Goal: Task Accomplishment & Management: Complete application form

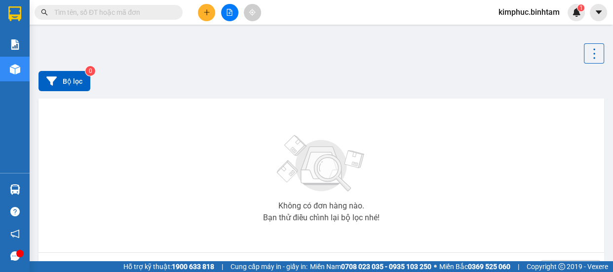
click at [210, 14] on icon "plus" at bounding box center [206, 12] width 7 height 7
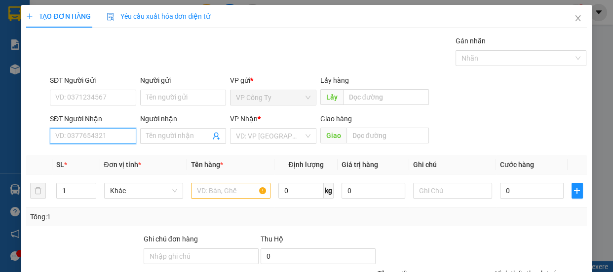
click at [116, 136] on input "SĐT Người Nhận" at bounding box center [93, 136] width 86 height 16
type input "0913074706"
click at [114, 138] on input "0913074706" at bounding box center [93, 136] width 86 height 16
click at [117, 150] on div "0913074706 - thiện" at bounding box center [91, 156] width 85 height 16
type input "thiện"
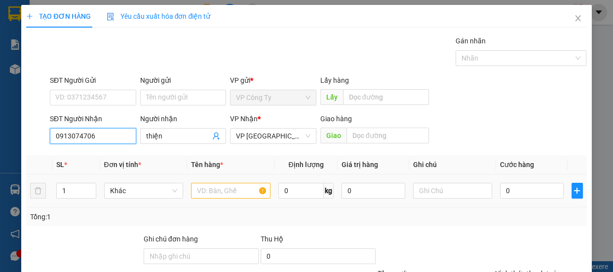
type input "50.000"
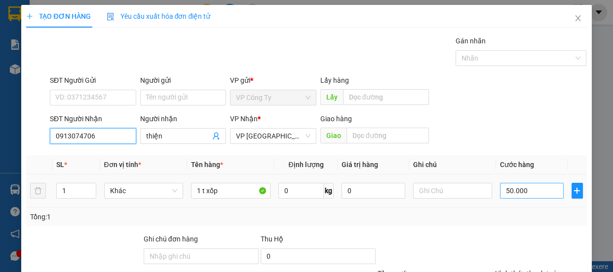
type input "0913074706"
click at [504, 190] on input "50.000" at bounding box center [532, 191] width 64 height 16
click at [505, 190] on input "50.000" at bounding box center [532, 191] width 64 height 16
type input "0"
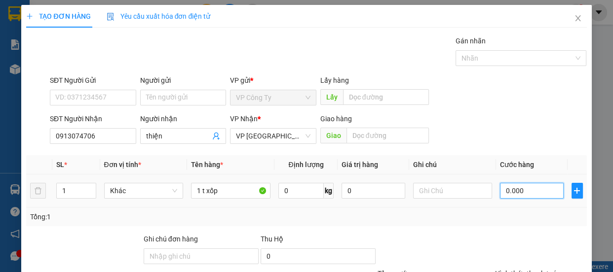
type input "70.000"
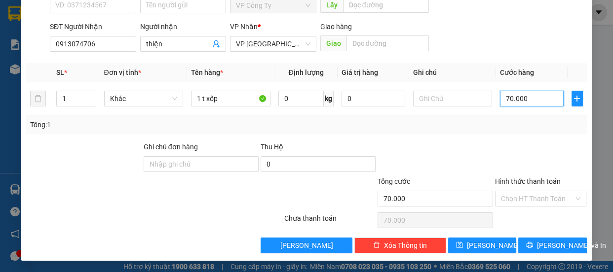
type input "70.000"
click at [515, 185] on div "Hình thức thanh toán" at bounding box center [541, 183] width 92 height 15
click at [513, 180] on label "Hình thức thanh toán" at bounding box center [528, 182] width 66 height 8
click at [513, 192] on input "Hình thức thanh toán" at bounding box center [537, 199] width 73 height 15
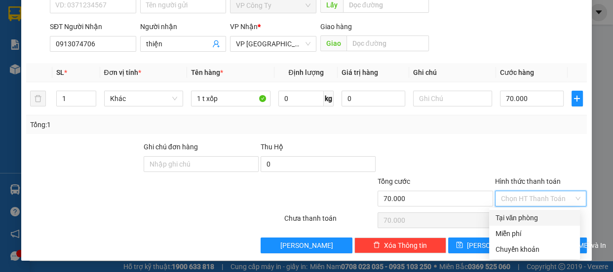
click at [513, 217] on div "Tại văn phòng" at bounding box center [534, 218] width 79 height 11
type input "0"
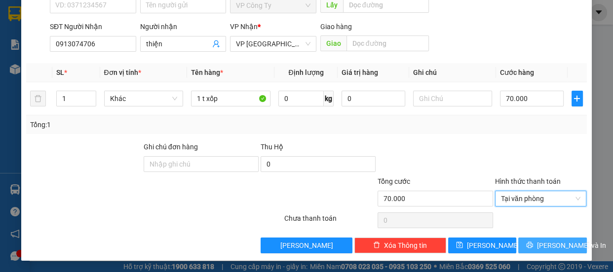
click at [543, 247] on span "[PERSON_NAME] và In" at bounding box center [571, 245] width 69 height 11
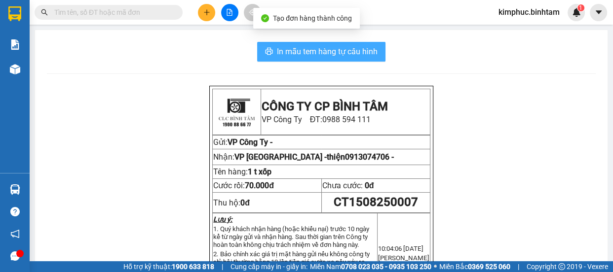
click at [346, 52] on span "In mẫu tem hàng tự cấu hình" at bounding box center [327, 51] width 101 height 12
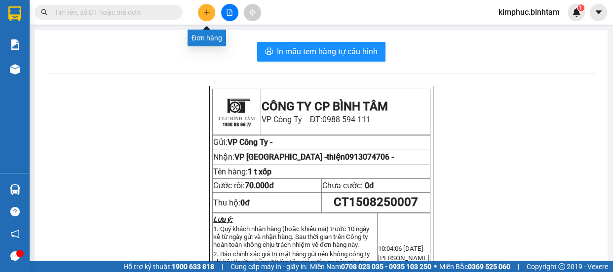
click at [204, 9] on icon "plus" at bounding box center [206, 12] width 7 height 7
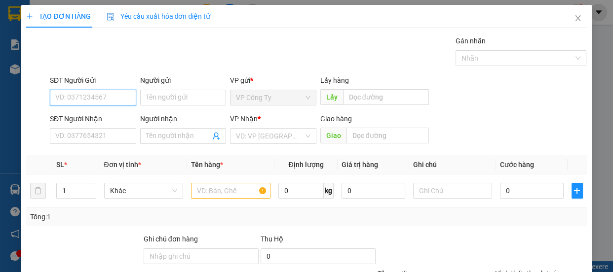
click at [118, 94] on input "SĐT Người Gửi" at bounding box center [93, 98] width 86 height 16
type input "0"
type input "0794678063"
click at [118, 97] on input "0794678063" at bounding box center [93, 98] width 86 height 16
click at [119, 99] on input "0794678063" at bounding box center [93, 98] width 86 height 16
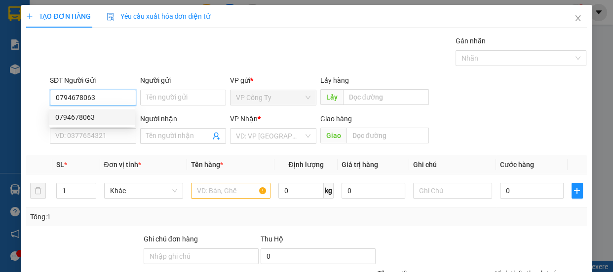
click at [120, 101] on input "0794678063" at bounding box center [93, 98] width 86 height 16
click at [109, 112] on div "0794678063" at bounding box center [92, 117] width 74 height 11
type input "0908385708"
type input "lánh"
type input "80.000"
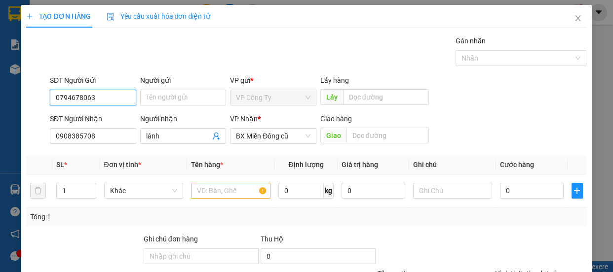
type input "80.000"
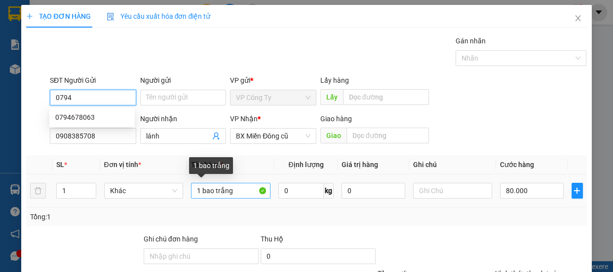
type input "0794"
click at [237, 193] on input "1 bao trắng" at bounding box center [230, 191] width 79 height 16
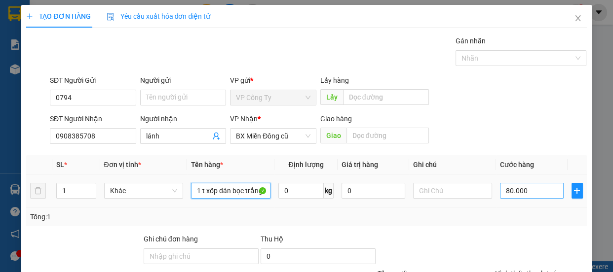
type input "1 t xốp dán bọc trắng"
click at [504, 192] on input "80.000" at bounding box center [532, 191] width 64 height 16
click at [504, 191] on input "80.000" at bounding box center [532, 191] width 64 height 16
type input "0"
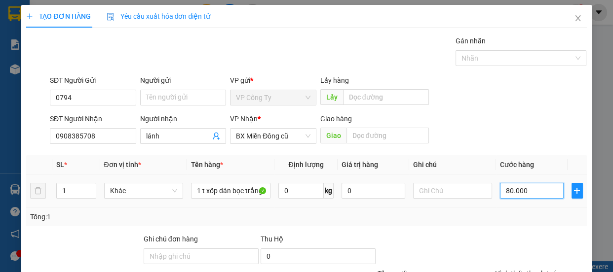
type input "0.000"
type input "70.000"
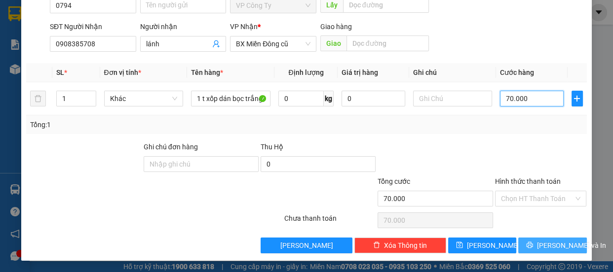
type input "70.000"
click at [547, 249] on span "[PERSON_NAME] và In" at bounding box center [571, 245] width 69 height 11
click at [547, 249] on div "Transit Pickup Surcharge Ids Transit Deliver Surcharge Ids Transit Deliver Surc…" at bounding box center [306, 98] width 560 height 310
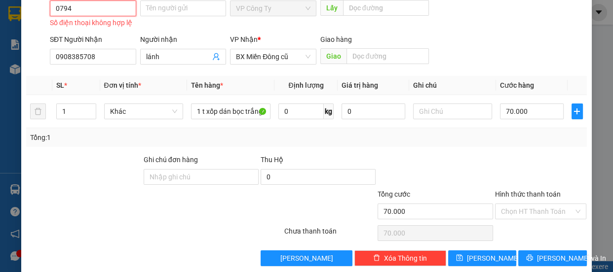
click at [98, 11] on input "0794" at bounding box center [93, 8] width 86 height 16
click at [92, 11] on input "0794" at bounding box center [93, 8] width 86 height 16
type input "0"
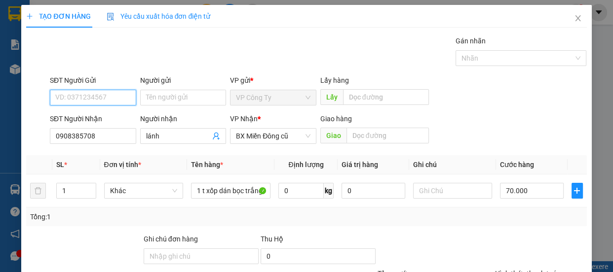
scroll to position [92, 0]
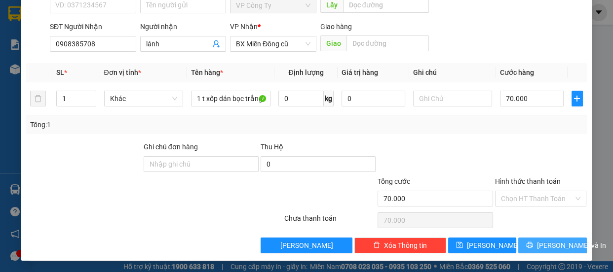
click at [550, 243] on span "[PERSON_NAME] và In" at bounding box center [571, 245] width 69 height 11
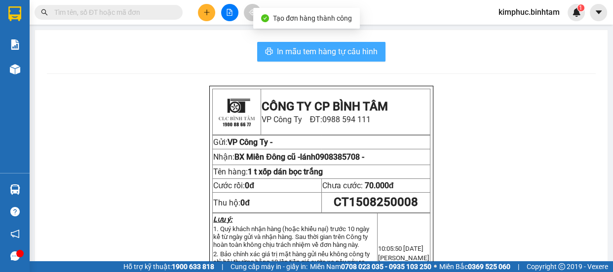
click at [330, 54] on span "In mẫu tem hàng tự cấu hình" at bounding box center [327, 51] width 101 height 12
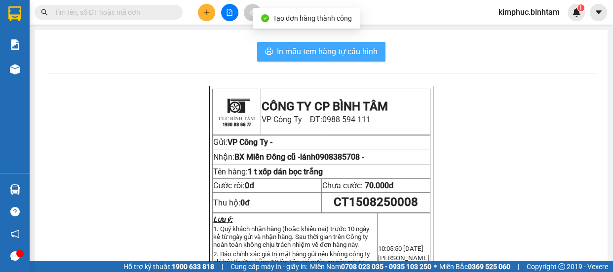
click at [330, 54] on span "In mẫu tem hàng tự cấu hình" at bounding box center [327, 51] width 101 height 12
click at [312, 46] on span "In mẫu tem hàng tự cấu hình" at bounding box center [327, 51] width 101 height 12
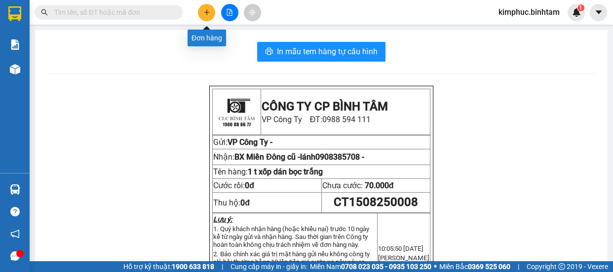
click at [209, 10] on icon "plus" at bounding box center [206, 12] width 7 height 7
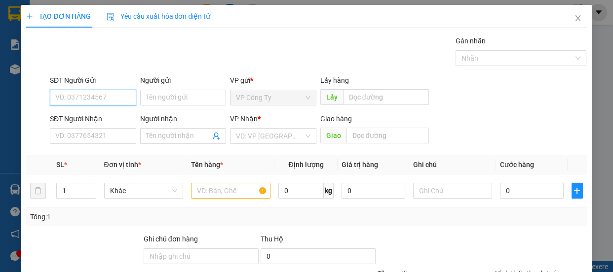
click at [94, 96] on input "SĐT Người Gửi" at bounding box center [93, 98] width 86 height 16
type input "0905816079"
click at [100, 101] on input "0905816079" at bounding box center [93, 98] width 86 height 16
click at [112, 93] on input "0905816079" at bounding box center [93, 98] width 86 height 16
click at [105, 115] on div "0905816079" at bounding box center [92, 117] width 74 height 11
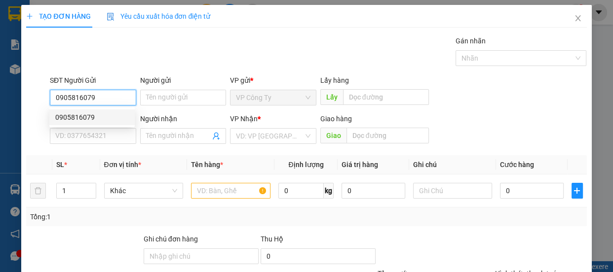
type input "0903236798"
type input "thương"
type input "100.000"
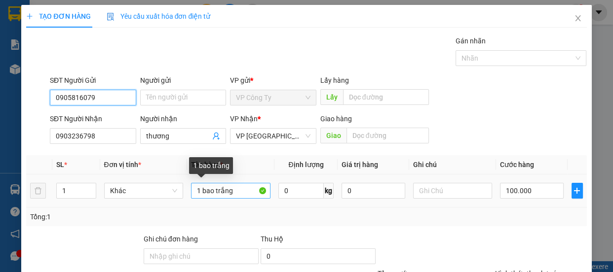
type input "0905816079"
click at [242, 192] on input "1 bao trắng" at bounding box center [230, 191] width 79 height 16
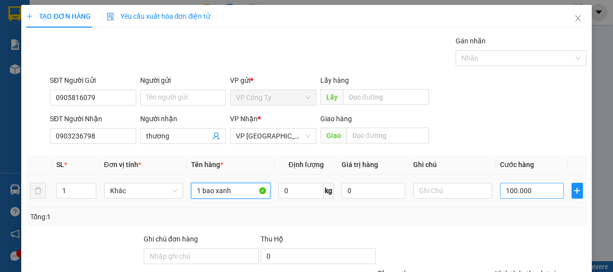
type input "1 bao xanh"
click at [509, 193] on input "100.000" at bounding box center [532, 191] width 64 height 16
type input "10.000"
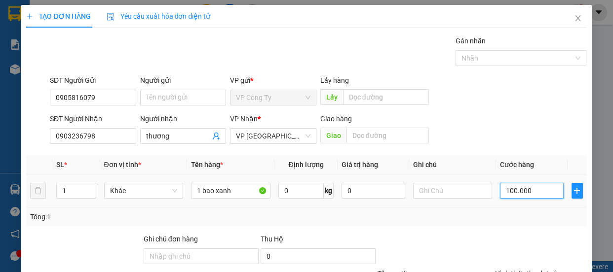
type input "10.000"
type input "150.000"
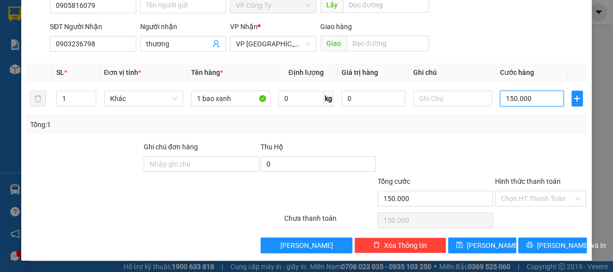
type input "150.000"
click at [520, 187] on div "Hình thức thanh toán" at bounding box center [541, 183] width 92 height 15
click at [518, 182] on label "Hình thức thanh toán" at bounding box center [528, 182] width 66 height 8
click at [518, 192] on input "Hình thức thanh toán" at bounding box center [537, 199] width 73 height 15
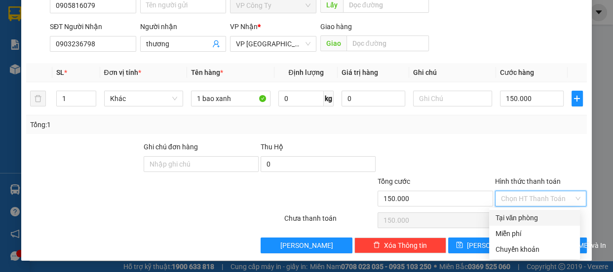
click at [516, 213] on div "Tại văn phòng" at bounding box center [534, 218] width 79 height 11
type input "0"
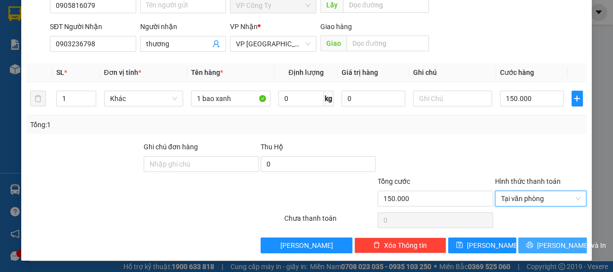
click at [528, 242] on icon "printer" at bounding box center [529, 245] width 7 height 7
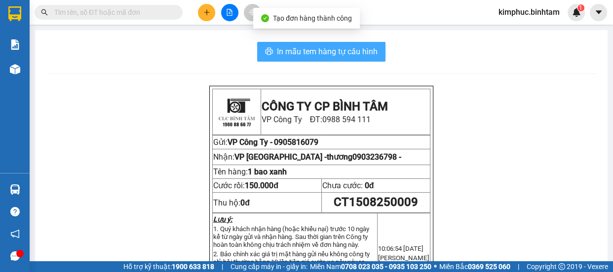
click at [358, 44] on button "In mẫu tem hàng tự cấu hình" at bounding box center [321, 52] width 128 height 20
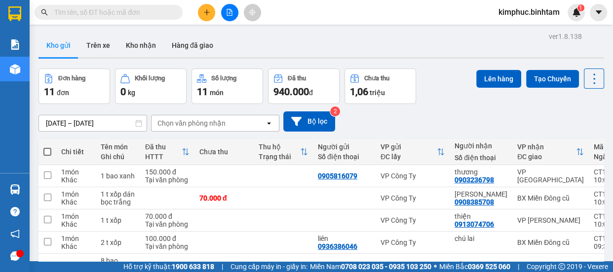
click at [207, 14] on icon "plus" at bounding box center [206, 11] width 0 height 5
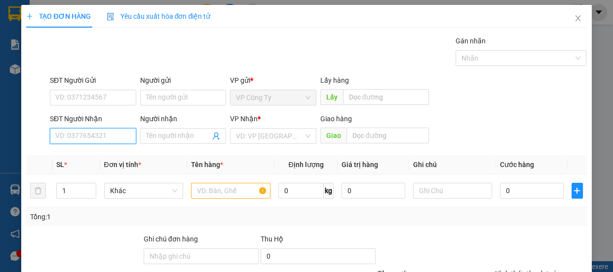
click at [98, 136] on input "SĐT Người Nhận" at bounding box center [93, 136] width 86 height 16
type input "0987653988"
click at [106, 137] on input "0987653988" at bounding box center [93, 136] width 86 height 16
click at [114, 142] on input "0987653988" at bounding box center [93, 136] width 86 height 16
click at [113, 162] on div "0987653988 - trang" at bounding box center [91, 156] width 85 height 16
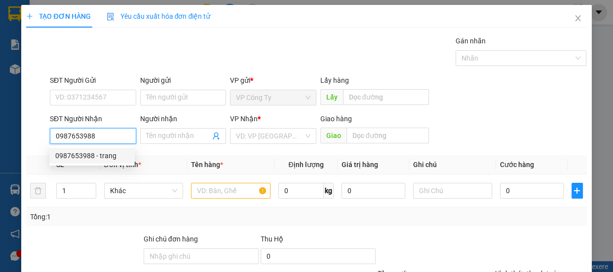
type input "trang"
type input "quảng bình"
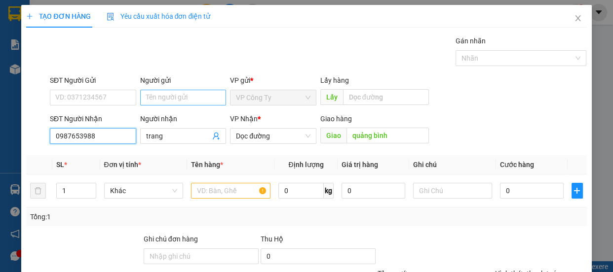
type input "0987653988"
click at [156, 98] on input "Người gửi" at bounding box center [183, 98] width 86 height 16
type input "a"
type input "90.000"
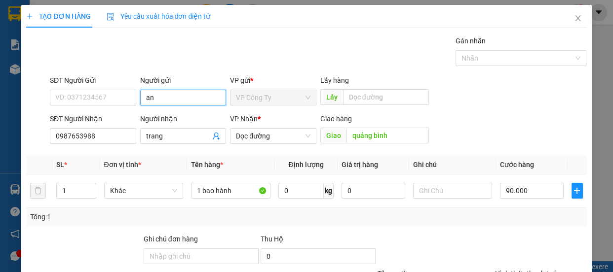
type input "a"
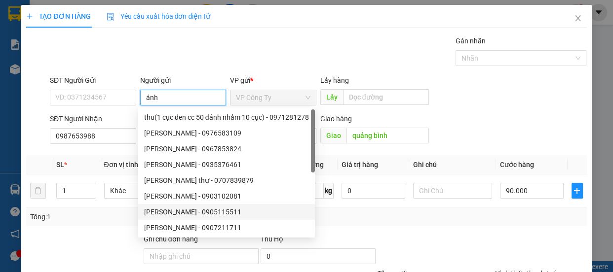
scroll to position [92, 0]
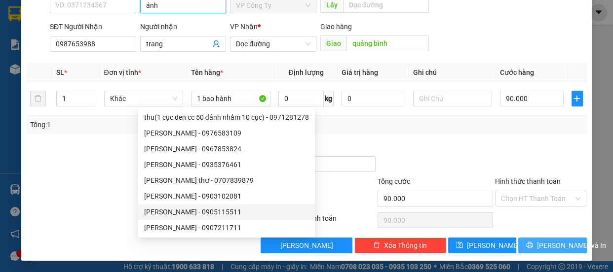
type input "ánh"
click at [539, 245] on span "[PERSON_NAME] và In" at bounding box center [571, 245] width 69 height 11
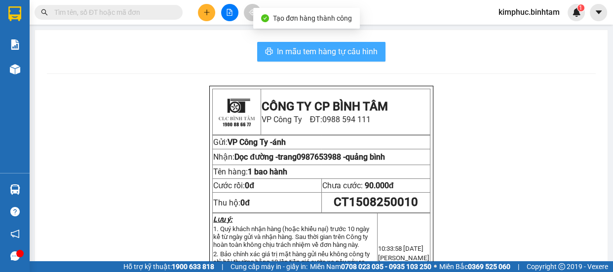
click at [356, 50] on span "In mẫu tem hàng tự cấu hình" at bounding box center [327, 51] width 101 height 12
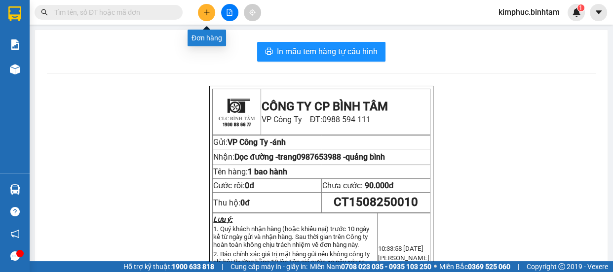
click at [204, 12] on icon "plus" at bounding box center [206, 12] width 5 height 0
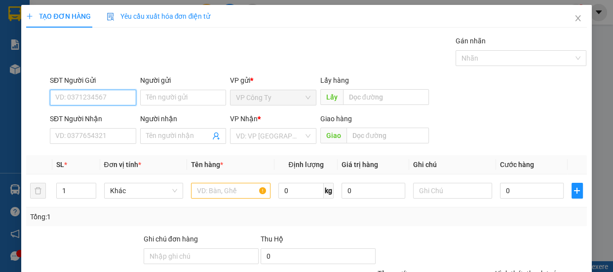
click at [120, 93] on input "SĐT Người Gửi" at bounding box center [93, 98] width 86 height 16
type input "0364592123"
click at [119, 98] on input "0364592123" at bounding box center [93, 98] width 86 height 16
click at [119, 99] on input "0364592123" at bounding box center [93, 98] width 86 height 16
click at [118, 116] on div "0364592123" at bounding box center [92, 117] width 74 height 11
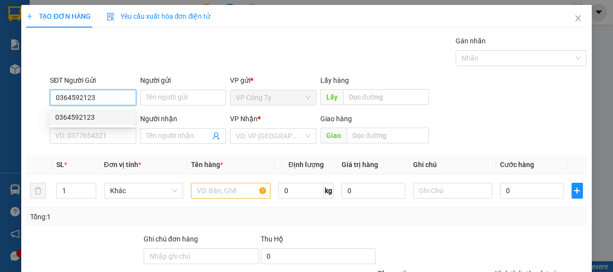
type input "0982031303"
type input "khuê"
type input "70.000"
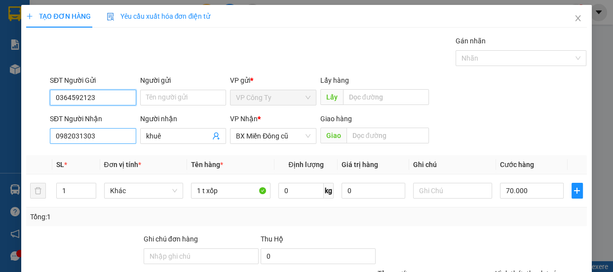
type input "0364592123"
click at [108, 136] on input "0982031303" at bounding box center [93, 136] width 86 height 16
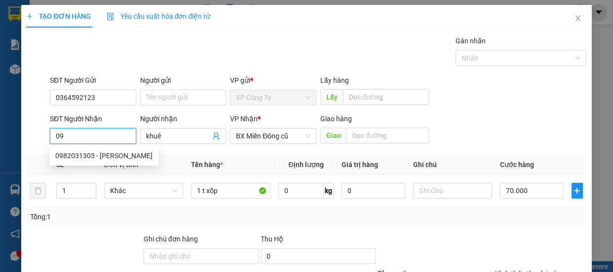
type input "0"
click at [71, 135] on input "0962759" at bounding box center [93, 136] width 86 height 16
type input "0962499759"
click at [89, 138] on input "0962499759" at bounding box center [93, 136] width 86 height 16
click at [99, 136] on input "0962499759" at bounding box center [93, 136] width 86 height 16
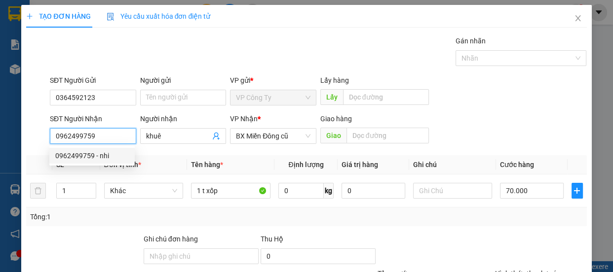
click at [104, 153] on div "0962499759 - nhi" at bounding box center [92, 156] width 74 height 11
type input "nhi"
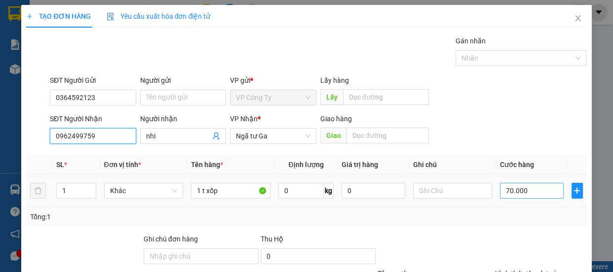
type input "0962499759"
click at [504, 189] on input "70.000" at bounding box center [532, 191] width 64 height 16
click at [503, 188] on input "70.000" at bounding box center [532, 191] width 64 height 16
type input "0"
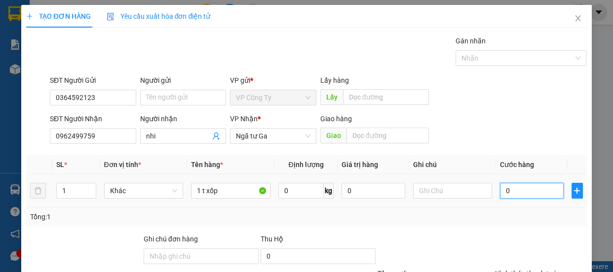
type input "0"
type input "1"
type input "01"
click at [500, 191] on input "01" at bounding box center [532, 191] width 64 height 16
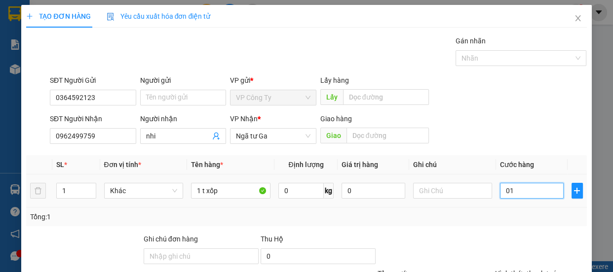
type input "101"
type input "1.001"
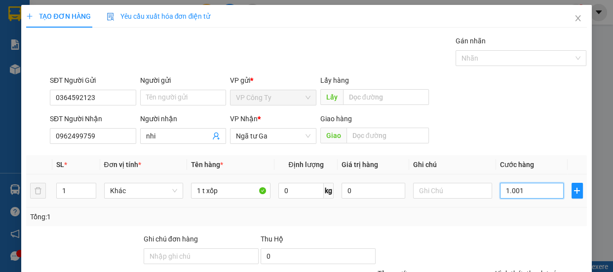
type input "10.010"
type input "100.100"
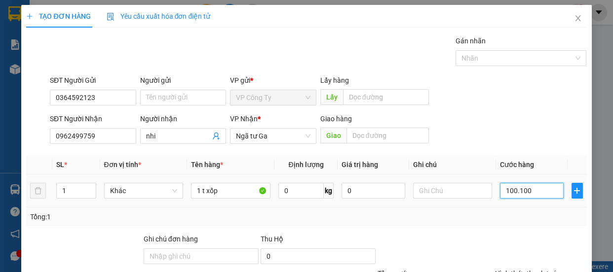
type input "100.100"
click at [516, 194] on input "100.100" at bounding box center [532, 191] width 64 height 16
type input "10.000"
type input "100.000"
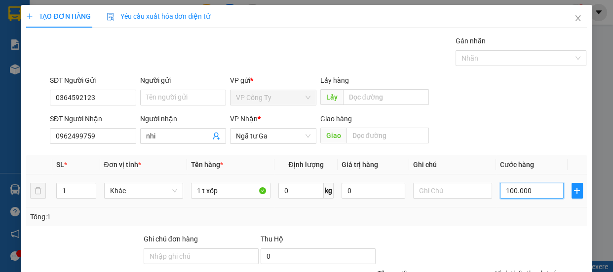
type input "100.000"
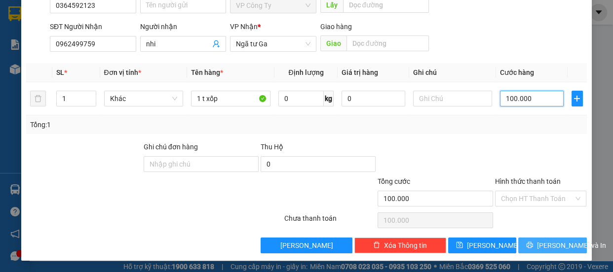
type input "100.000"
click at [542, 249] on span "[PERSON_NAME] và In" at bounding box center [571, 245] width 69 height 11
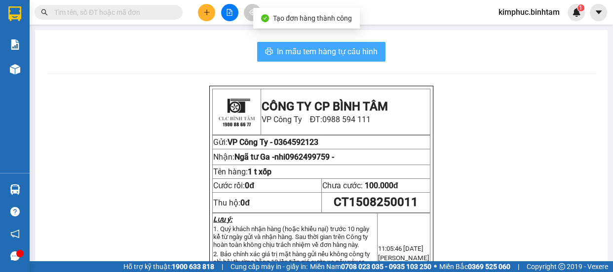
click at [332, 49] on span "In mẫu tem hàng tự cấu hình" at bounding box center [327, 51] width 101 height 12
click at [332, 50] on span "In mẫu tem hàng tự cấu hình" at bounding box center [327, 51] width 101 height 12
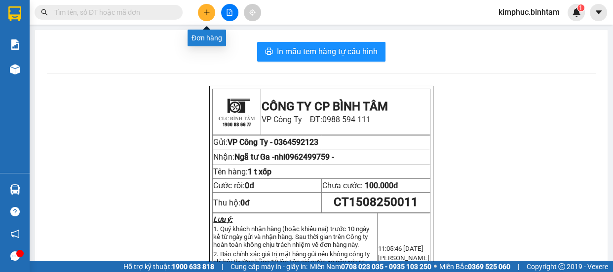
click at [212, 10] on button at bounding box center [206, 12] width 17 height 17
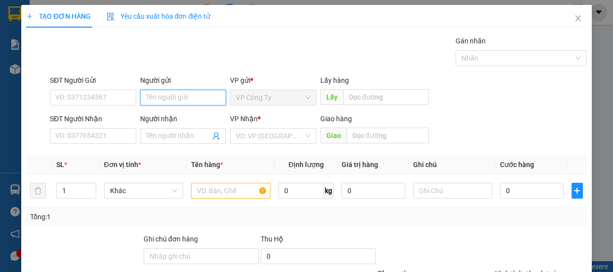
click at [152, 97] on input "Người gửi" at bounding box center [183, 98] width 86 height 16
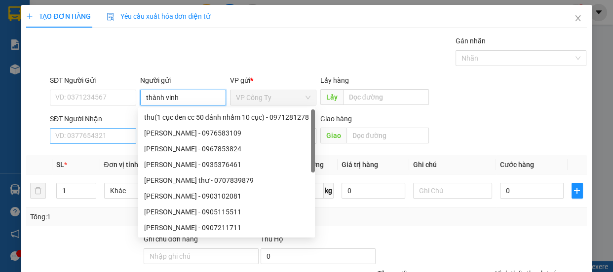
type input "thành vinh"
click at [101, 137] on input "SĐT Người Nhận" at bounding box center [93, 136] width 86 height 16
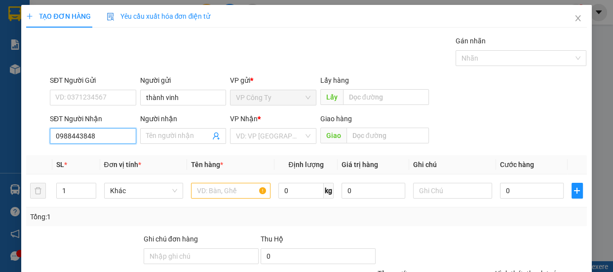
click at [106, 135] on input "0988443848" at bounding box center [93, 136] width 86 height 16
click at [107, 137] on input "0988443848" at bounding box center [93, 136] width 86 height 16
type input "0988443848"
click at [163, 130] on span at bounding box center [183, 136] width 86 height 16
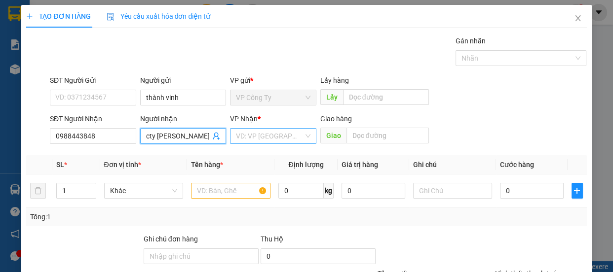
type input "cty toàn phát hưng"
click at [271, 136] on input "search" at bounding box center [270, 136] width 68 height 15
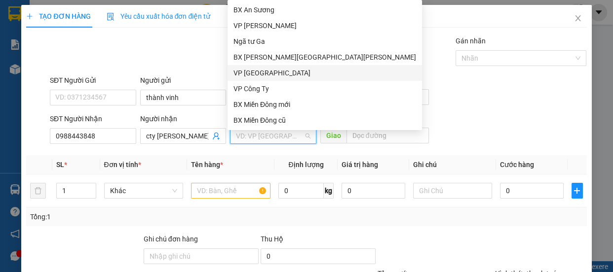
click at [273, 76] on div "VP [GEOGRAPHIC_DATA]" at bounding box center [324, 73] width 183 height 11
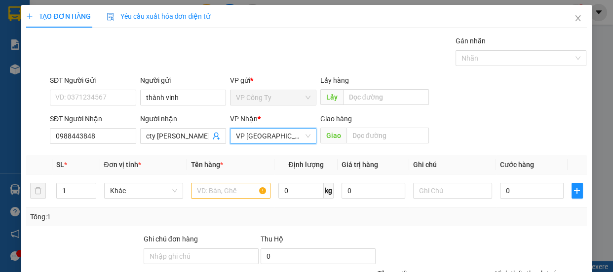
click at [264, 140] on span "VP [GEOGRAPHIC_DATA]" at bounding box center [273, 136] width 75 height 15
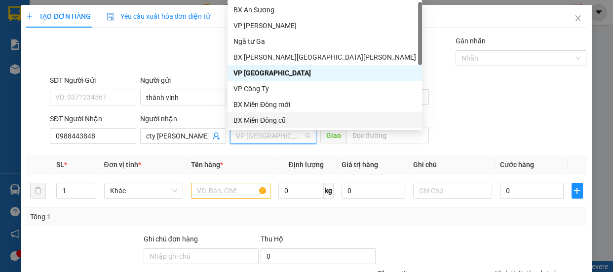
click at [273, 119] on div "BX Miền Đông cũ" at bounding box center [324, 120] width 183 height 11
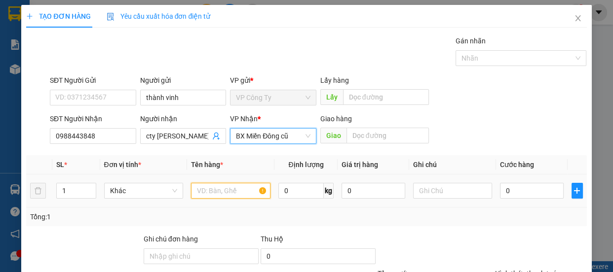
click at [220, 191] on input "text" at bounding box center [230, 191] width 79 height 16
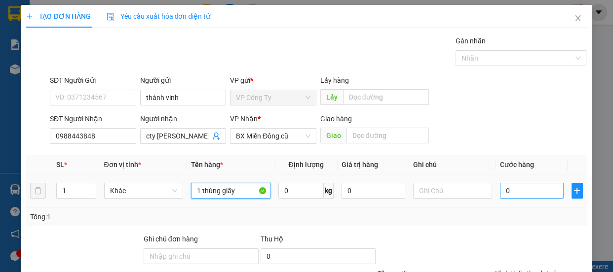
type input "1 thùng giấy"
click at [500, 192] on input "0" at bounding box center [532, 191] width 64 height 16
type input "5"
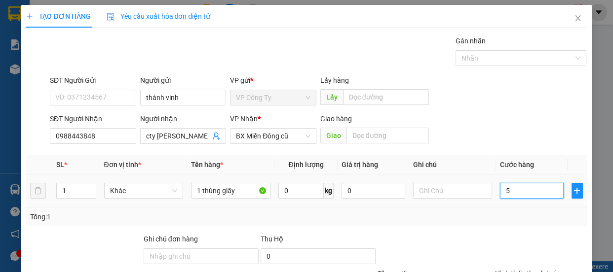
type input "50"
type input "500"
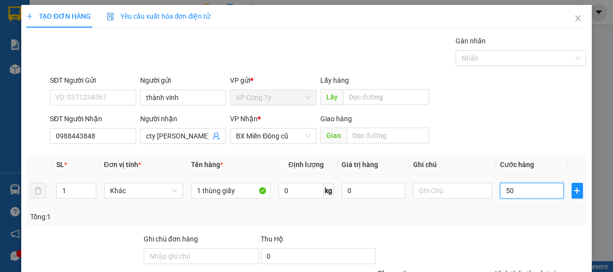
type input "500"
type input "5.000"
type input "50.000"
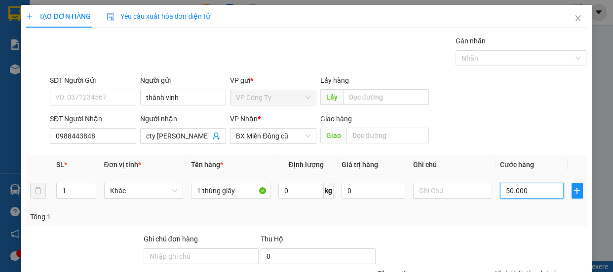
type input "50.000"
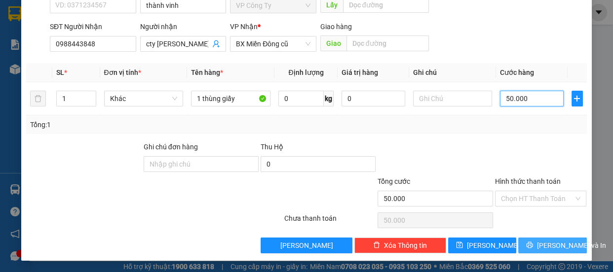
type input "50.000"
click at [522, 244] on button "[PERSON_NAME] và In" at bounding box center [552, 246] width 68 height 16
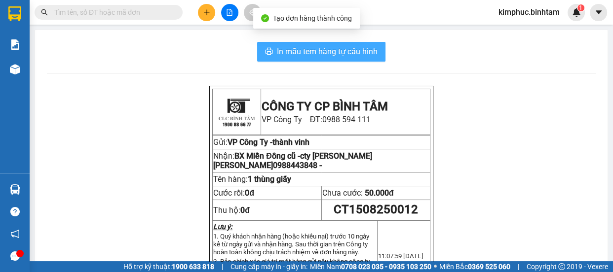
click at [321, 52] on span "In mẫu tem hàng tự cấu hình" at bounding box center [327, 51] width 101 height 12
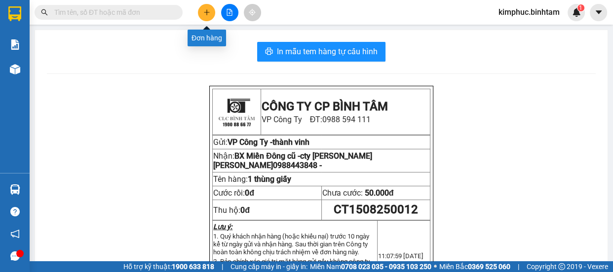
click at [207, 12] on icon "plus" at bounding box center [206, 12] width 5 height 0
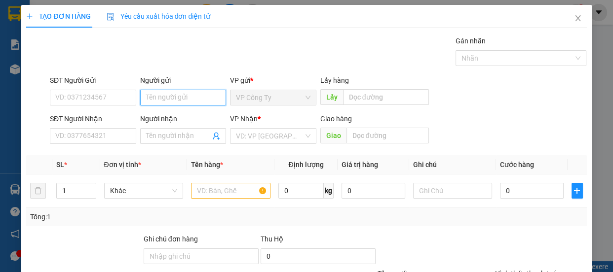
click at [177, 99] on input "Người gửi" at bounding box center [183, 98] width 86 height 16
type input "nga tc"
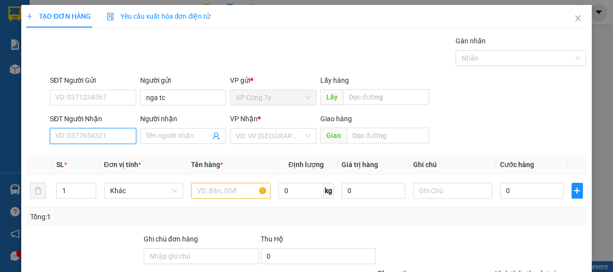
click at [112, 136] on input "SĐT Người Nhận" at bounding box center [93, 136] width 86 height 16
click at [211, 194] on input "text" at bounding box center [230, 191] width 79 height 16
click at [273, 133] on input "search" at bounding box center [270, 136] width 68 height 15
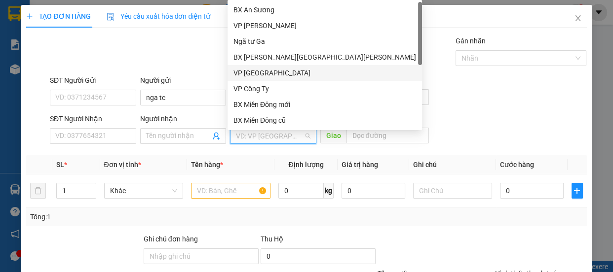
click at [260, 72] on div "VP [GEOGRAPHIC_DATA]" at bounding box center [324, 73] width 183 height 11
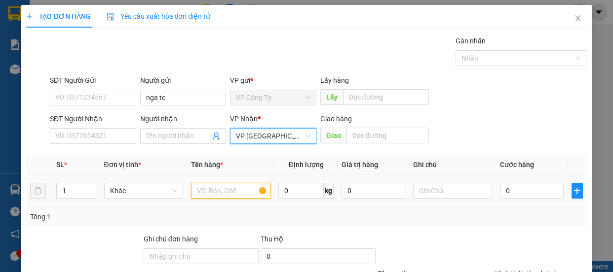
click at [216, 193] on input "text" at bounding box center [230, 191] width 79 height 16
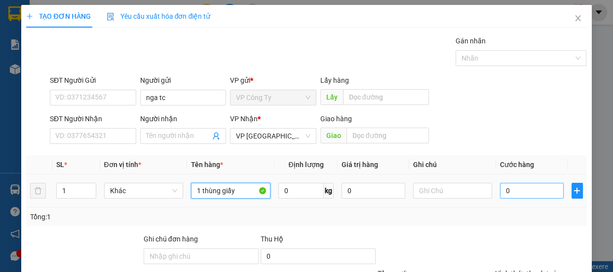
type input "1 thùng giấy"
click at [500, 192] on input "0" at bounding box center [532, 191] width 64 height 16
click at [500, 193] on input "0" at bounding box center [532, 191] width 64 height 16
type input "540"
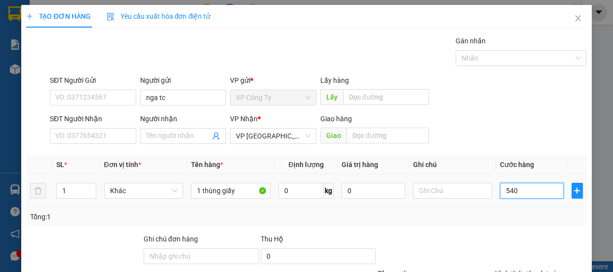
type input "540"
type input "5.400"
type input "54.000"
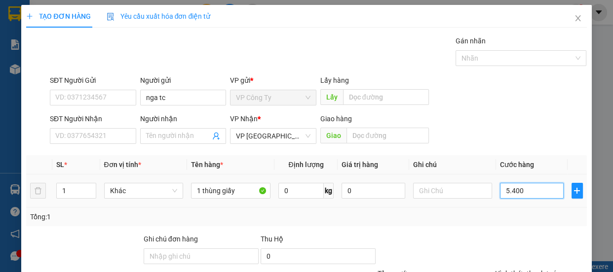
type input "54.000"
type input "540.000"
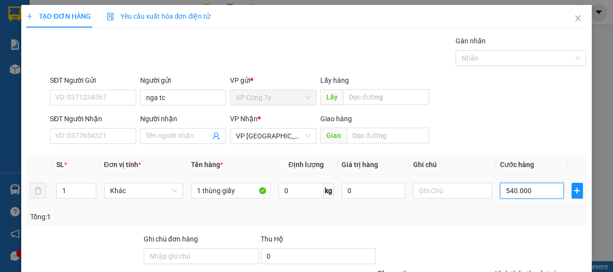
click at [507, 192] on input "540.000" at bounding box center [532, 191] width 64 height 16
type input "50.000"
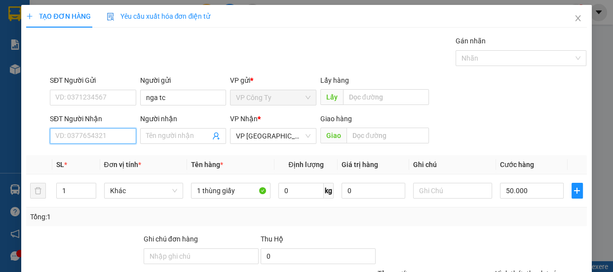
click at [108, 135] on input "SĐT Người Nhận" at bounding box center [93, 136] width 86 height 16
click at [108, 136] on input "0916622493" at bounding box center [93, 136] width 86 height 16
type input "0916622493"
click at [159, 133] on input "Người nhận" at bounding box center [178, 136] width 65 height 11
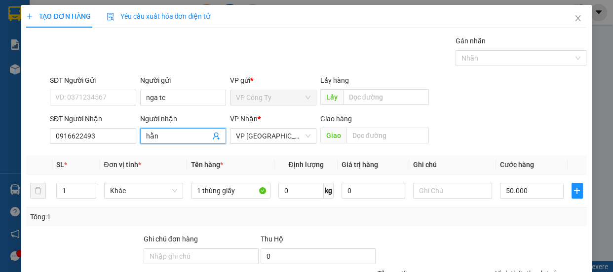
type input "hằng"
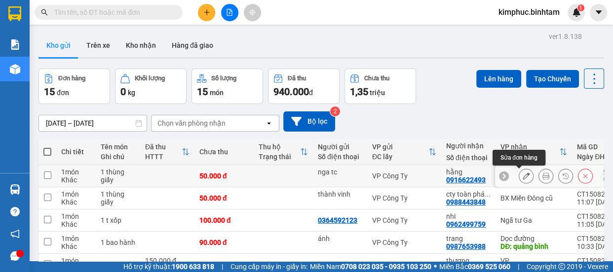
click at [523, 176] on icon at bounding box center [526, 176] width 7 height 7
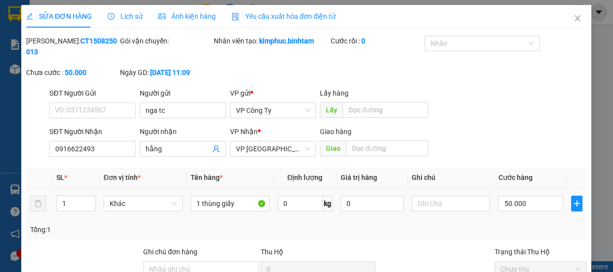
type input "nga tc"
type input "0916622493"
type input "hằng"
type input "50.000"
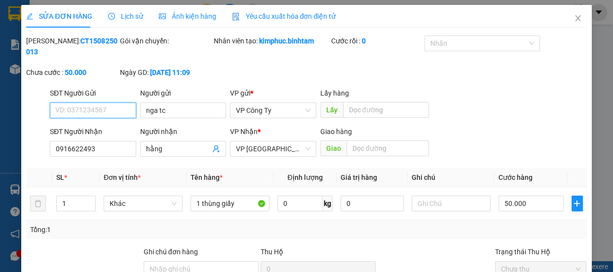
scroll to position [89, 0]
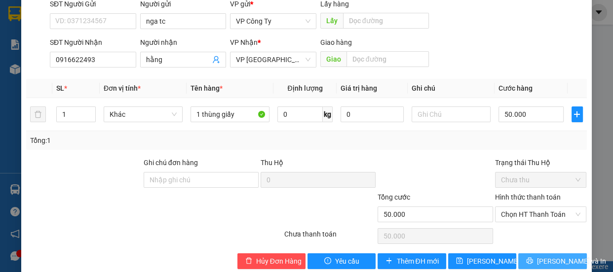
click at [541, 266] on span "[PERSON_NAME] và In" at bounding box center [571, 261] width 69 height 11
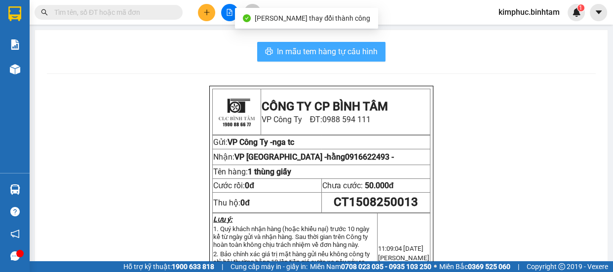
click at [353, 53] on span "In mẫu tem hàng tự cấu hình" at bounding box center [327, 51] width 101 height 12
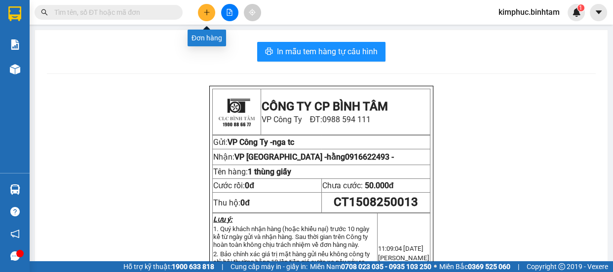
click at [204, 18] on button at bounding box center [206, 12] width 17 height 17
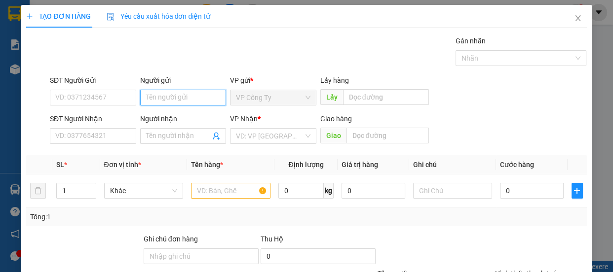
click at [170, 91] on input "Người gửi" at bounding box center [183, 98] width 86 height 16
type input "thành út"
click at [150, 133] on input "Người nhận" at bounding box center [178, 136] width 65 height 11
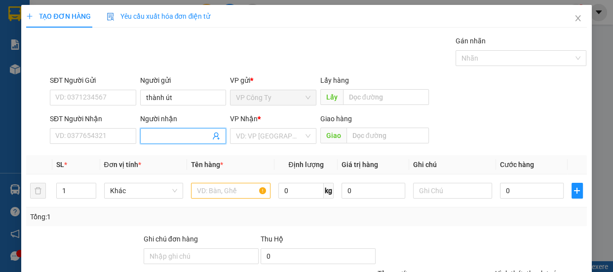
click at [153, 135] on input "Người nhận" at bounding box center [178, 136] width 65 height 11
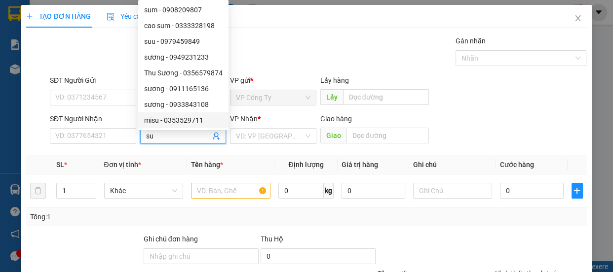
click at [154, 140] on input "su" at bounding box center [178, 136] width 65 height 11
type input "s"
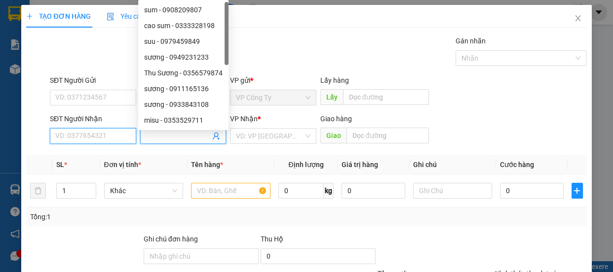
click at [116, 136] on input "SĐT Người Nhận" at bounding box center [93, 136] width 86 height 16
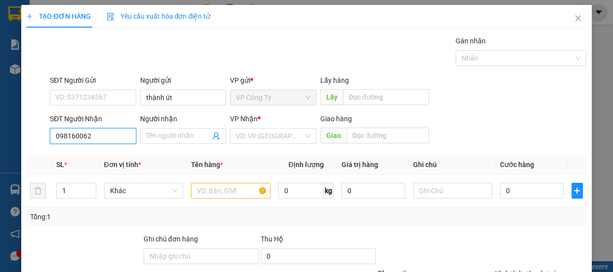
type input "0981600627"
click at [118, 136] on input "0981600627" at bounding box center [93, 136] width 86 height 16
click at [118, 153] on div "0981600627 - su" at bounding box center [92, 156] width 74 height 11
type input "su"
type input "260.000"
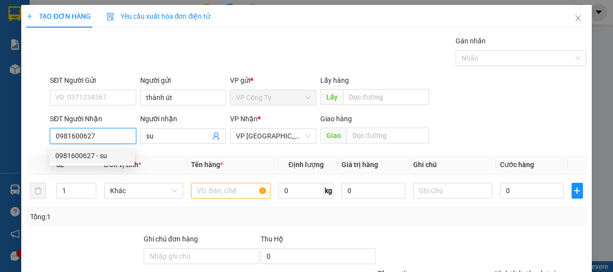
type input "260.000"
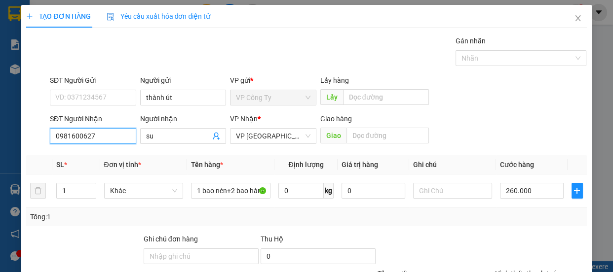
scroll to position [92, 0]
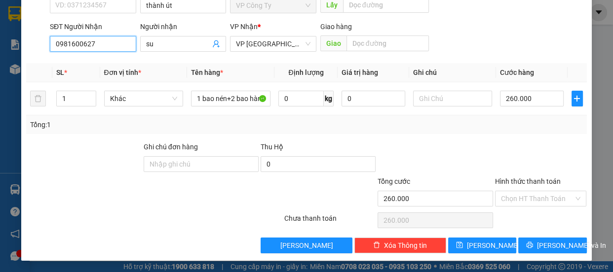
type input "0981600627"
click at [549, 253] on div "TẠO ĐƠN HÀNG Yêu cầu xuất hóa đơn điện tử Transit Pickup Surcharge Ids Transit …" at bounding box center [306, 87] width 570 height 348
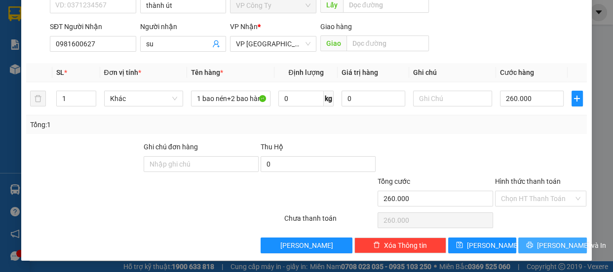
click at [548, 243] on span "[PERSON_NAME] và In" at bounding box center [571, 245] width 69 height 11
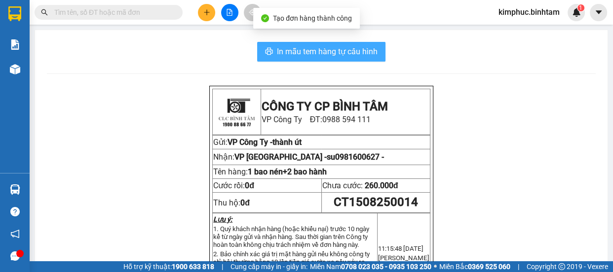
click at [297, 53] on span "In mẫu tem hàng tự cấu hình" at bounding box center [327, 51] width 101 height 12
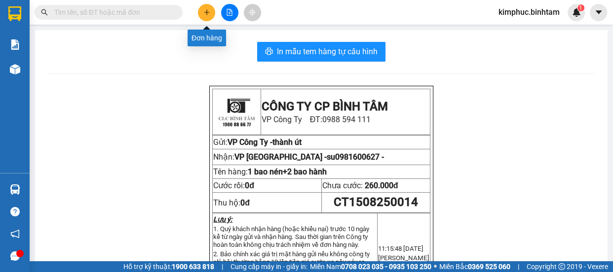
click at [208, 12] on icon "plus" at bounding box center [206, 12] width 5 height 0
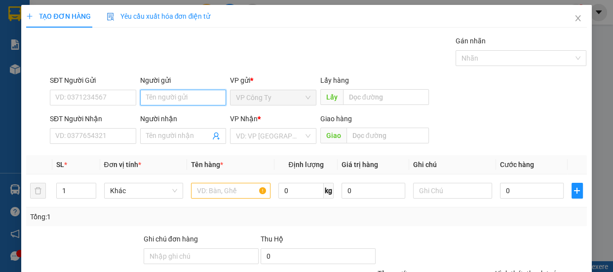
click at [158, 94] on input "Người gửi" at bounding box center [183, 98] width 86 height 16
type input "thành út"
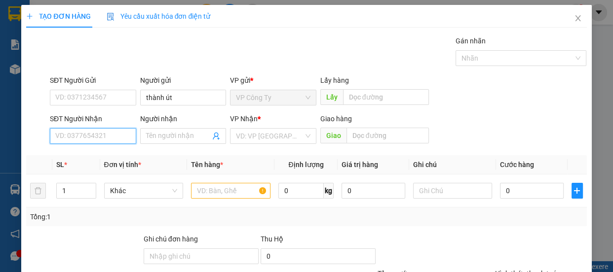
click at [92, 135] on input "SĐT Người Nhận" at bounding box center [93, 136] width 86 height 16
type input "0982440542"
click at [100, 137] on input "0982440542" at bounding box center [93, 136] width 86 height 16
click at [107, 155] on div "0982440542" at bounding box center [92, 156] width 74 height 11
type input "huế"
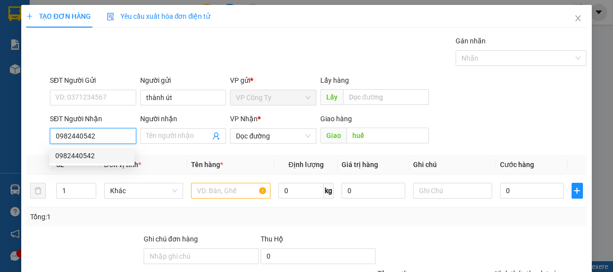
type input "80.000"
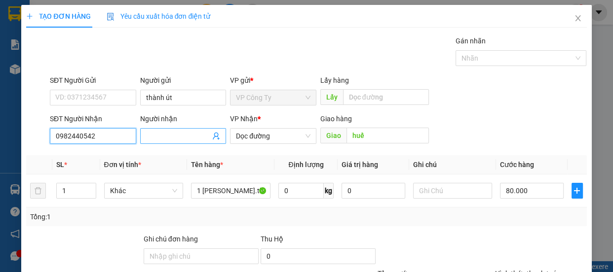
type input "0982440542"
click at [180, 135] on input "Người nhận" at bounding box center [178, 136] width 65 height 11
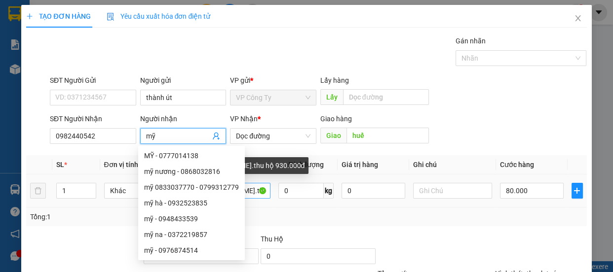
type input "mỹ"
click at [254, 194] on input "1 [PERSON_NAME].thu hộ 930.000đ" at bounding box center [230, 191] width 79 height 16
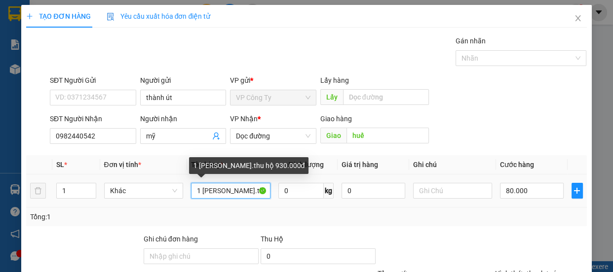
click at [255, 193] on input "1 [PERSON_NAME].thu hộ 930.000đ" at bounding box center [230, 191] width 79 height 16
click at [256, 193] on input "1 [PERSON_NAME].thu hộ 930.000đ" at bounding box center [230, 191] width 79 height 16
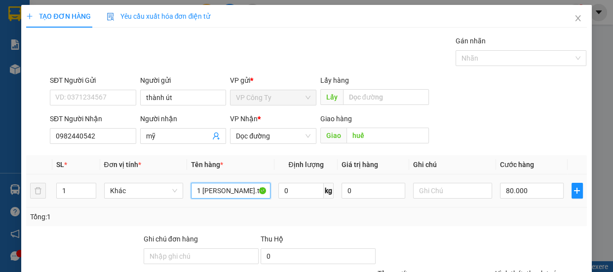
scroll to position [92, 0]
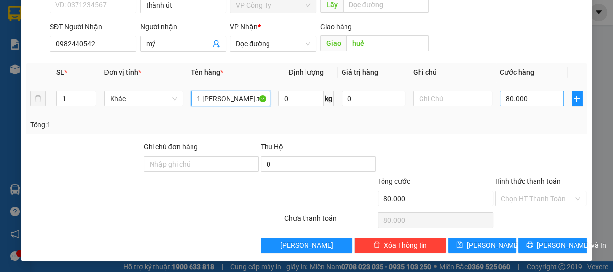
type input "1 [PERSON_NAME].thu hộ 770.000đ"
click at [502, 98] on input "80.000" at bounding box center [532, 99] width 64 height 16
click at [503, 99] on input "80.000" at bounding box center [532, 99] width 64 height 16
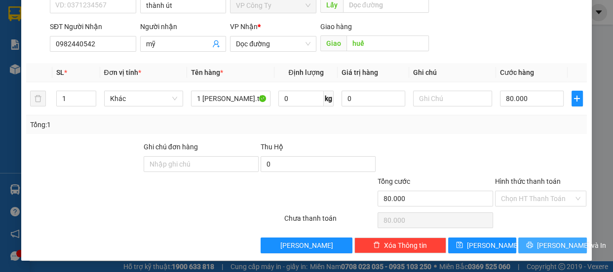
click at [524, 246] on button "[PERSON_NAME] và In" at bounding box center [552, 246] width 68 height 16
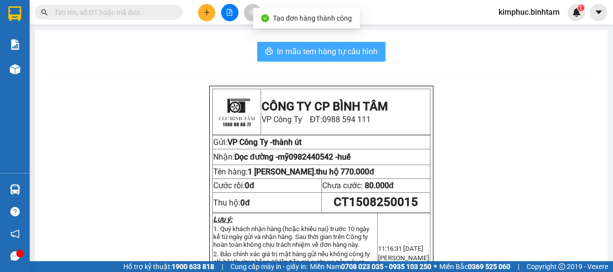
click at [356, 51] on span "In mẫu tem hàng tự cấu hình" at bounding box center [327, 51] width 101 height 12
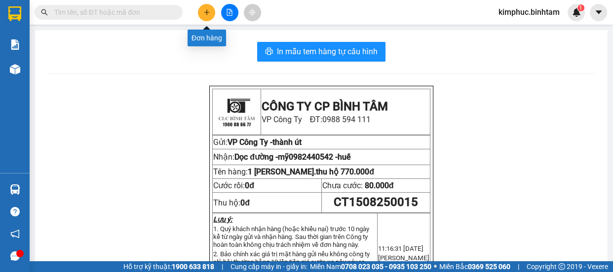
click at [204, 13] on icon "plus" at bounding box center [206, 12] width 7 height 7
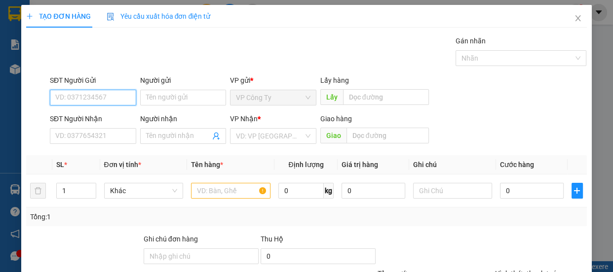
click at [68, 93] on input "SĐT Người Gửi" at bounding box center [93, 98] width 86 height 16
type input "0937347404"
click at [108, 97] on input "0937347404" at bounding box center [93, 98] width 86 height 16
click at [111, 116] on div "0937347404" at bounding box center [92, 117] width 74 height 11
type input "0355147412"
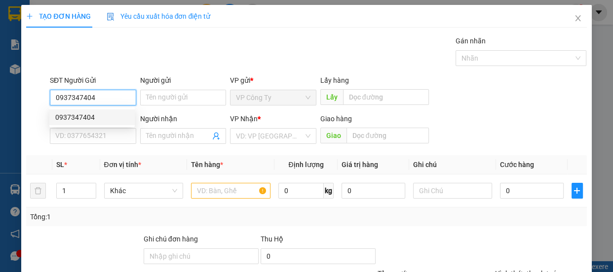
type input "nhi"
type input "140.000"
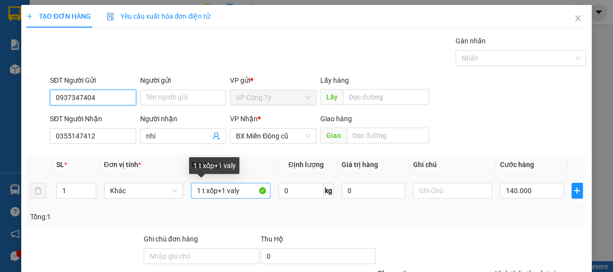
type input "0937347404"
click at [241, 194] on input "1 t xốp+1 valy" at bounding box center [230, 191] width 79 height 16
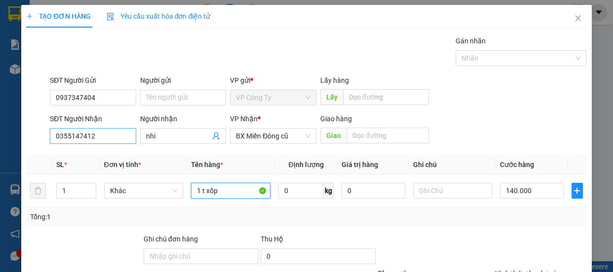
type input "1 t xốp"
click at [117, 131] on input "0355147412" at bounding box center [93, 136] width 86 height 16
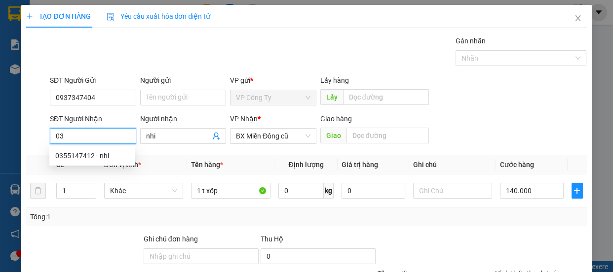
type input "0"
click at [115, 172] on div "0903842127 - bé" at bounding box center [92, 171] width 74 height 11
type input "0903842127"
type input "bé"
type input "70.000"
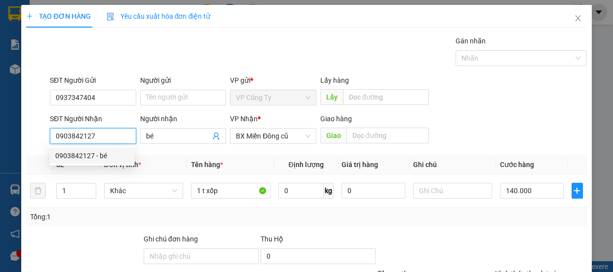
type input "70.000"
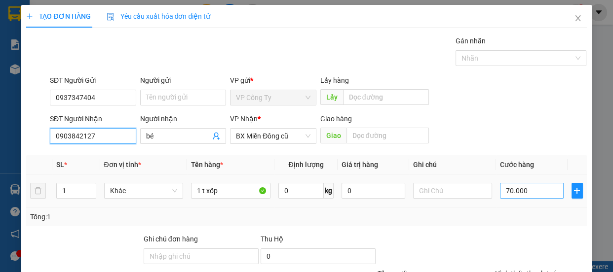
type input "0903842127"
click at [506, 189] on input "70.000" at bounding box center [532, 191] width 64 height 16
click at [504, 189] on input "70.000" at bounding box center [532, 191] width 64 height 16
type input "0"
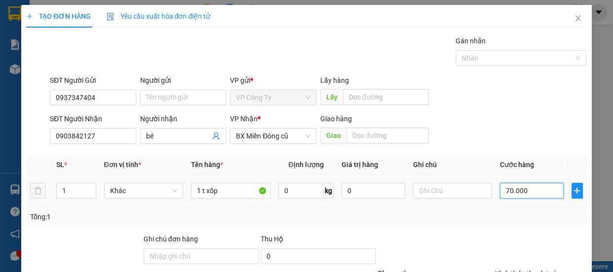
type input "0"
type input "0.000"
type input "10.000"
type input "100.000"
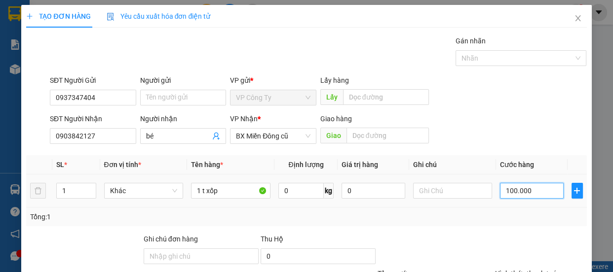
type input "100.000"
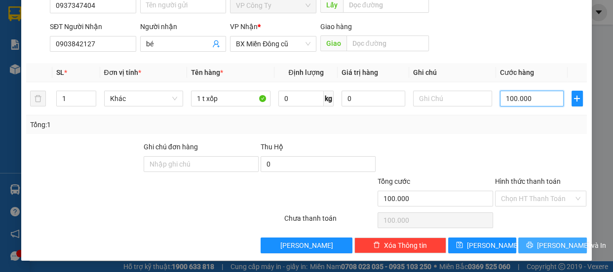
type input "100.000"
click at [533, 245] on icon "printer" at bounding box center [529, 245] width 7 height 7
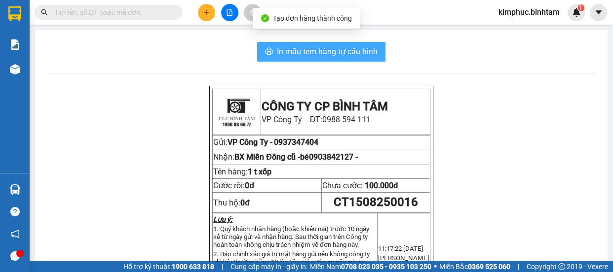
click at [325, 49] on span "In mẫu tem hàng tự cấu hình" at bounding box center [327, 51] width 101 height 12
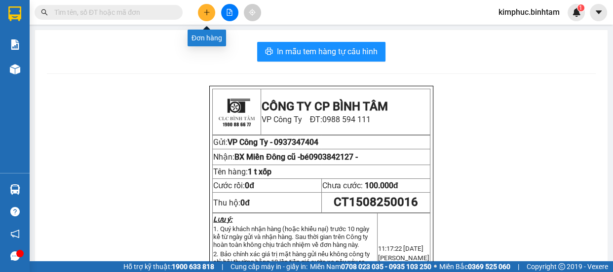
click at [206, 14] on icon "plus" at bounding box center [206, 11] width 0 height 5
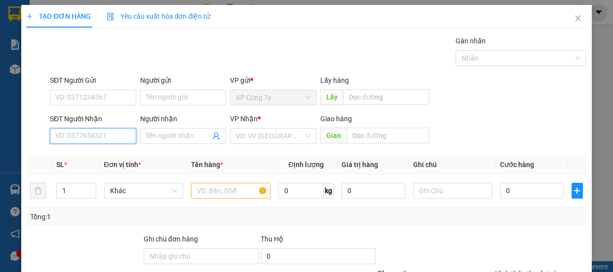
click at [84, 136] on input "SĐT Người Nhận" at bounding box center [93, 136] width 86 height 16
type input "0949544777"
click at [104, 135] on input "0949544777" at bounding box center [93, 136] width 86 height 16
click at [110, 154] on div "0949544777 - hải" at bounding box center [92, 156] width 74 height 11
type input "hải"
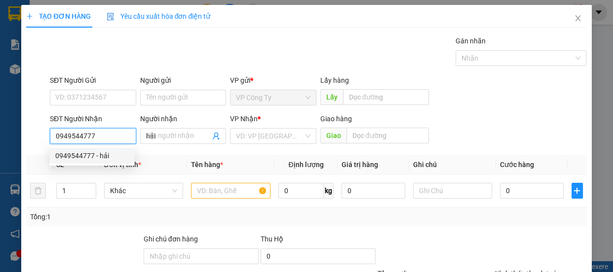
type input "60.000"
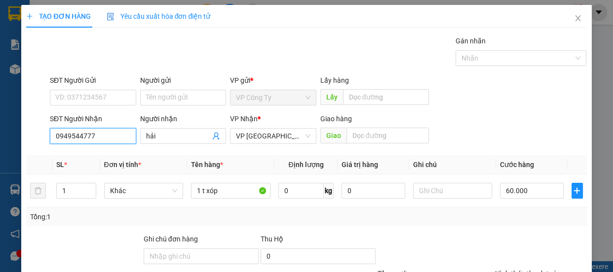
scroll to position [92, 0]
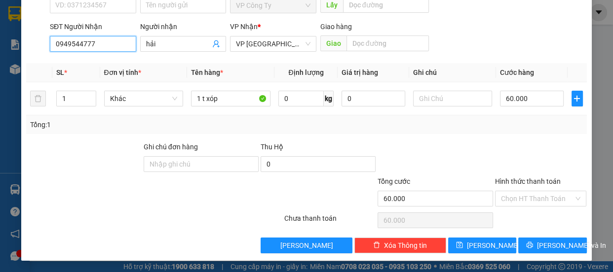
type input "0949544777"
click at [517, 179] on label "Hình thức thanh toán" at bounding box center [528, 182] width 66 height 8
click at [517, 192] on input "Hình thức thanh toán" at bounding box center [537, 199] width 73 height 15
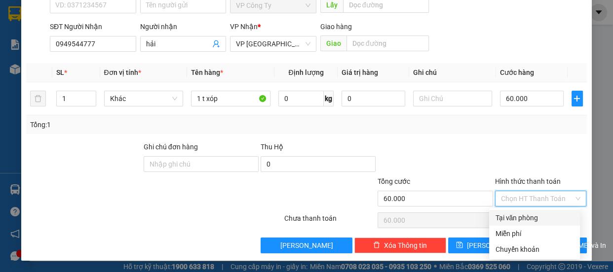
click at [521, 218] on div "Tại văn phòng" at bounding box center [534, 218] width 79 height 11
type input "0"
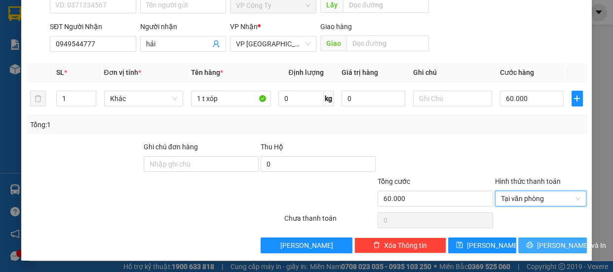
click at [531, 245] on icon "printer" at bounding box center [530, 245] width 6 height 6
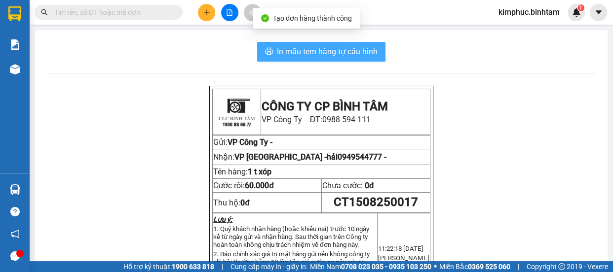
click at [359, 55] on span "In mẫu tem hàng tự cấu hình" at bounding box center [327, 51] width 101 height 12
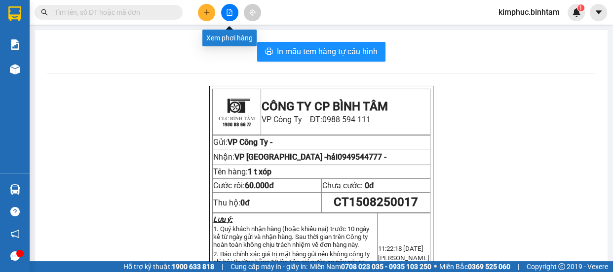
click at [232, 10] on icon "file-add" at bounding box center [229, 12] width 5 height 7
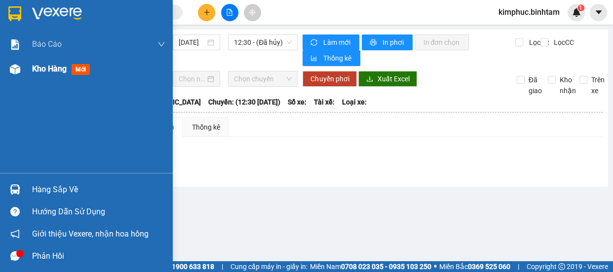
click at [41, 66] on span "Kho hàng" at bounding box center [49, 68] width 35 height 9
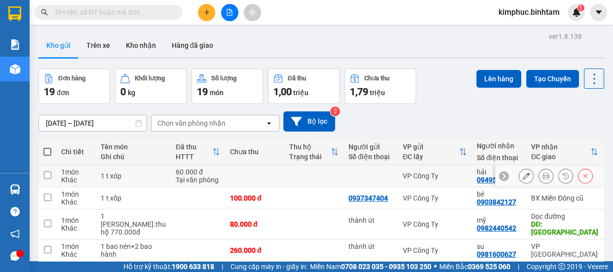
click at [477, 172] on div "hải" at bounding box center [499, 172] width 44 height 8
checkbox input "true"
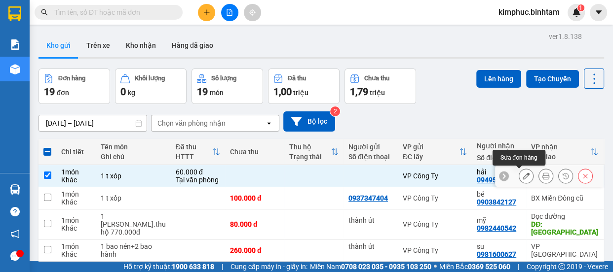
click at [523, 176] on icon at bounding box center [526, 176] width 7 height 7
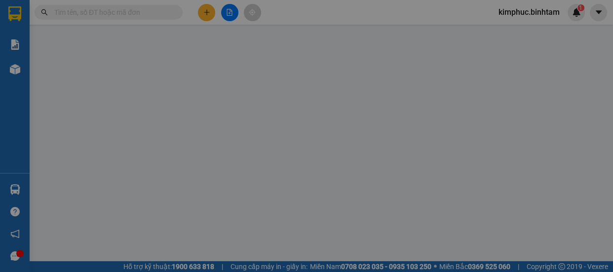
type input "0949544777"
type input "hải"
type input "60.000"
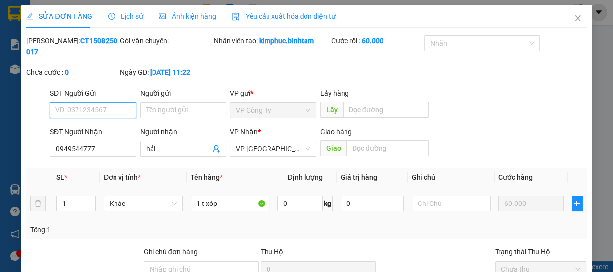
scroll to position [105, 0]
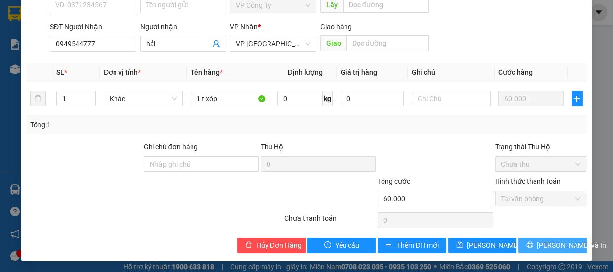
click at [545, 246] on span "[PERSON_NAME] và In" at bounding box center [571, 245] width 69 height 11
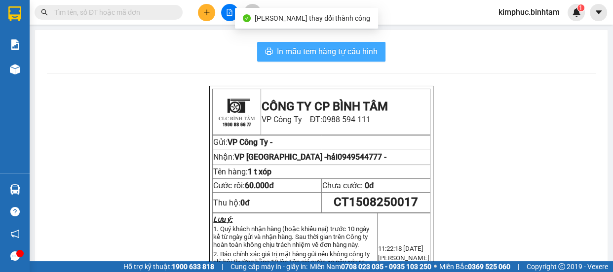
click at [347, 51] on span "In mẫu tem hàng tự cấu hình" at bounding box center [327, 51] width 101 height 12
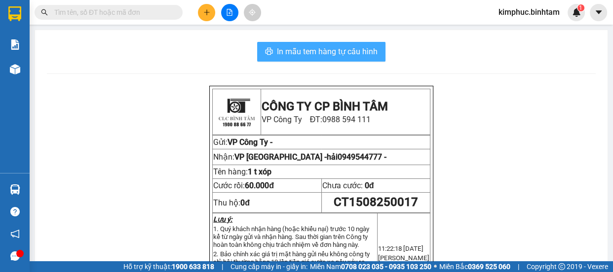
click at [277, 49] on span "In mẫu tem hàng tự cấu hình" at bounding box center [327, 51] width 101 height 12
click at [278, 49] on span "In mẫu tem hàng tự cấu hình" at bounding box center [327, 51] width 101 height 12
click at [285, 49] on span "In mẫu tem hàng tự cấu hình" at bounding box center [327, 51] width 101 height 12
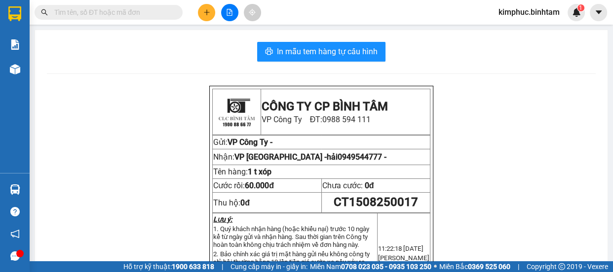
click at [208, 14] on icon "plus" at bounding box center [206, 12] width 7 height 7
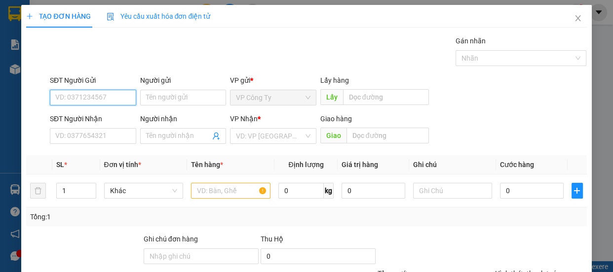
click at [112, 102] on input "SĐT Người Gửi" at bounding box center [93, 98] width 86 height 16
type input "0913418721"
click at [114, 91] on input "0913418721" at bounding box center [93, 98] width 86 height 16
click at [112, 114] on div "0913418721 - khanh" at bounding box center [92, 117] width 74 height 11
type input "khanh"
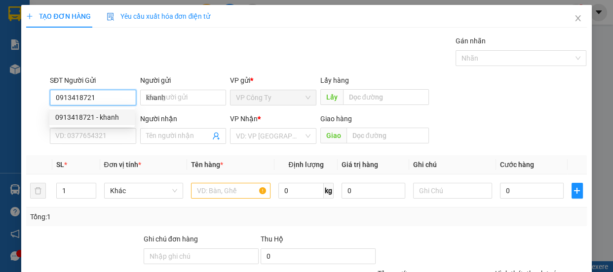
type input "0943765576"
type input "khiêm 0943294697 liên"
type input "170.000"
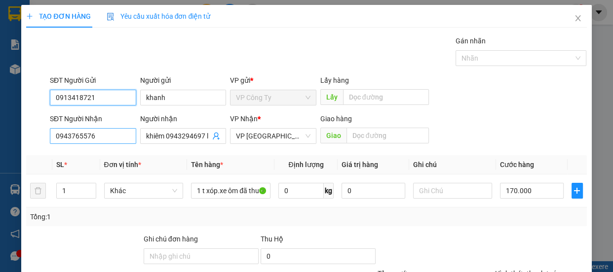
type input "0913418721"
click at [125, 136] on input "0943765576" at bounding box center [93, 136] width 86 height 16
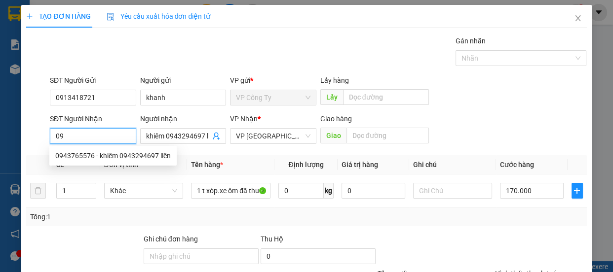
type input "0"
type input "0378765576"
click at [130, 137] on input "0378765576" at bounding box center [93, 136] width 86 height 16
click at [127, 154] on div "0378765576 - tâm" at bounding box center [92, 156] width 74 height 11
type input "tâm"
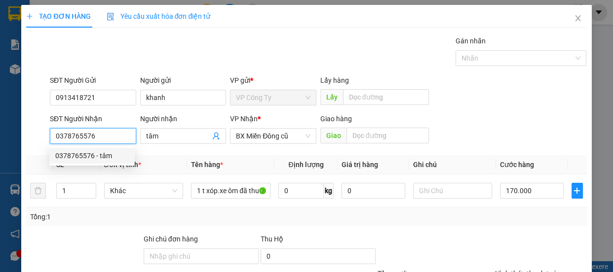
type input "70.000"
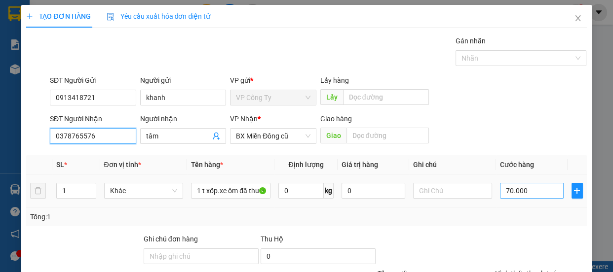
type input "0378765576"
click at [503, 192] on input "70.000" at bounding box center [532, 191] width 64 height 16
click at [504, 191] on input "70.000" at bounding box center [532, 191] width 64 height 16
type input "0.000"
type input "0"
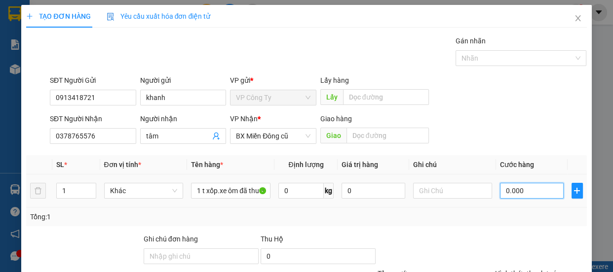
type input "0"
type input "50.000"
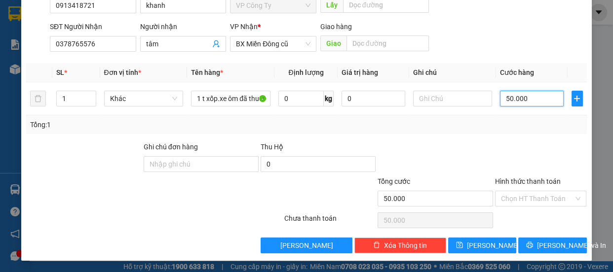
type input "50.000"
click at [523, 182] on label "Hình thức thanh toán" at bounding box center [528, 182] width 66 height 8
click at [523, 192] on input "Hình thức thanh toán" at bounding box center [537, 199] width 73 height 15
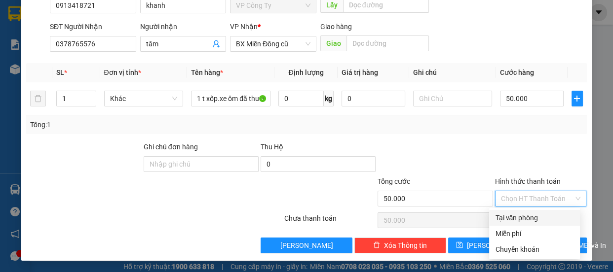
click at [523, 219] on div "Tại văn phòng" at bounding box center [534, 218] width 79 height 11
type input "0"
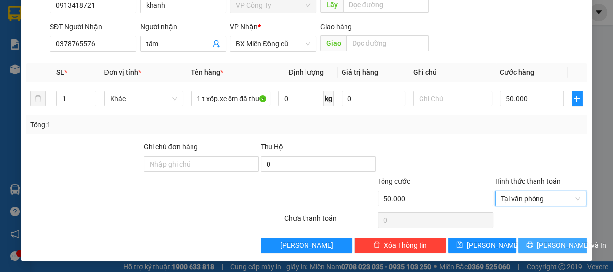
click at [544, 248] on span "[PERSON_NAME] và In" at bounding box center [571, 245] width 69 height 11
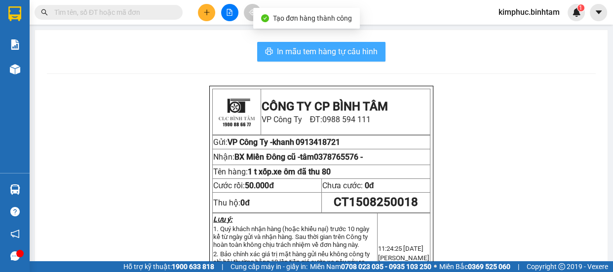
click at [293, 48] on span "In mẫu tem hàng tự cấu hình" at bounding box center [327, 51] width 101 height 12
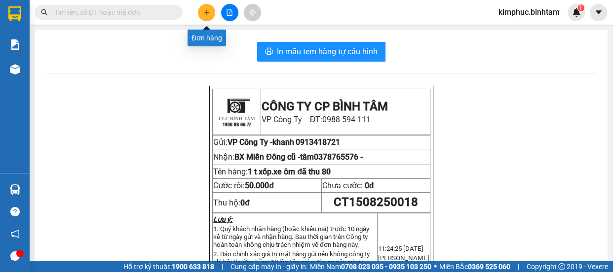
click at [204, 12] on icon "plus" at bounding box center [206, 12] width 5 height 0
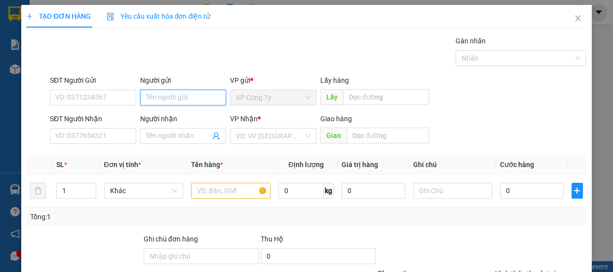
click at [158, 99] on input "Người gửi" at bounding box center [183, 98] width 86 height 16
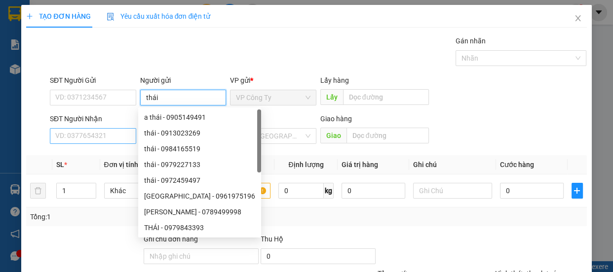
type input "thái"
click at [102, 137] on input "SĐT Người Nhận" at bounding box center [93, 136] width 86 height 16
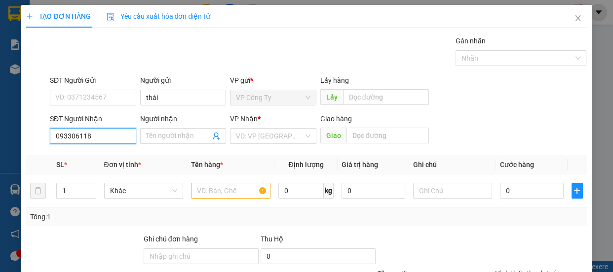
type input "0933061186"
click at [109, 138] on input "0933061186" at bounding box center [93, 136] width 86 height 16
click at [113, 163] on div "0933061186 - phương" at bounding box center [91, 156] width 85 height 16
type input "phương"
type input "170.000"
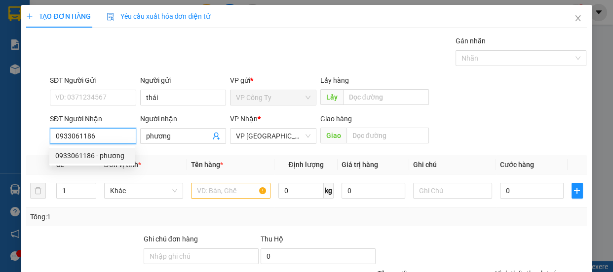
type input "170.000"
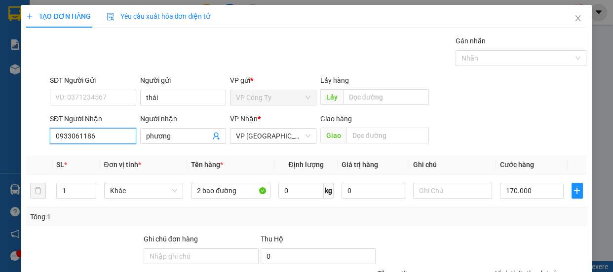
scroll to position [92, 0]
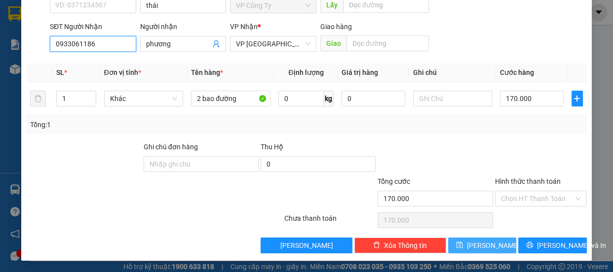
type input "0933061186"
click at [485, 246] on button "[PERSON_NAME]" at bounding box center [482, 246] width 68 height 16
click at [485, 246] on span "[PERSON_NAME]" at bounding box center [493, 245] width 53 height 11
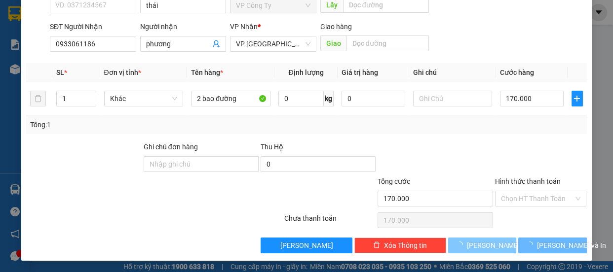
type input "0"
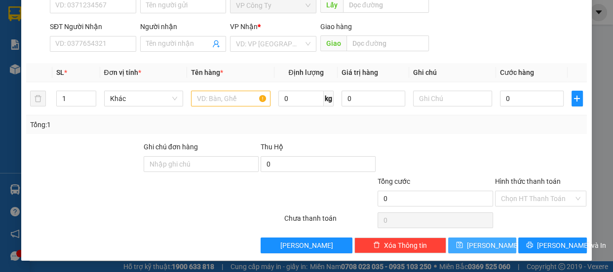
scroll to position [0, 0]
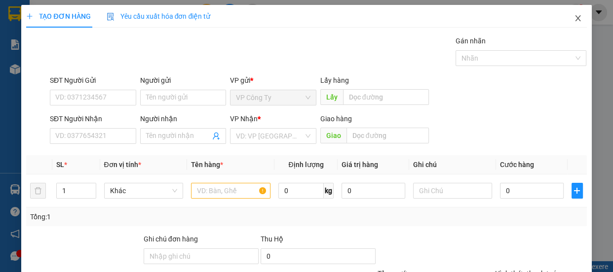
click at [571, 13] on span "Close" at bounding box center [578, 19] width 28 height 28
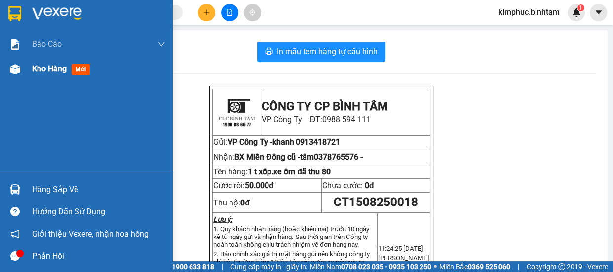
click at [48, 73] on span "Kho hàng" at bounding box center [49, 68] width 35 height 9
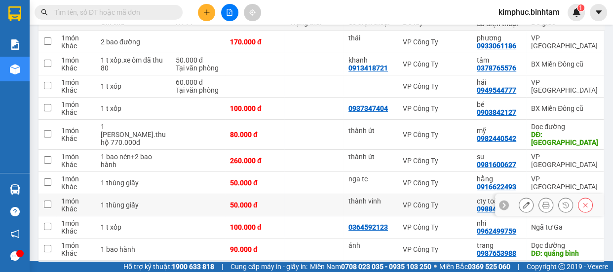
scroll to position [193, 0]
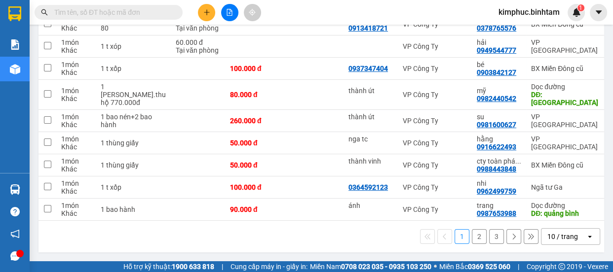
click at [490, 240] on button "3" at bounding box center [496, 237] width 15 height 15
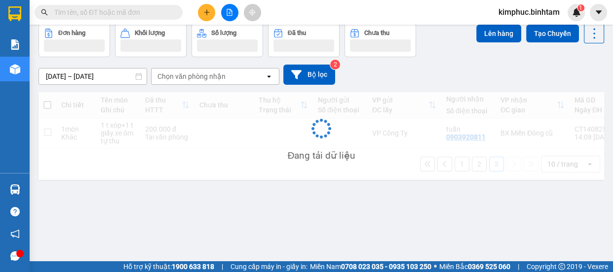
scroll to position [45, 0]
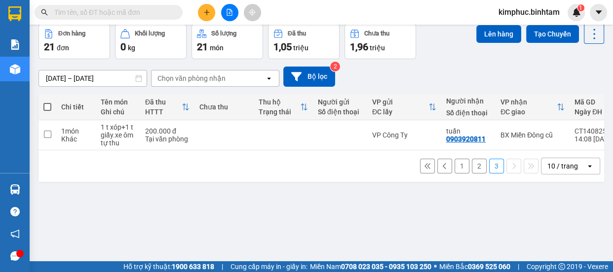
click at [472, 170] on button "2" at bounding box center [479, 166] width 15 height 15
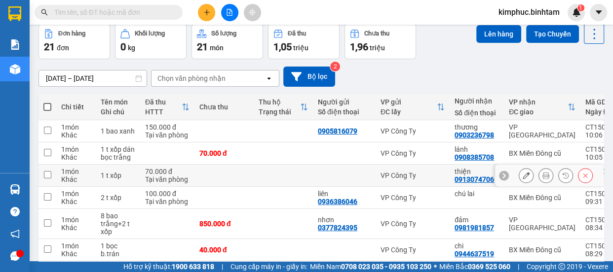
scroll to position [185, 0]
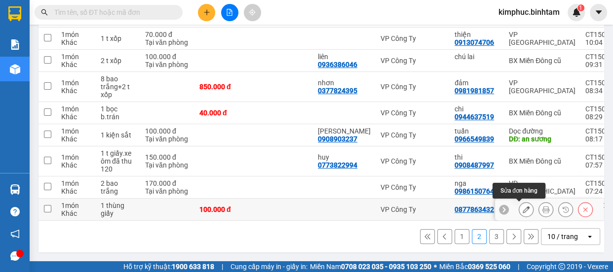
click at [523, 206] on icon at bounding box center [526, 209] width 7 height 7
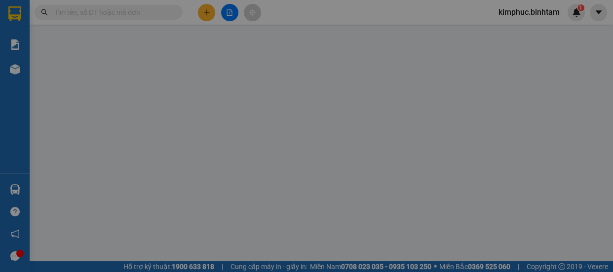
type input "0877863432"
type input "100.000"
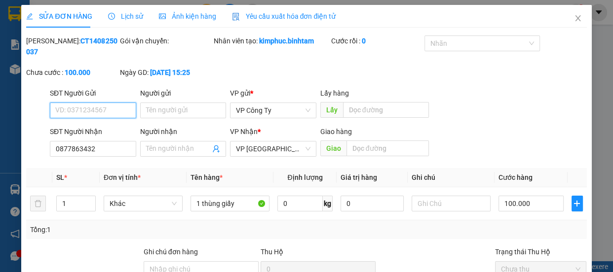
scroll to position [105, 0]
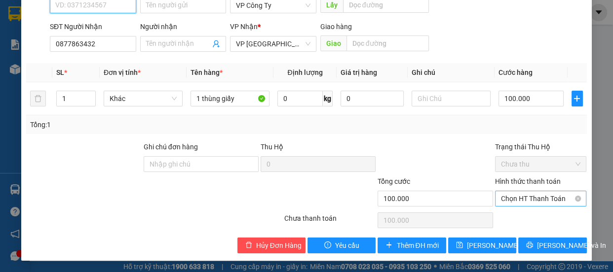
click at [516, 198] on span "Chọn HT Thanh Toán" at bounding box center [541, 199] width 80 height 15
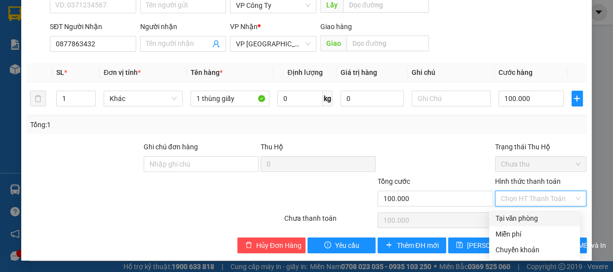
click at [516, 218] on div "Tại văn phòng" at bounding box center [534, 218] width 79 height 11
type input "0"
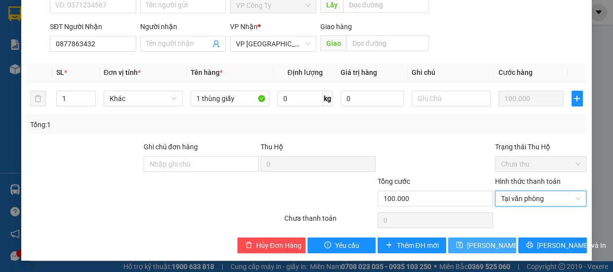
click at [496, 249] on span "[PERSON_NAME] thay đổi" at bounding box center [506, 245] width 79 height 11
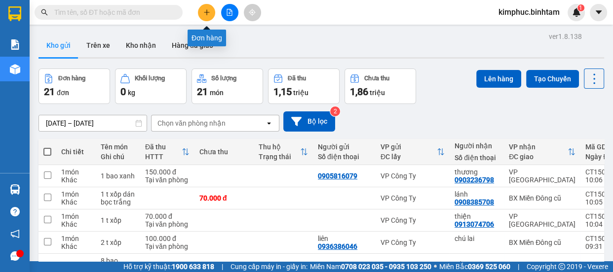
click at [210, 11] on button at bounding box center [206, 12] width 17 height 17
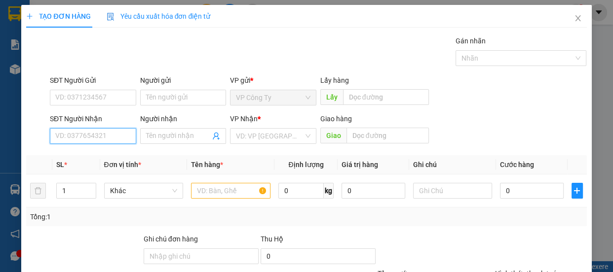
click at [106, 140] on input "SĐT Người Nhận" at bounding box center [93, 136] width 86 height 16
type input "0931996659"
click at [107, 157] on div "0931996659" at bounding box center [92, 156] width 74 height 11
type input "diễn châu"
type input "300.000"
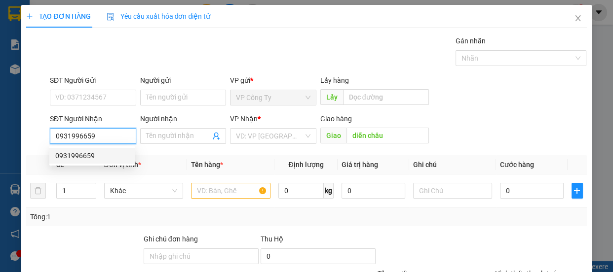
type input "300.000"
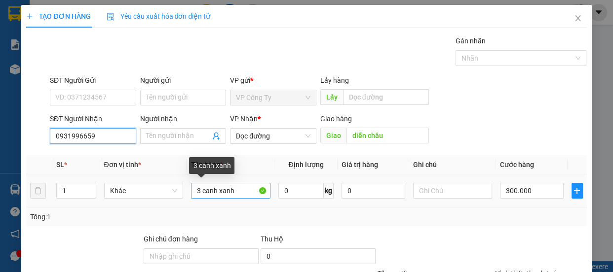
type input "0931996659"
click at [240, 192] on input "3 canh xanh" at bounding box center [230, 191] width 79 height 16
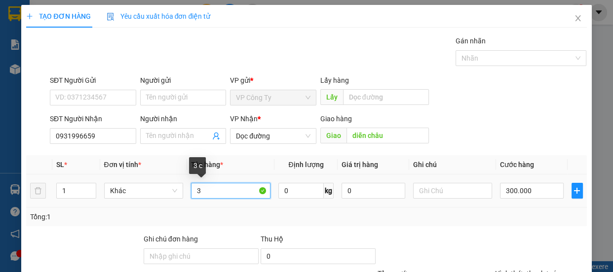
type input "3"
type input "1 canh xanh"
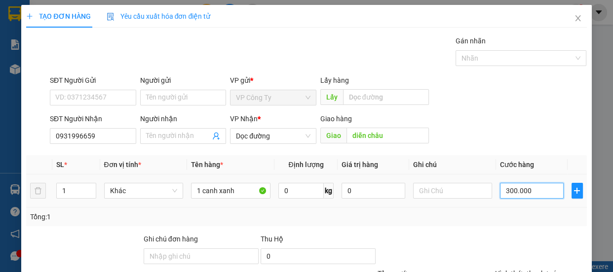
click at [504, 191] on input "300.000" at bounding box center [532, 191] width 64 height 16
click at [504, 192] on input "300.000" at bounding box center [532, 191] width 64 height 16
type input "0"
type input "00.000"
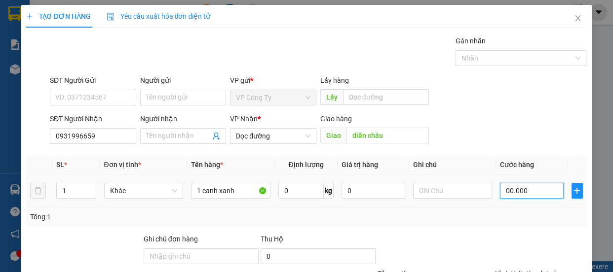
type input "100.000"
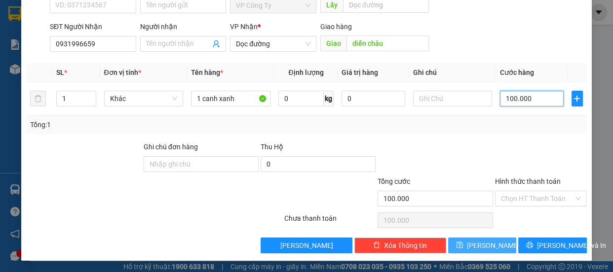
type input "100.000"
click at [493, 248] on button "[PERSON_NAME]" at bounding box center [482, 246] width 68 height 16
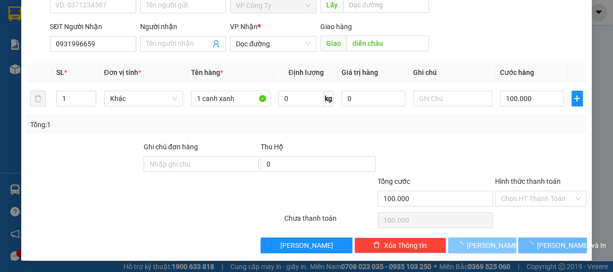
type input "0"
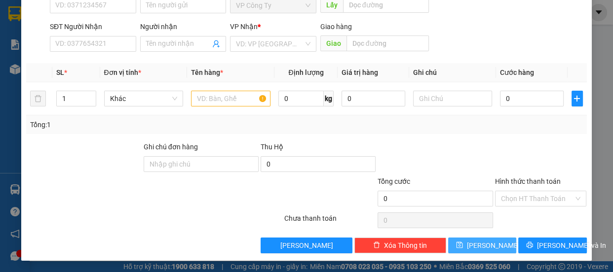
click at [499, 251] on button "[PERSON_NAME]" at bounding box center [482, 246] width 68 height 16
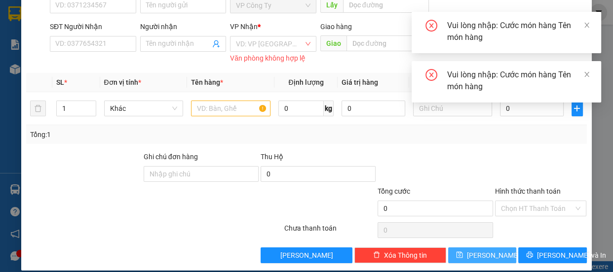
scroll to position [0, 0]
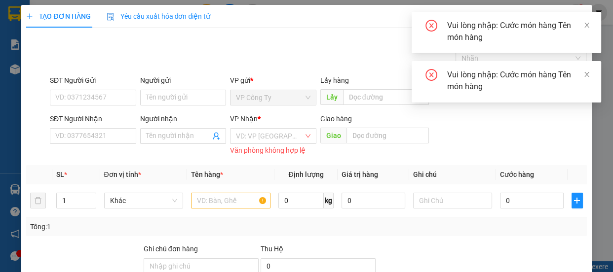
click at [594, 3] on div "TẠO ĐƠN HÀNG Yêu cầu xuất hóa đơn điện tử Transit Pickup Surcharge Ids Transit …" at bounding box center [306, 136] width 613 height 272
click at [584, 73] on icon "close" at bounding box center [586, 74] width 7 height 7
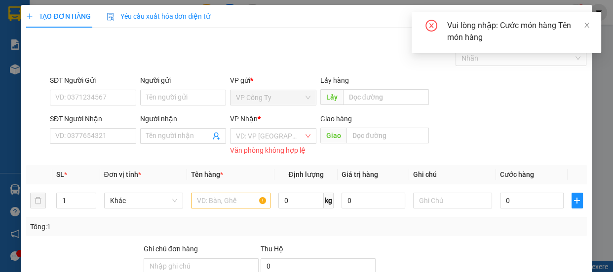
click at [590, 29] on div "Vui lòng nhập: Cước món hàng Tên món hàng" at bounding box center [507, 32] width 190 height 41
click at [585, 27] on icon "close" at bounding box center [586, 25] width 5 height 5
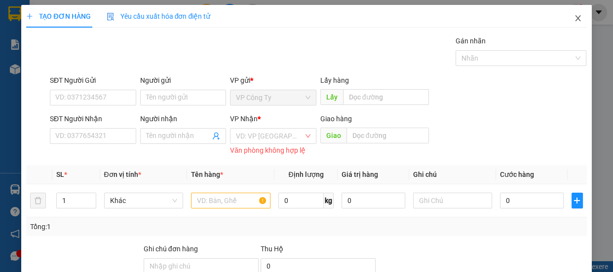
click at [574, 18] on icon "close" at bounding box center [578, 18] width 8 height 8
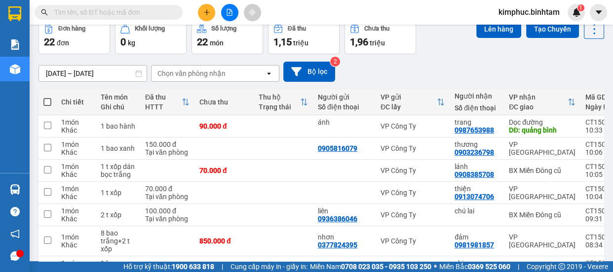
scroll to position [185, 0]
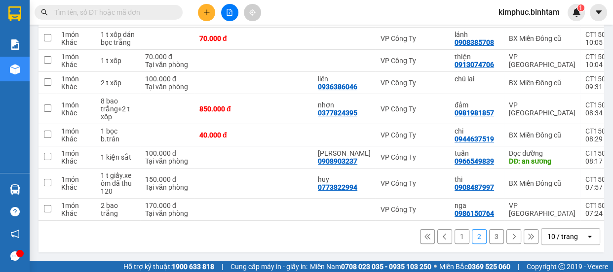
click at [455, 239] on button "1" at bounding box center [462, 237] width 15 height 15
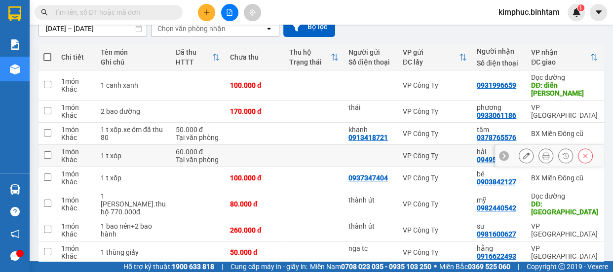
scroll to position [140, 0]
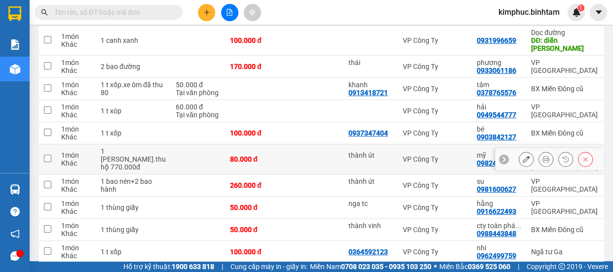
click at [523, 159] on icon at bounding box center [526, 159] width 7 height 7
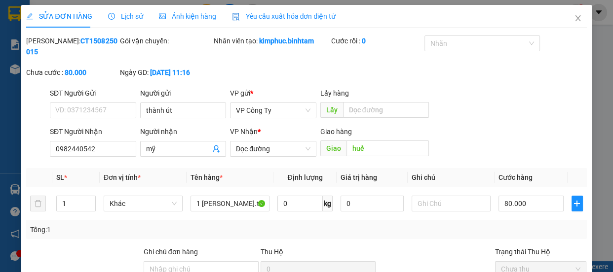
type input "thành út"
type input "0982440542"
type input "mỹ"
type input "huế"
type input "80.000"
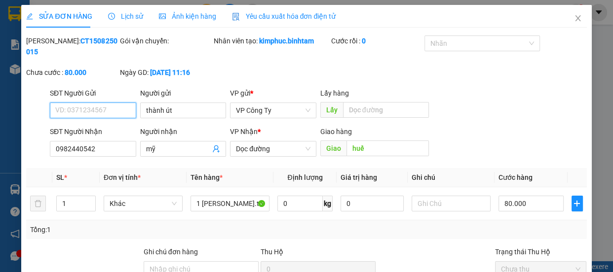
scroll to position [105, 0]
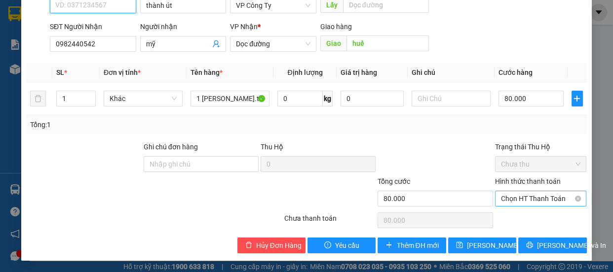
click at [512, 197] on span "Chọn HT Thanh Toán" at bounding box center [541, 199] width 80 height 15
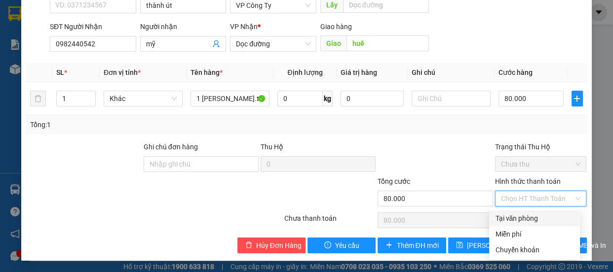
click at [519, 218] on div "Tại văn phòng" at bounding box center [534, 218] width 79 height 11
type input "0"
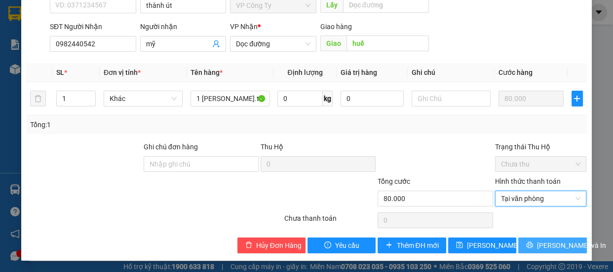
click at [540, 242] on span "[PERSON_NAME] và In" at bounding box center [571, 245] width 69 height 11
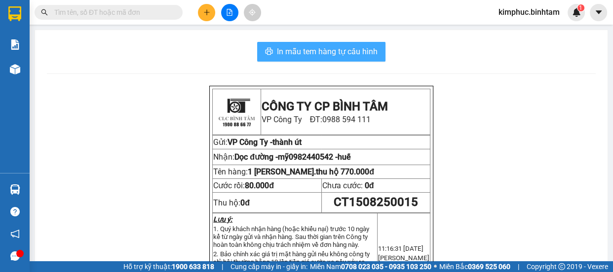
click at [365, 54] on span "In mẫu tem hàng tự cấu hình" at bounding box center [327, 51] width 101 height 12
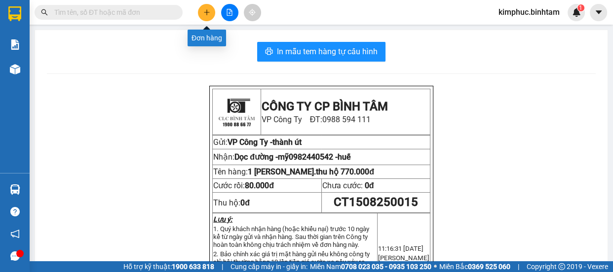
click at [206, 14] on icon "plus" at bounding box center [206, 11] width 0 height 5
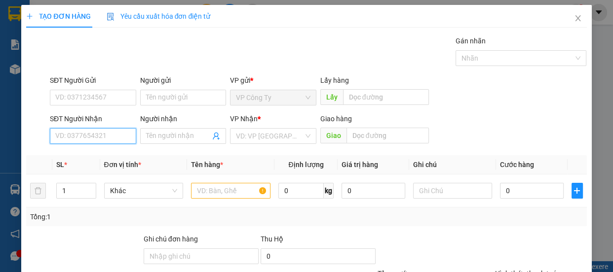
click at [90, 135] on input "SĐT Người Nhận" at bounding box center [93, 136] width 86 height 16
type input "0988696444"
click at [99, 137] on input "0988696444" at bounding box center [93, 136] width 86 height 16
click at [106, 157] on div "0988696444 - dung" at bounding box center [92, 156] width 74 height 11
type input "dung"
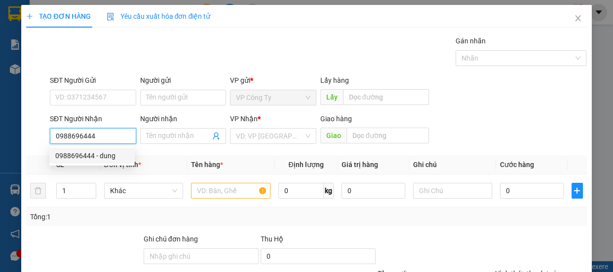
type input "quản trị"
type input "50.000"
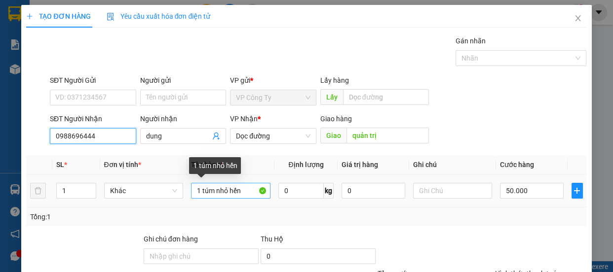
type input "0988696444"
click at [199, 191] on input "1 túm nhỏ hến" at bounding box center [230, 191] width 79 height 16
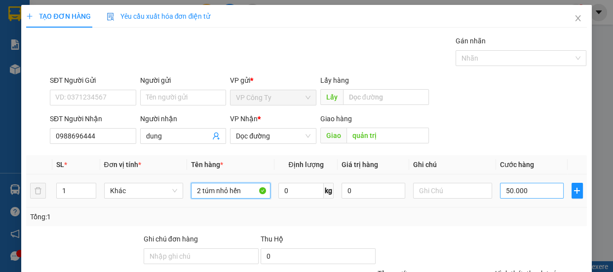
type input "2 túm nhỏ hến"
click at [504, 189] on input "50.000" at bounding box center [532, 191] width 64 height 16
type input "0"
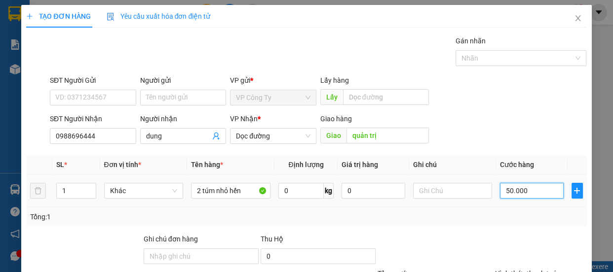
type input "0"
type input "0.000"
type input "10.000"
type input "100.000"
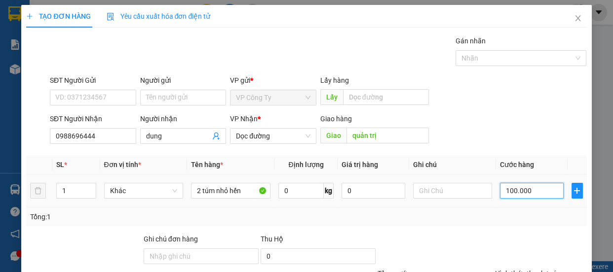
type input "100.000"
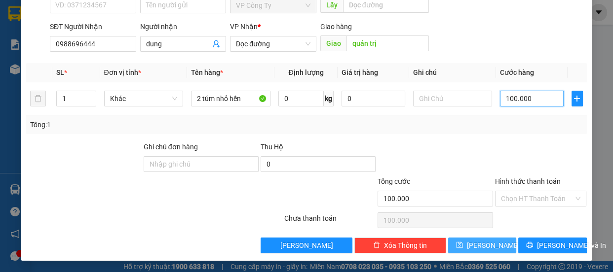
type input "100.000"
click at [490, 241] on button "[PERSON_NAME]" at bounding box center [482, 246] width 68 height 16
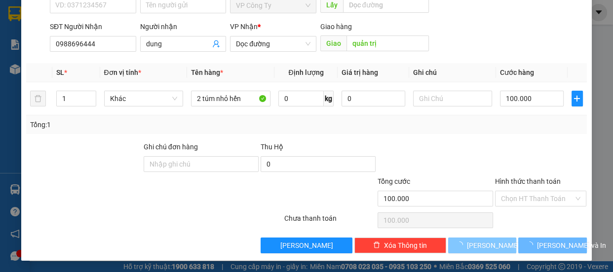
type input "0"
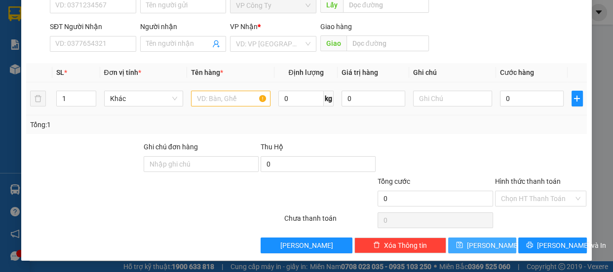
scroll to position [0, 0]
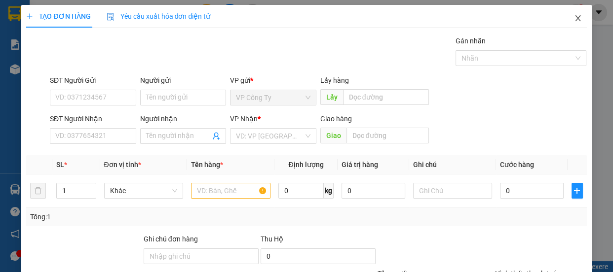
click at [574, 18] on icon "close" at bounding box center [578, 18] width 8 height 8
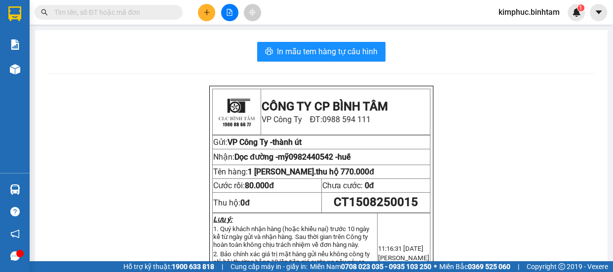
click at [34, 73] on main "In mẫu tem hàng tự cấu hình CÔNG TY CP BÌNH TÂM VP Công Ty ĐT: 0988 594 111 Gửi…" at bounding box center [306, 131] width 613 height 262
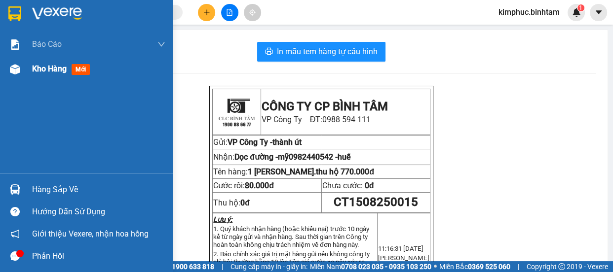
click at [37, 75] on div "Kho hàng mới" at bounding box center [63, 69] width 62 height 12
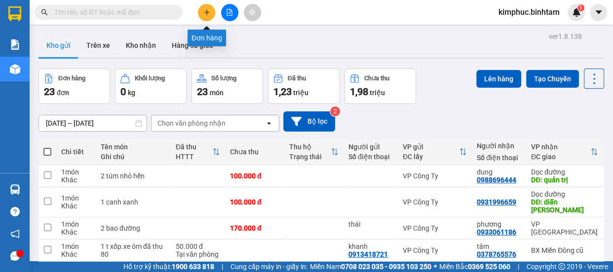
click at [209, 12] on icon "plus" at bounding box center [206, 12] width 7 height 7
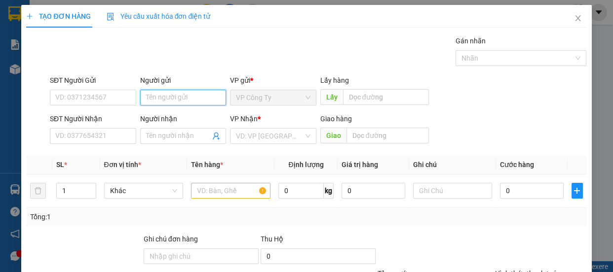
click at [159, 98] on input "Người gửi" at bounding box center [183, 98] width 86 height 16
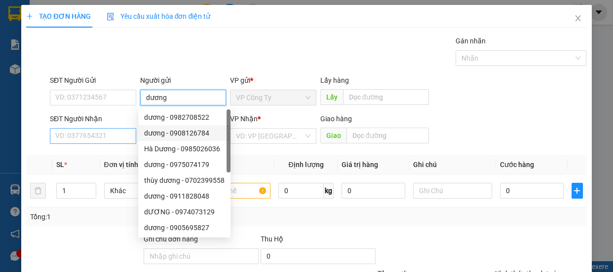
type input "dương"
click at [126, 138] on input "SĐT Người Nhận" at bounding box center [93, 136] width 86 height 16
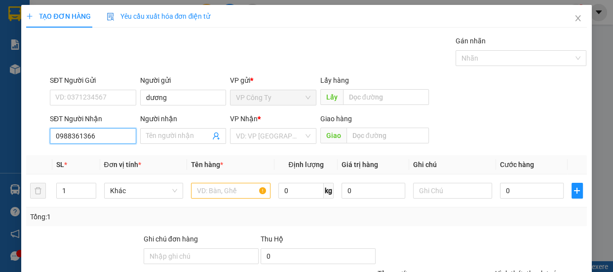
click at [132, 136] on input "0988361366" at bounding box center [93, 136] width 86 height 16
click at [119, 135] on input "0988361366" at bounding box center [93, 136] width 86 height 16
click at [119, 138] on input "0988361366" at bounding box center [93, 136] width 86 height 16
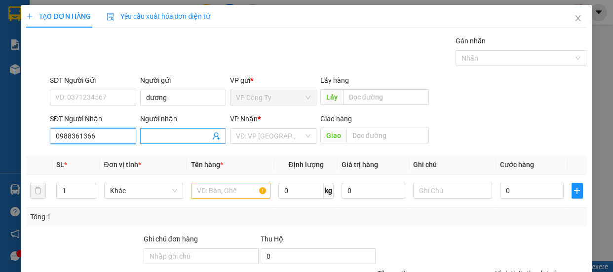
type input "0988361366"
click at [153, 134] on input "Người nhận" at bounding box center [178, 136] width 65 height 11
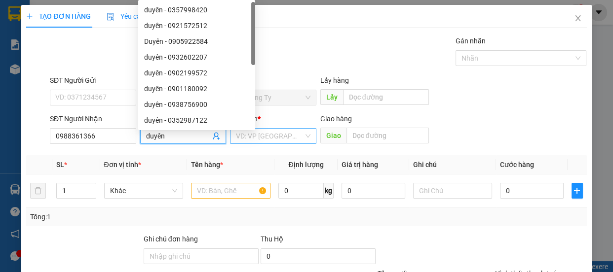
type input "duyên"
click at [243, 142] on input "search" at bounding box center [270, 136] width 68 height 15
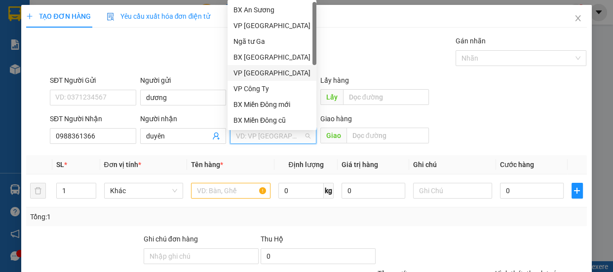
click at [256, 72] on div "VP [GEOGRAPHIC_DATA]" at bounding box center [271, 73] width 77 height 11
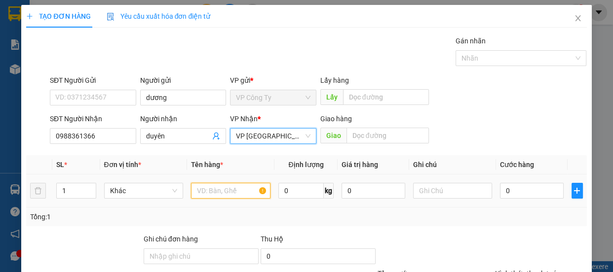
click at [219, 191] on input "text" at bounding box center [230, 191] width 79 height 16
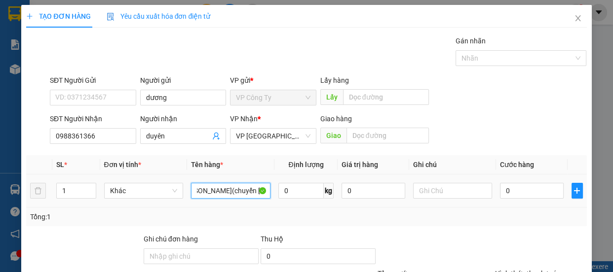
scroll to position [0, 25]
type input "2 [PERSON_NAME](chuyển [GEOGRAPHIC_DATA])"
click at [500, 190] on input "0" at bounding box center [532, 191] width 64 height 16
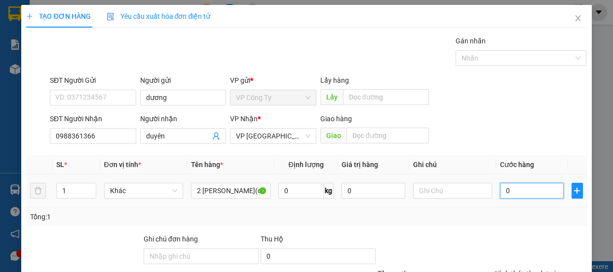
type input "10"
type input "170"
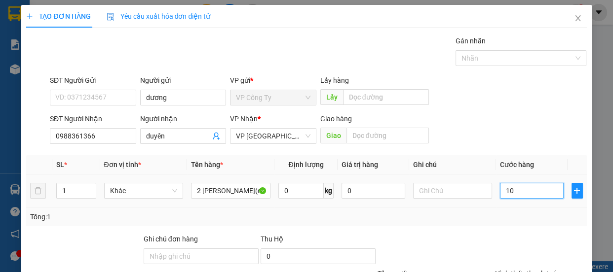
type input "170"
type input "1.700"
type input "17.000"
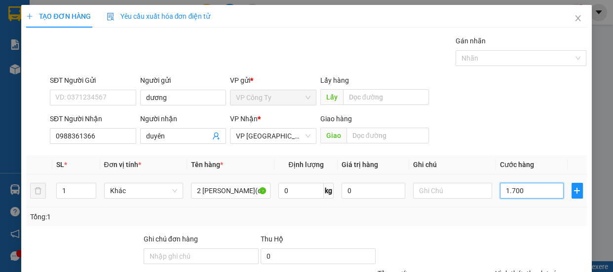
type input "17.000"
type input "170.000"
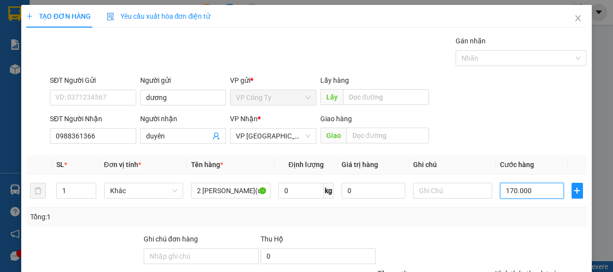
scroll to position [92, 0]
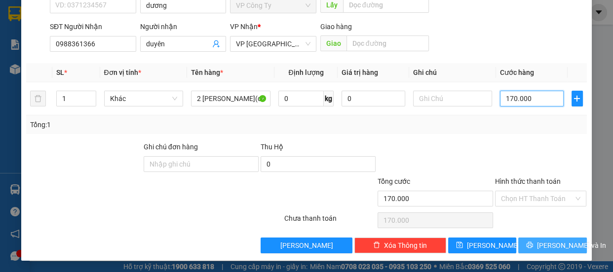
type input "170.000"
click at [528, 248] on icon "printer" at bounding box center [529, 245] width 7 height 7
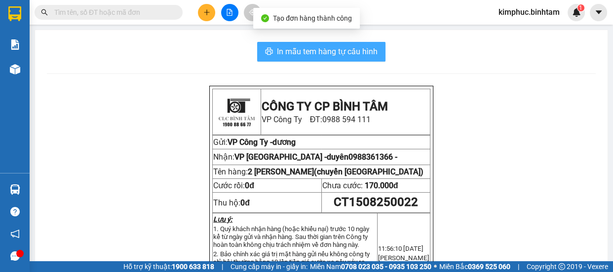
click at [328, 50] on span "In mẫu tem hàng tự cấu hình" at bounding box center [327, 51] width 101 height 12
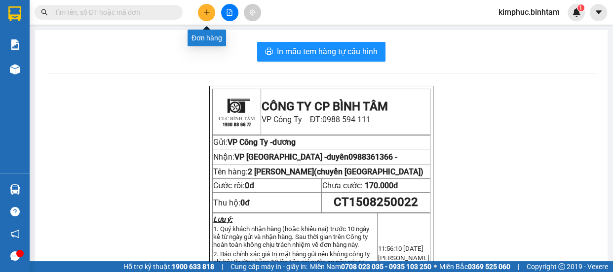
click at [207, 12] on icon "plus" at bounding box center [206, 12] width 5 height 0
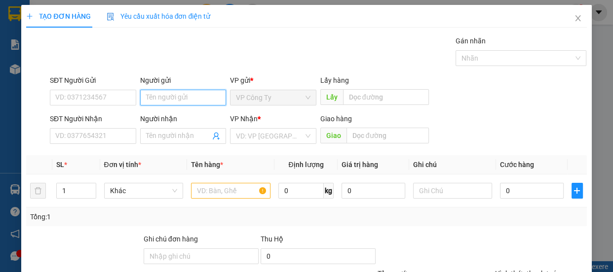
click at [175, 103] on input "Người gửi" at bounding box center [183, 98] width 86 height 16
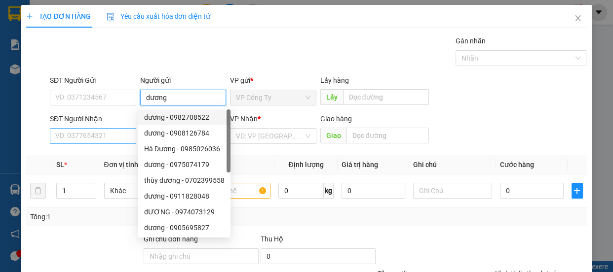
type input "dương"
click at [93, 138] on input "SĐT Người Nhận" at bounding box center [93, 136] width 86 height 16
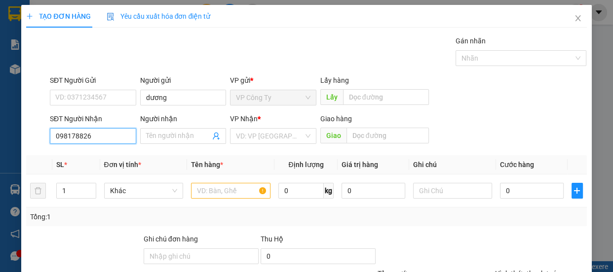
type input "0981788266"
click at [101, 136] on input "0981788266" at bounding box center [93, 136] width 86 height 16
click at [104, 152] on div "0981788266 - nhung" at bounding box center [92, 156] width 74 height 11
type input "nhung"
type input "510.000"
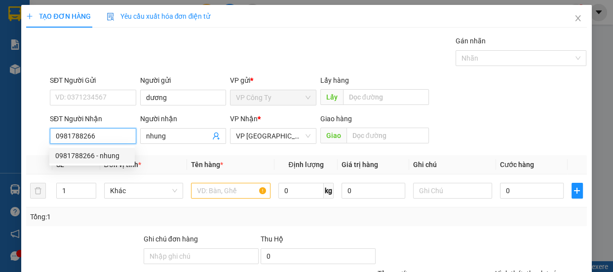
type input "510.000"
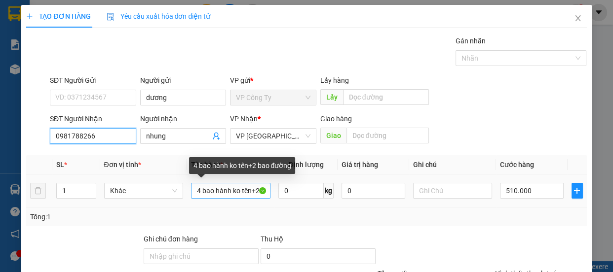
type input "0981788266"
click at [258, 192] on input "4 bao hành ko tên+2 bao đường" at bounding box center [230, 191] width 79 height 16
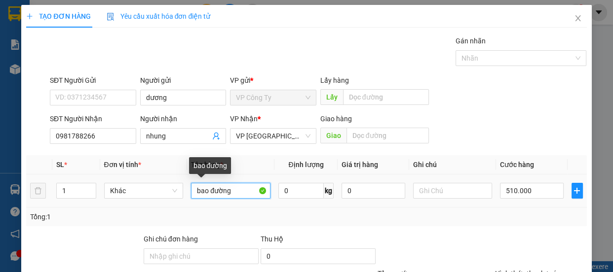
click at [247, 190] on input "bao đường" at bounding box center [230, 191] width 79 height 16
type input "b"
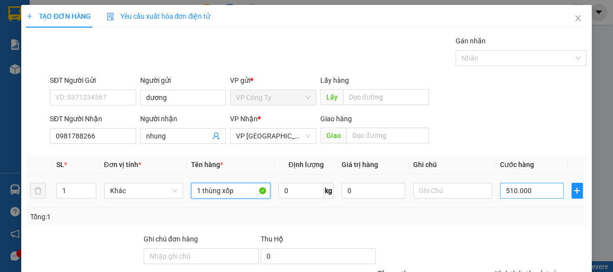
type input "1 thùng xốp"
click at [505, 188] on input "510.000" at bounding box center [532, 191] width 64 height 16
click at [507, 190] on input "510.000" at bounding box center [532, 191] width 64 height 16
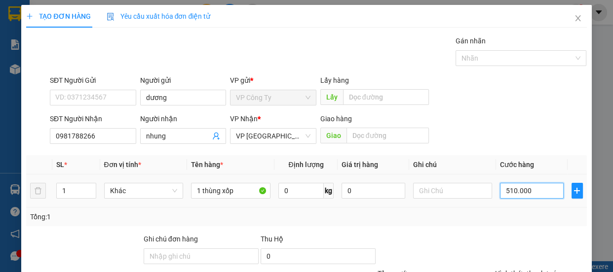
type input "50.000"
type input "0"
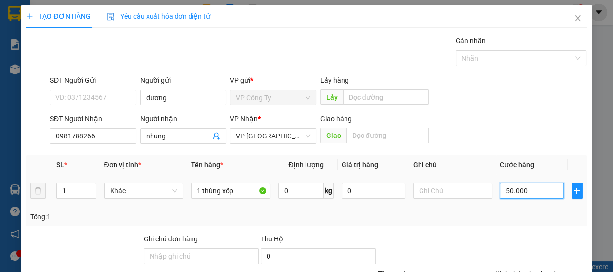
type input "0.000"
type input "10.000"
type input "100.000"
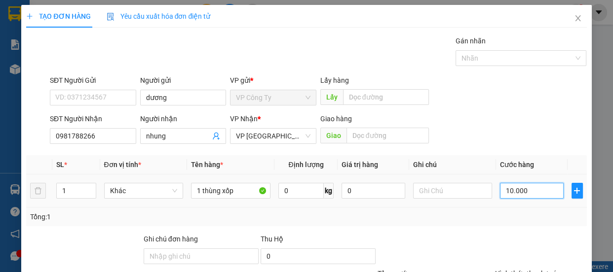
type input "100.000"
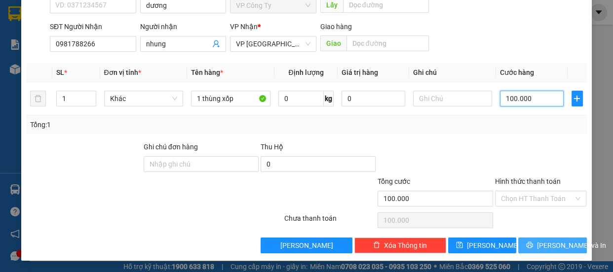
type input "100.000"
click at [530, 242] on icon "printer" at bounding box center [529, 245] width 7 height 7
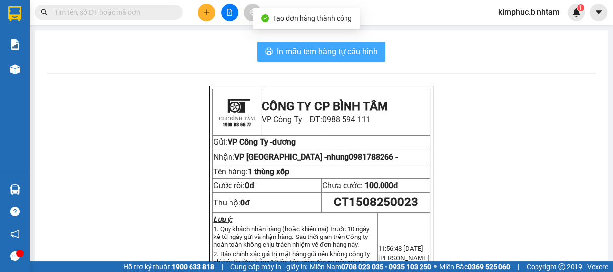
click at [356, 46] on span "In mẫu tem hàng tự cấu hình" at bounding box center [327, 51] width 101 height 12
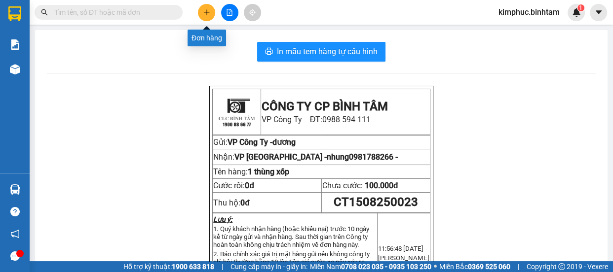
click at [207, 11] on icon "plus" at bounding box center [206, 11] width 0 height 5
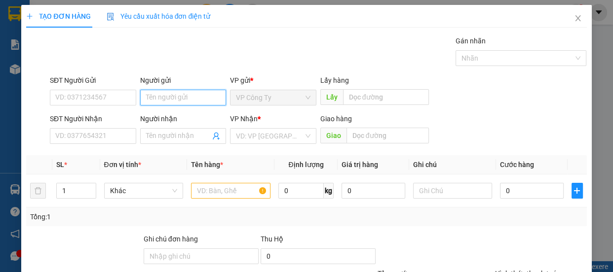
click at [149, 96] on input "Người gửi" at bounding box center [183, 98] width 86 height 16
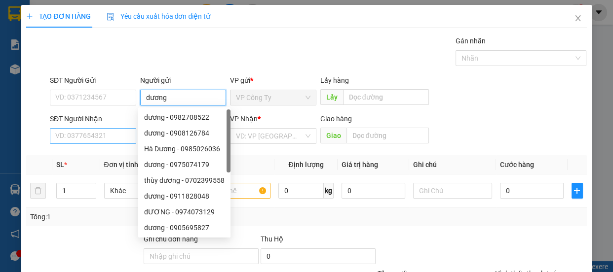
type input "dương"
click at [94, 132] on input "SĐT Người Nhận" at bounding box center [93, 136] width 86 height 16
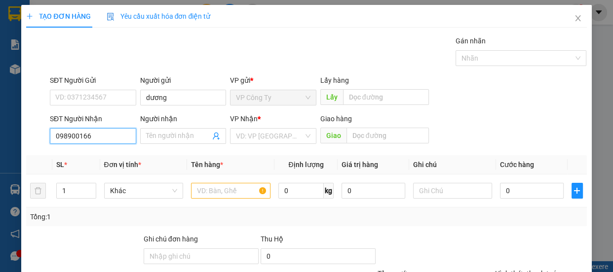
type input "0989001663"
click at [104, 151] on div "0989001663 - thơm" at bounding box center [92, 156] width 74 height 11
type input "thơm"
type input "160.000"
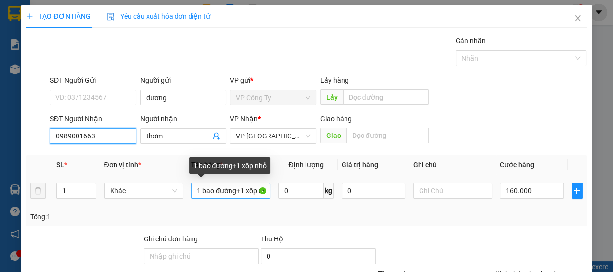
type input "0989001663"
click at [257, 190] on input "1 bao đường+1 xốp nhỏ" at bounding box center [230, 191] width 79 height 16
click at [257, 190] on input "1 bao đường+1 nhỏ" at bounding box center [230, 191] width 79 height 16
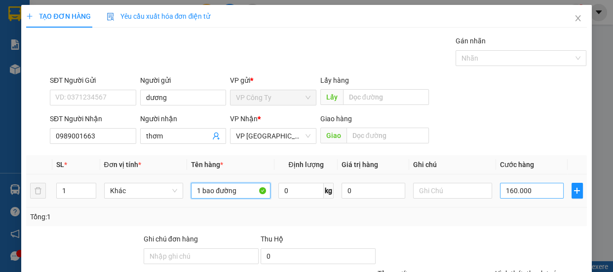
type input "1 bao đường"
click at [509, 188] on input "160.000" at bounding box center [532, 191] width 64 height 16
click at [508, 188] on input "160.000" at bounding box center [532, 191] width 64 height 16
type input "10.000"
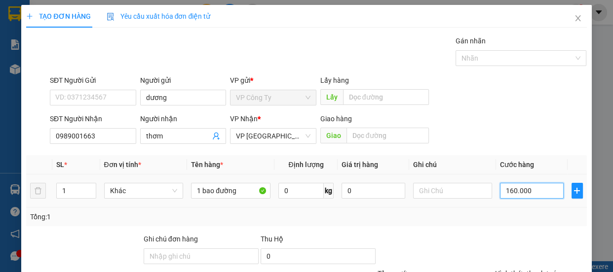
type input "10.000"
type input "0"
type input "90.000"
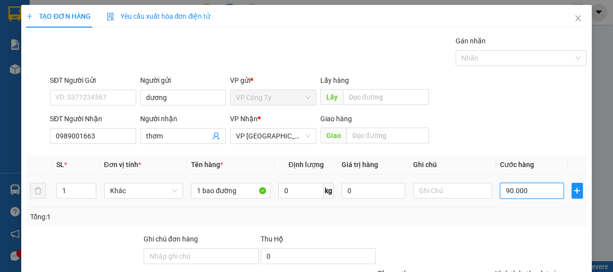
type input "90.000"
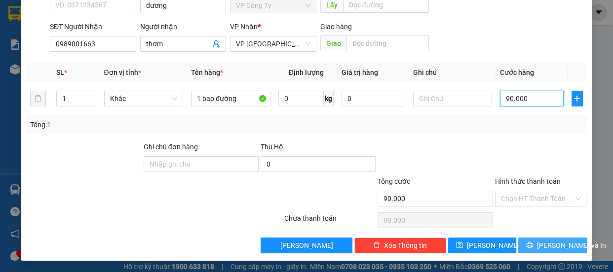
type input "90.000"
click at [528, 246] on icon "printer" at bounding box center [529, 245] width 7 height 7
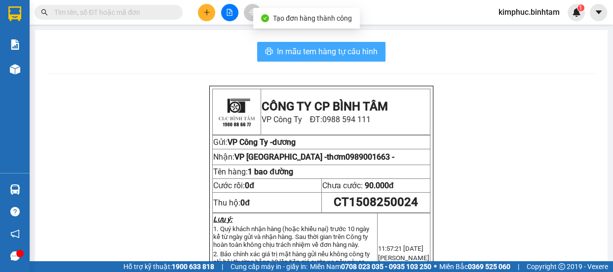
click at [366, 51] on span "In mẫu tem hàng tự cấu hình" at bounding box center [327, 51] width 101 height 12
click at [365, 51] on span "In mẫu tem hàng tự cấu hình" at bounding box center [327, 51] width 101 height 12
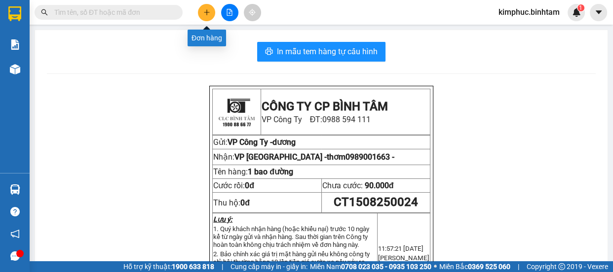
click at [208, 10] on icon "plus" at bounding box center [206, 12] width 7 height 7
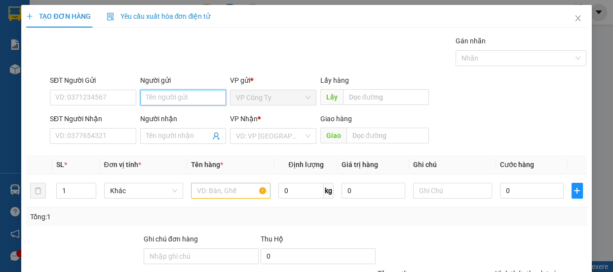
click at [150, 97] on input "Người gửi" at bounding box center [183, 98] width 86 height 16
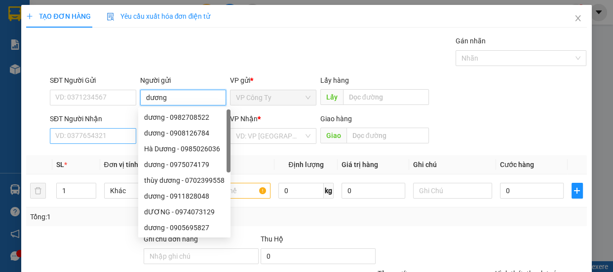
type input "dương"
click at [96, 137] on input "SĐT Người Nhận" at bounding box center [93, 136] width 86 height 16
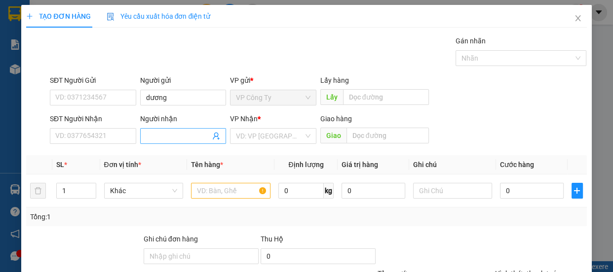
click at [189, 138] on input "Người nhận" at bounding box center [178, 136] width 65 height 11
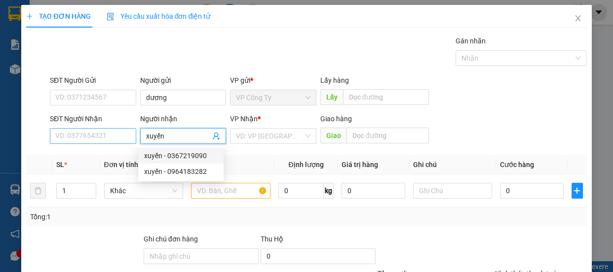
type input "xuyến"
click at [90, 135] on input "SĐT Người Nhận" at bounding box center [93, 136] width 86 height 16
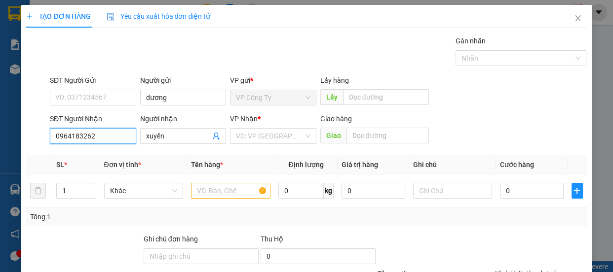
click at [109, 138] on input "0964183262" at bounding box center [93, 136] width 86 height 16
click at [110, 139] on input "0964183262" at bounding box center [93, 136] width 86 height 16
type input "0964183262"
click at [271, 133] on input "search" at bounding box center [270, 136] width 68 height 15
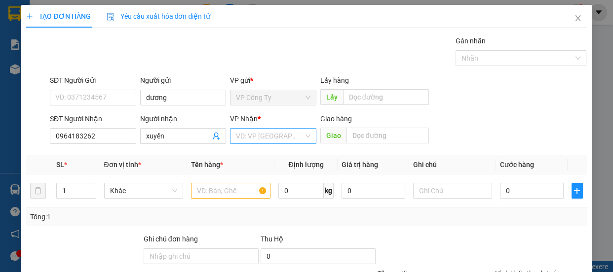
click at [271, 133] on input "search" at bounding box center [270, 136] width 68 height 15
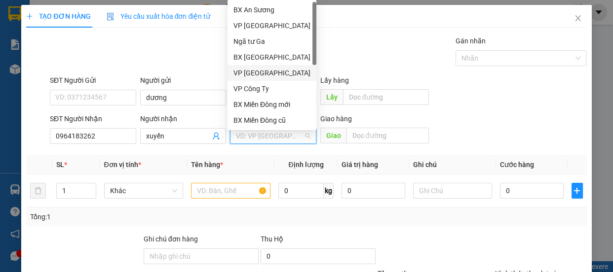
click at [269, 68] on div "VP [GEOGRAPHIC_DATA]" at bounding box center [271, 73] width 77 height 11
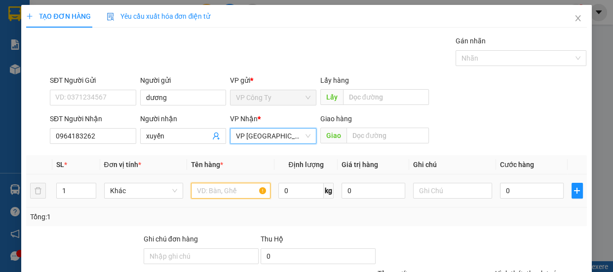
click at [258, 187] on input "text" at bounding box center [230, 191] width 79 height 16
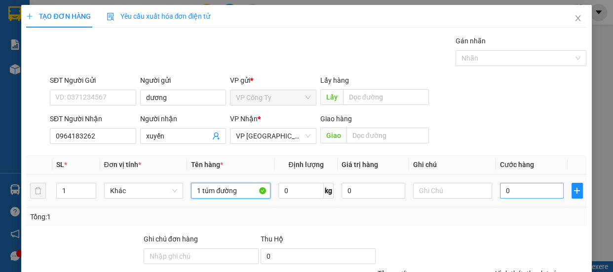
type input "1 túm đường"
click at [500, 189] on input "0" at bounding box center [532, 191] width 64 height 16
click at [500, 190] on input "0" at bounding box center [532, 191] width 64 height 16
type input "6"
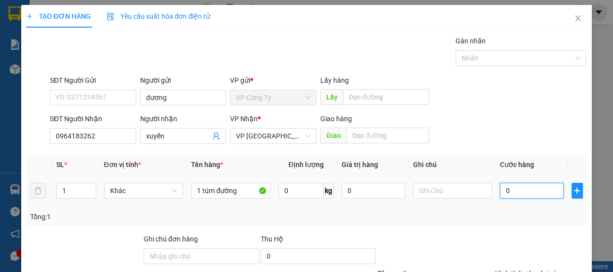
type input "6"
type input "60"
type input "600"
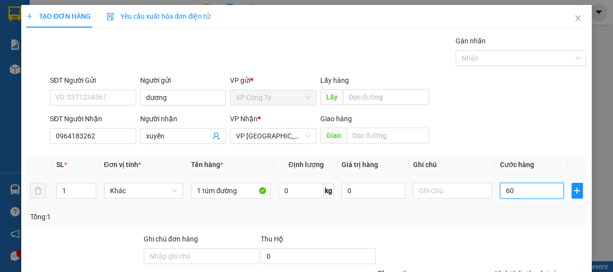
type input "600"
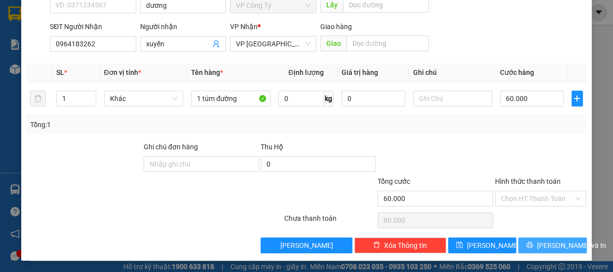
click at [543, 242] on span "[PERSON_NAME] và In" at bounding box center [571, 245] width 69 height 11
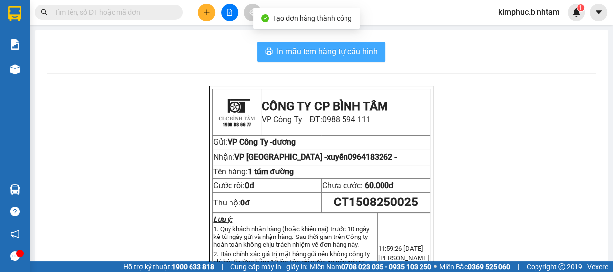
click at [355, 50] on span "In mẫu tem hàng tự cấu hình" at bounding box center [327, 51] width 101 height 12
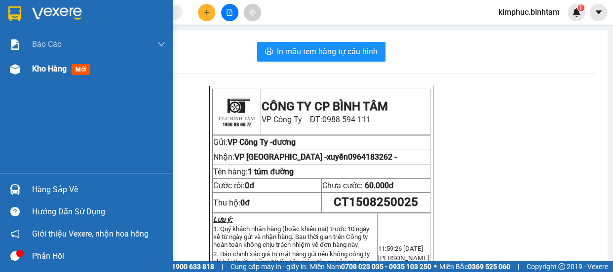
click at [31, 74] on div "Kho hàng mới" at bounding box center [86, 69] width 173 height 25
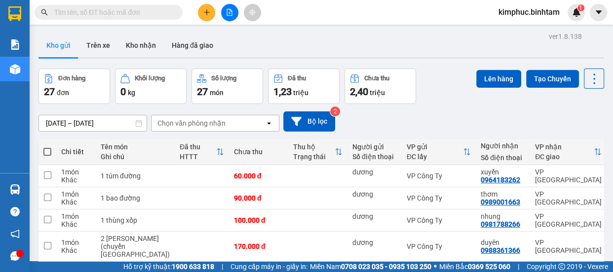
scroll to position [134, 0]
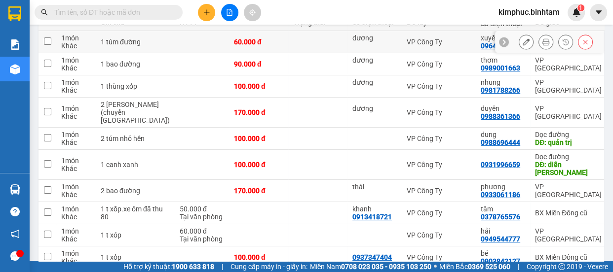
click at [44, 42] on input "checkbox" at bounding box center [47, 41] width 7 height 7
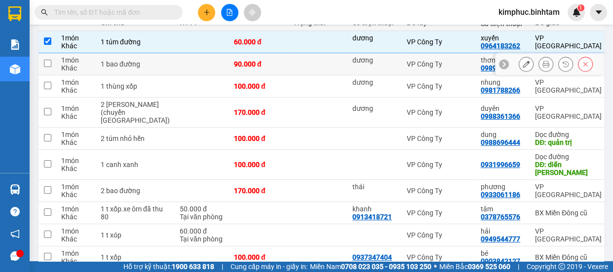
click at [48, 64] on input "checkbox" at bounding box center [47, 63] width 7 height 7
click at [45, 62] on input "checkbox" at bounding box center [47, 63] width 7 height 7
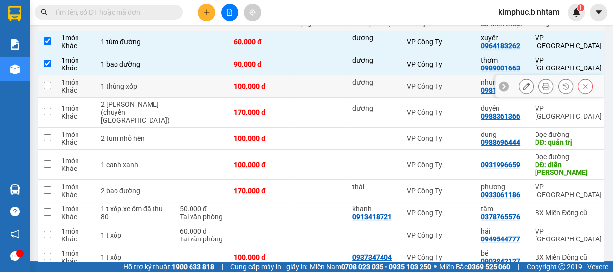
click at [48, 82] on input "checkbox" at bounding box center [47, 85] width 7 height 7
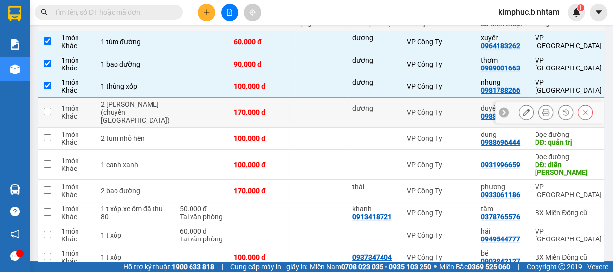
click at [50, 111] on input "checkbox" at bounding box center [47, 111] width 7 height 7
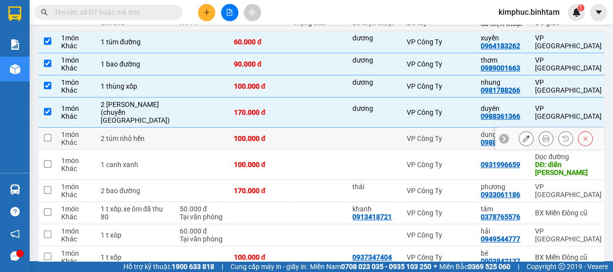
click at [52, 137] on td at bounding box center [48, 139] width 18 height 22
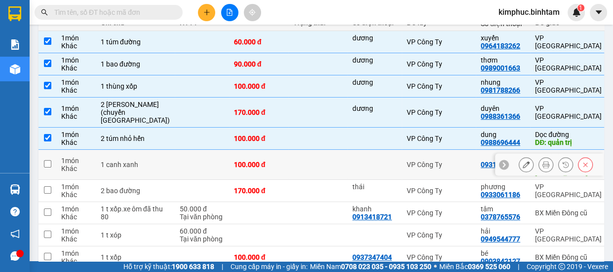
click at [44, 160] on input "checkbox" at bounding box center [47, 163] width 7 height 7
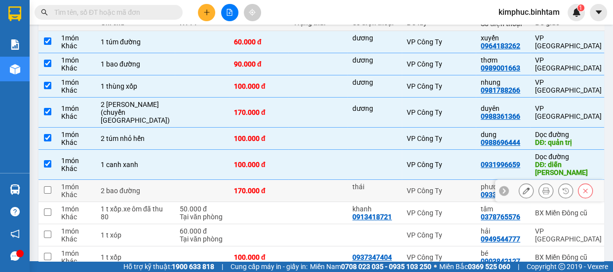
click at [44, 187] on input "checkbox" at bounding box center [47, 190] width 7 height 7
click at [48, 187] on input "checkbox" at bounding box center [47, 190] width 7 height 7
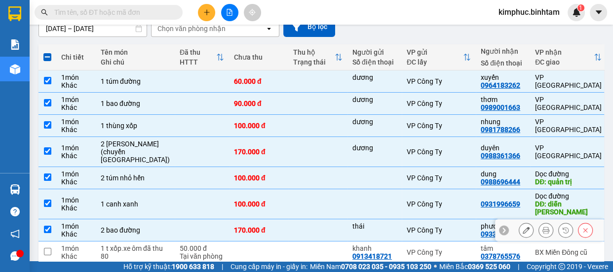
scroll to position [0, 0]
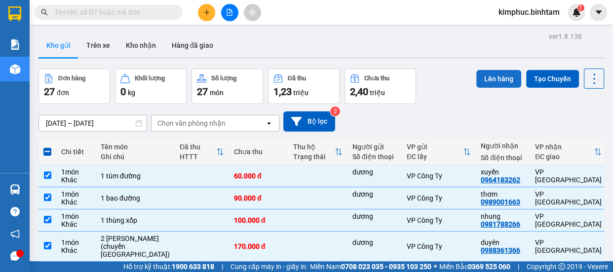
click at [502, 76] on button "Lên hàng" at bounding box center [498, 79] width 45 height 18
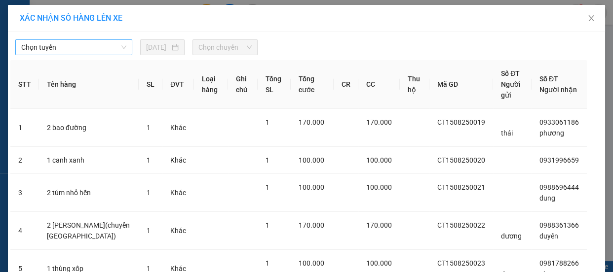
click at [105, 47] on span "Chọn tuyến" at bounding box center [73, 47] width 105 height 15
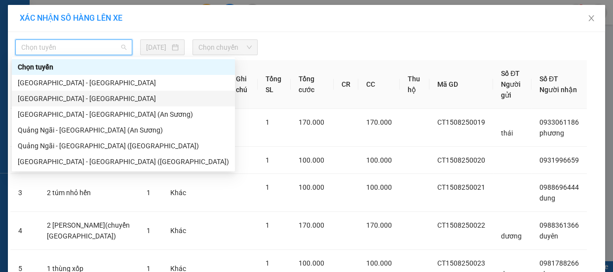
click at [72, 101] on div "[GEOGRAPHIC_DATA] - [GEOGRAPHIC_DATA]" at bounding box center [123, 98] width 211 height 11
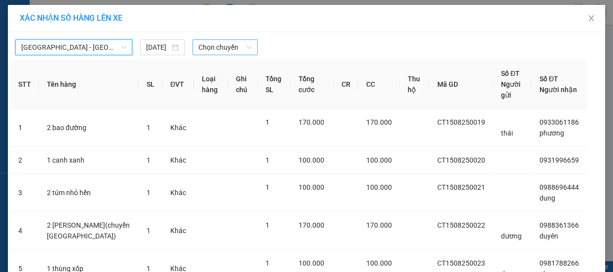
click at [213, 48] on span "Chọn chuyến" at bounding box center [224, 47] width 53 height 15
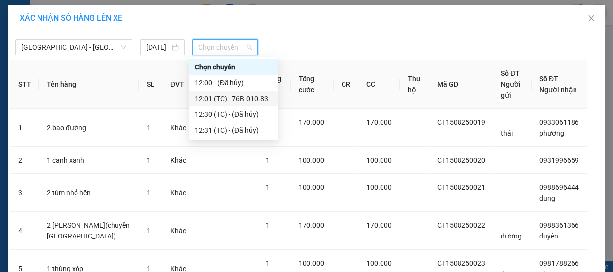
click at [228, 99] on div "12:01 (TC) - 76B-010.83" at bounding box center [233, 98] width 77 height 11
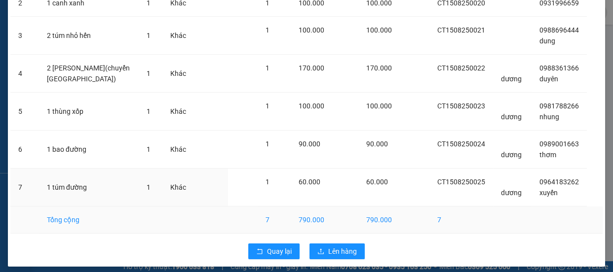
scroll to position [185, 0]
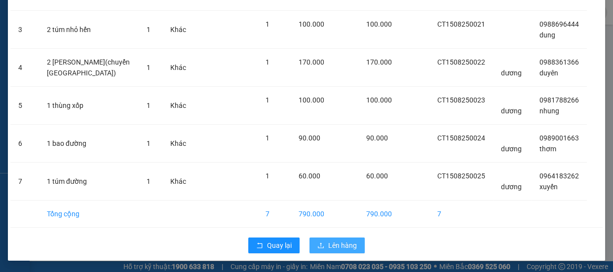
click at [318, 247] on icon "upload" at bounding box center [321, 245] width 6 height 5
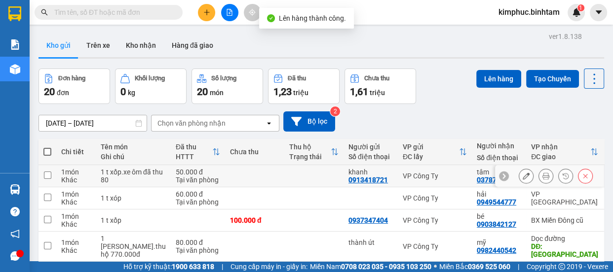
scroll to position [193, 0]
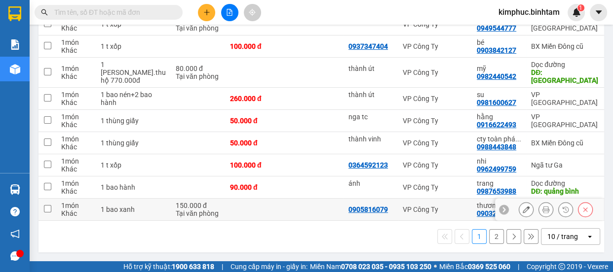
click at [49, 206] on input "checkbox" at bounding box center [47, 208] width 7 height 7
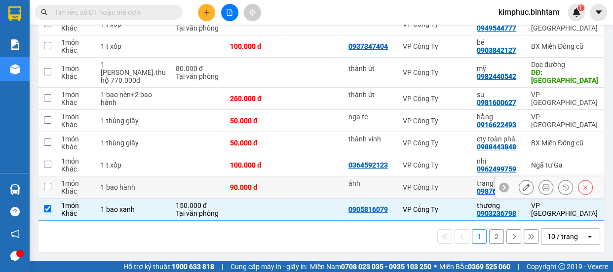
click at [51, 187] on td at bounding box center [48, 188] width 18 height 22
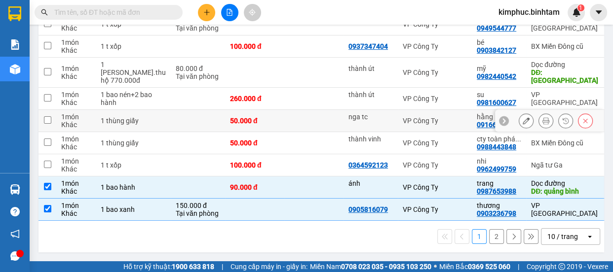
click at [47, 118] on input "checkbox" at bounding box center [47, 119] width 7 height 7
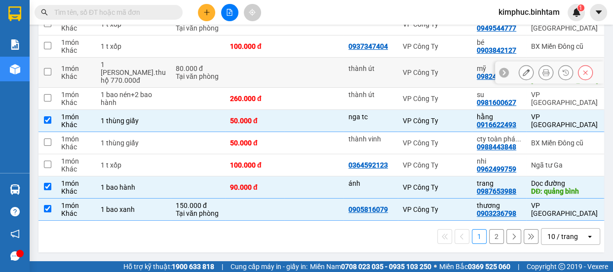
click at [52, 58] on td at bounding box center [48, 73] width 18 height 30
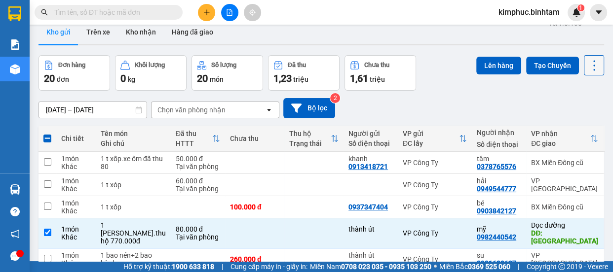
scroll to position [0, 0]
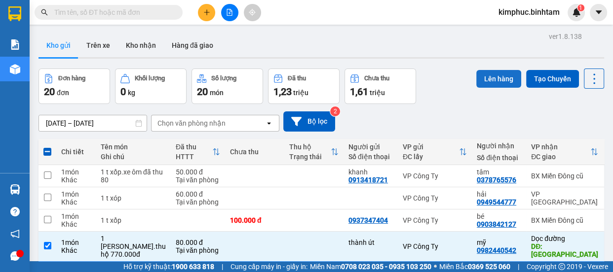
click at [495, 74] on button "Lên hàng" at bounding box center [498, 79] width 45 height 18
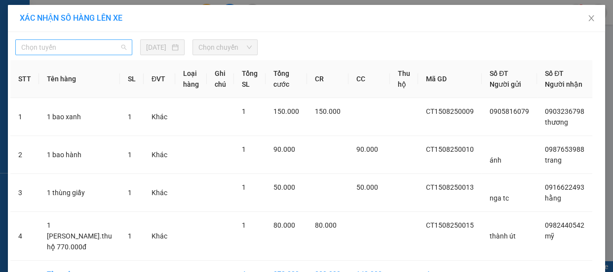
click at [36, 43] on span "Chọn tuyến" at bounding box center [73, 47] width 105 height 15
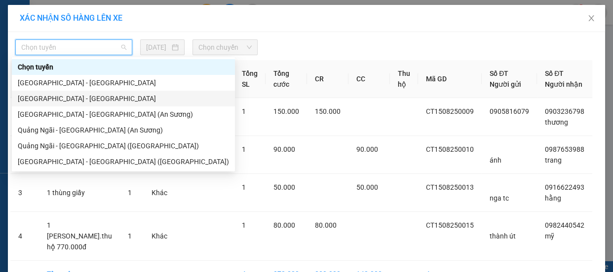
click at [54, 97] on div "[GEOGRAPHIC_DATA] - [GEOGRAPHIC_DATA]" at bounding box center [123, 98] width 211 height 11
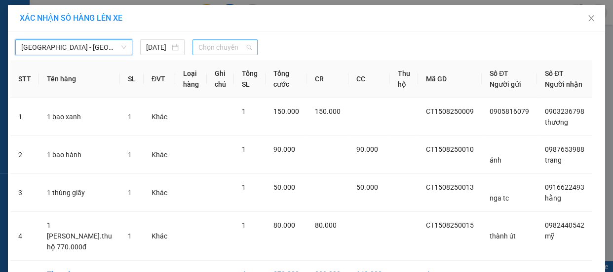
click at [222, 40] on span "Chọn chuyến" at bounding box center [224, 47] width 53 height 15
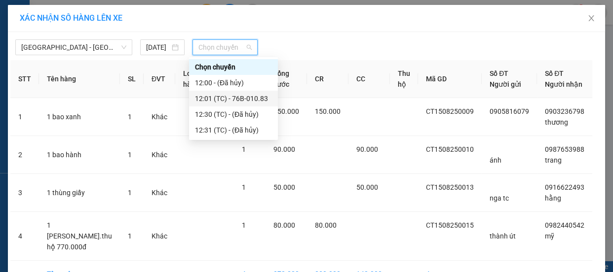
click at [233, 96] on div "12:01 (TC) - 76B-010.83" at bounding box center [233, 98] width 77 height 11
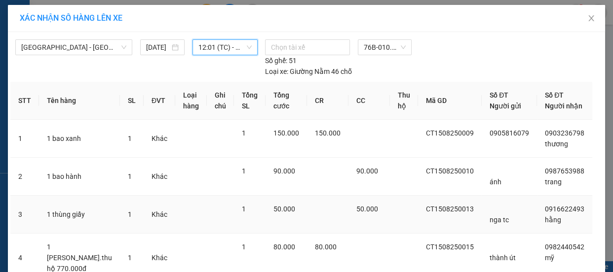
scroll to position [82, 0]
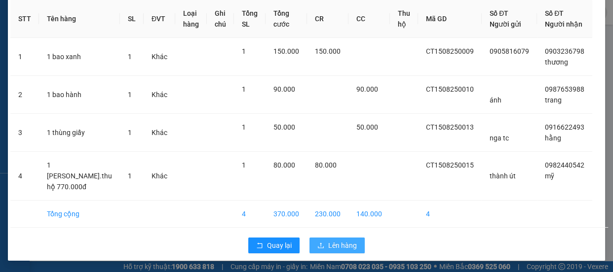
click at [348, 242] on span "Lên hàng" at bounding box center [342, 245] width 29 height 11
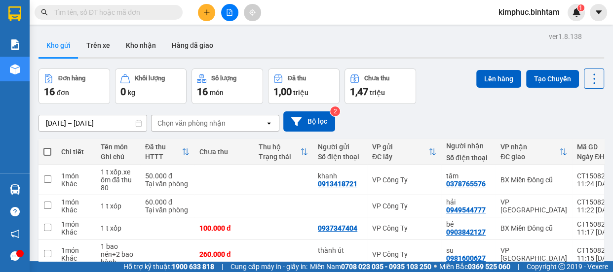
scroll to position [179, 0]
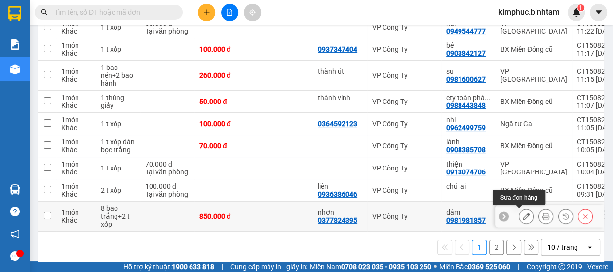
click at [523, 213] on icon at bounding box center [526, 216] width 7 height 7
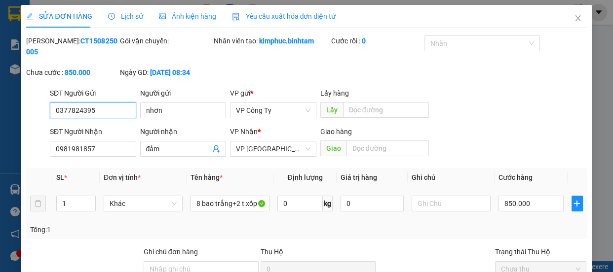
scroll to position [105, 0]
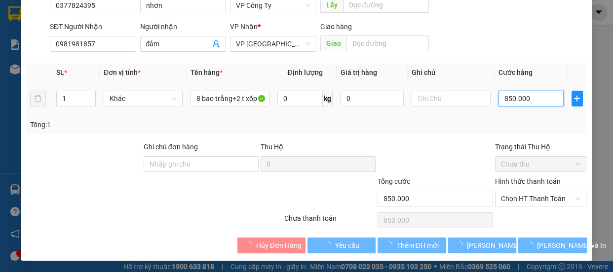
click at [507, 99] on input "850.000" at bounding box center [531, 99] width 65 height 16
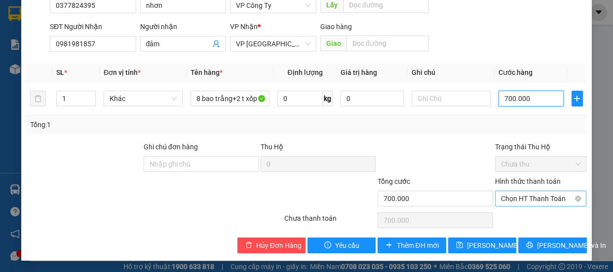
click at [524, 199] on span "Chọn HT Thanh Toán" at bounding box center [541, 199] width 80 height 15
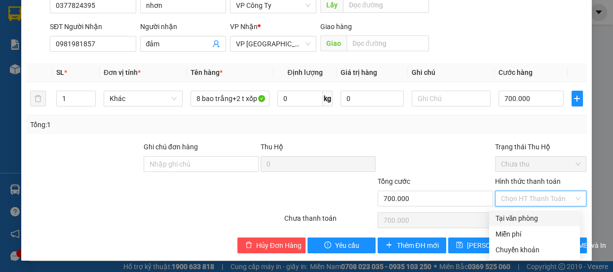
click at [518, 220] on div "Tại văn phòng" at bounding box center [534, 218] width 79 height 11
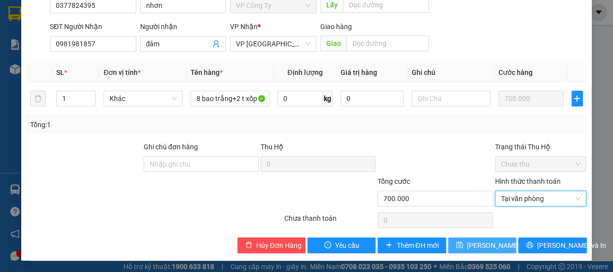
click at [492, 242] on span "[PERSON_NAME] thay đổi" at bounding box center [506, 245] width 79 height 11
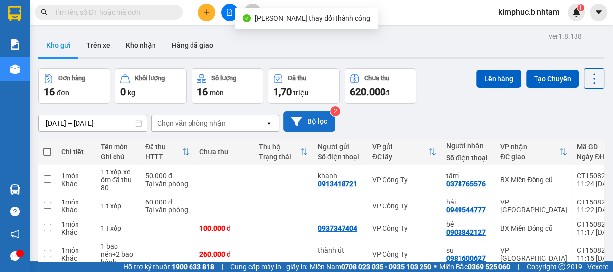
scroll to position [193, 0]
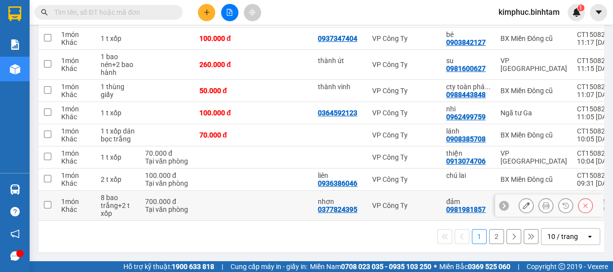
click at [56, 202] on td "1 món Khác" at bounding box center [75, 206] width 39 height 30
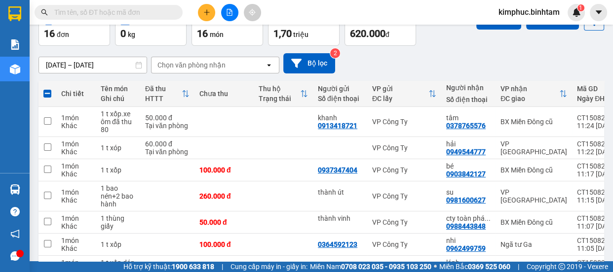
scroll to position [0, 0]
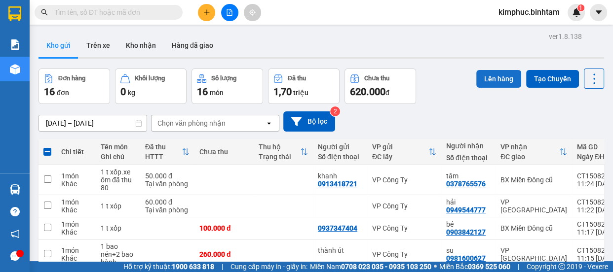
click at [504, 77] on button "Lên hàng" at bounding box center [498, 79] width 45 height 18
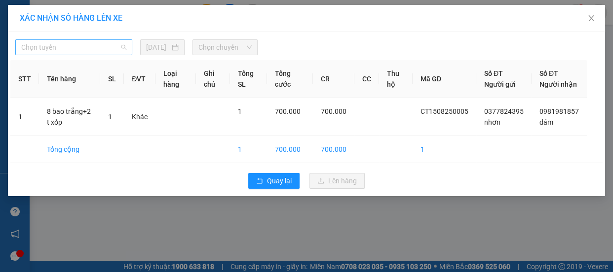
click at [47, 49] on span "Chọn tuyến" at bounding box center [73, 47] width 105 height 15
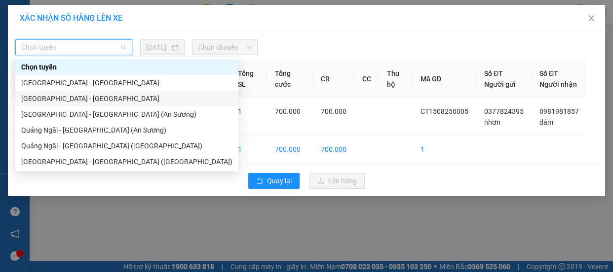
click at [49, 97] on div "[GEOGRAPHIC_DATA] - [GEOGRAPHIC_DATA]" at bounding box center [126, 98] width 211 height 11
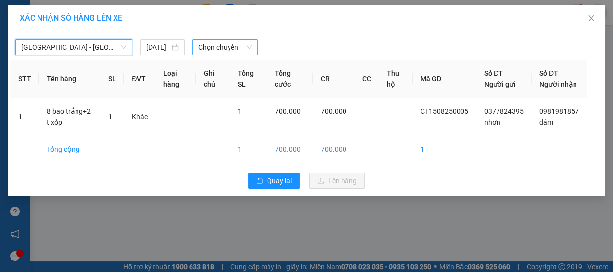
click at [218, 48] on span "Chọn chuyến" at bounding box center [224, 47] width 53 height 15
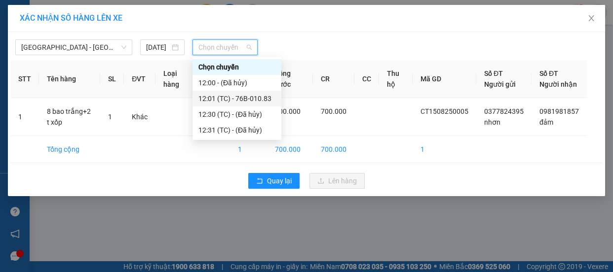
click at [225, 94] on div "12:01 (TC) - 76B-010.83" at bounding box center [236, 98] width 77 height 11
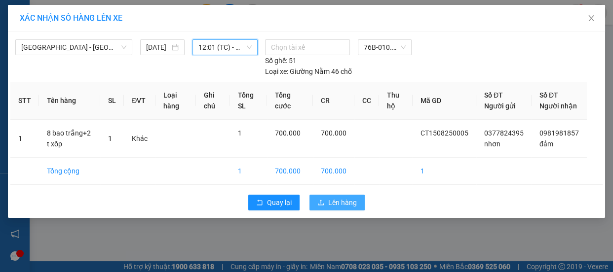
click at [339, 205] on button "Lên hàng" at bounding box center [337, 203] width 55 height 16
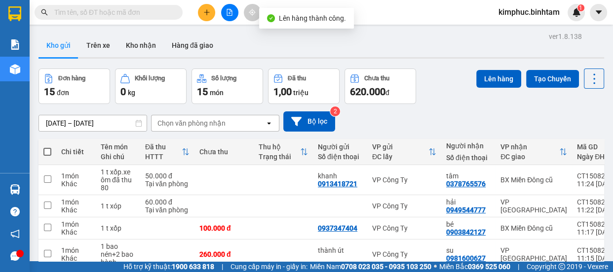
scroll to position [185, 0]
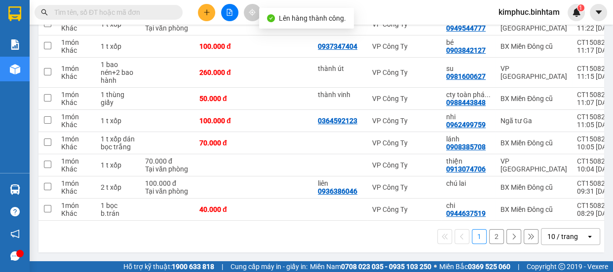
click at [494, 238] on button "2" at bounding box center [496, 237] width 15 height 15
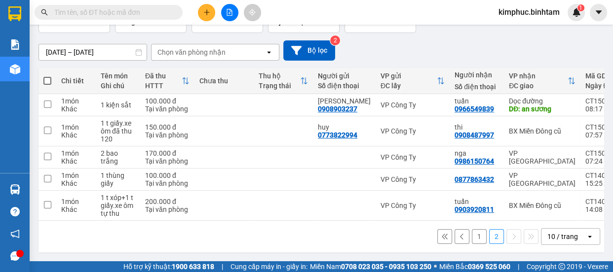
scroll to position [74, 0]
click at [50, 153] on input "checkbox" at bounding box center [47, 156] width 7 height 7
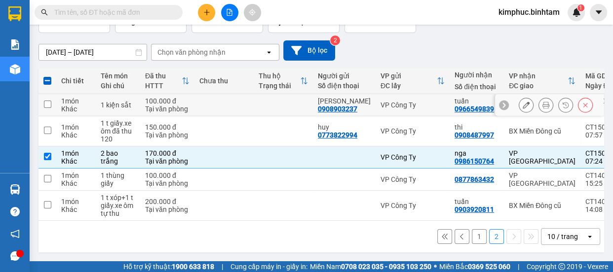
scroll to position [0, 0]
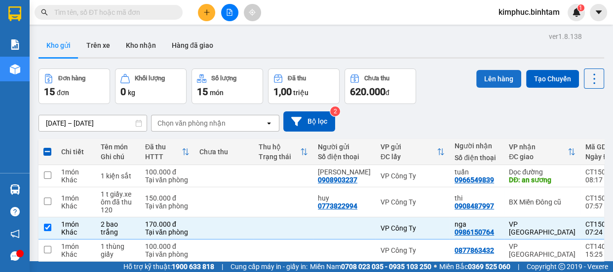
click at [503, 81] on button "Lên hàng" at bounding box center [498, 79] width 45 height 18
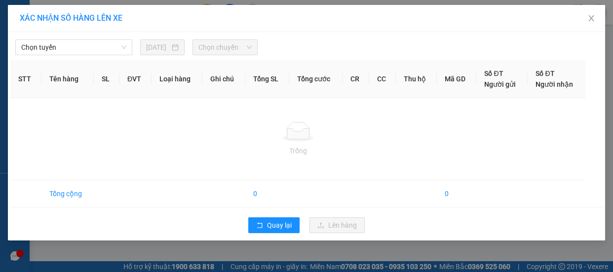
click at [503, 81] on span "Người gửi" at bounding box center [500, 84] width 32 height 8
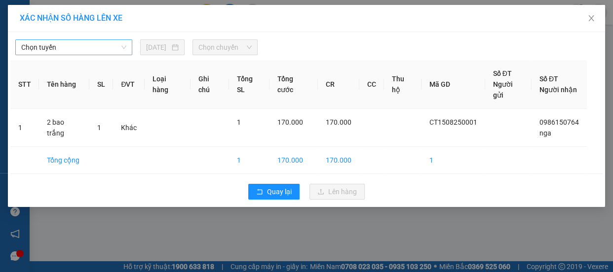
click at [81, 44] on span "Chọn tuyến" at bounding box center [73, 47] width 105 height 15
click at [80, 44] on span "Chọn tuyến" at bounding box center [73, 47] width 105 height 15
click at [78, 48] on span "Chọn tuyến" at bounding box center [73, 47] width 105 height 15
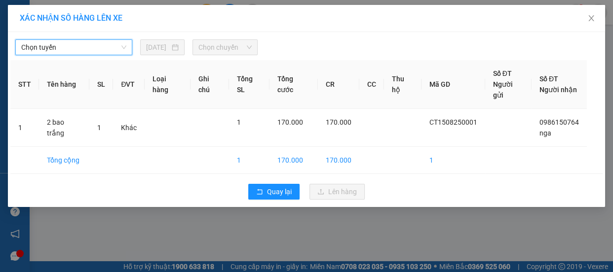
click at [78, 48] on span "Chọn tuyến" at bounding box center [73, 47] width 105 height 15
click at [79, 46] on span "Chọn tuyến" at bounding box center [73, 47] width 105 height 15
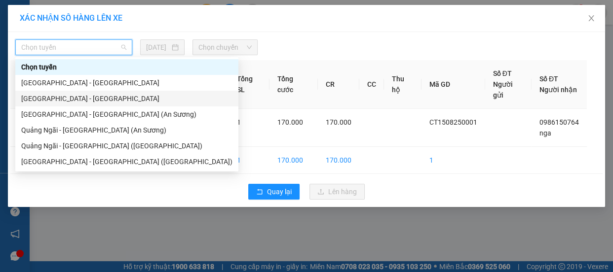
click at [85, 96] on div "[GEOGRAPHIC_DATA] - [GEOGRAPHIC_DATA]" at bounding box center [126, 98] width 211 height 11
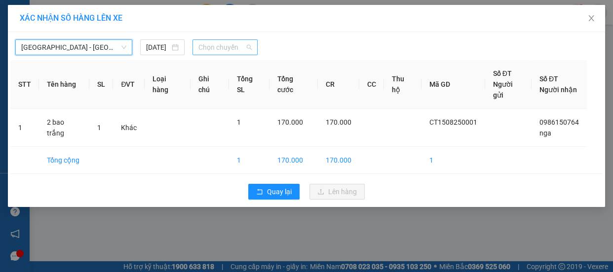
click at [234, 49] on span "Chọn chuyến" at bounding box center [224, 47] width 53 height 15
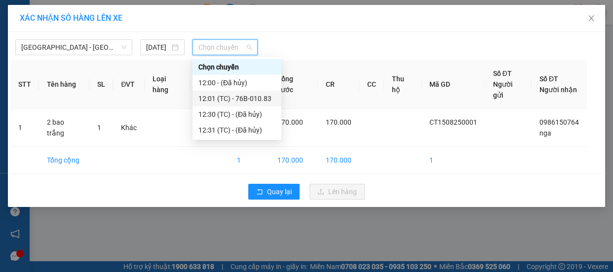
click at [241, 99] on div "12:01 (TC) - 76B-010.83" at bounding box center [236, 98] width 77 height 11
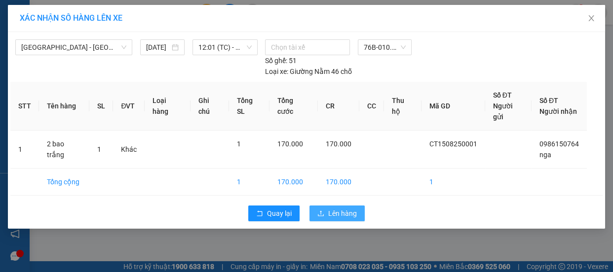
click at [344, 208] on span "Lên hàng" at bounding box center [342, 213] width 29 height 11
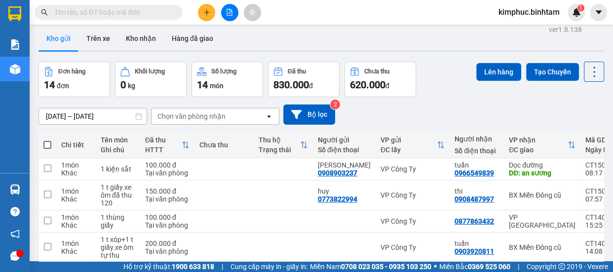
scroll to position [52, 0]
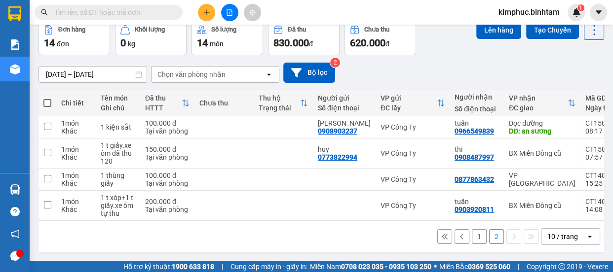
click at [478, 241] on button "1" at bounding box center [479, 237] width 15 height 15
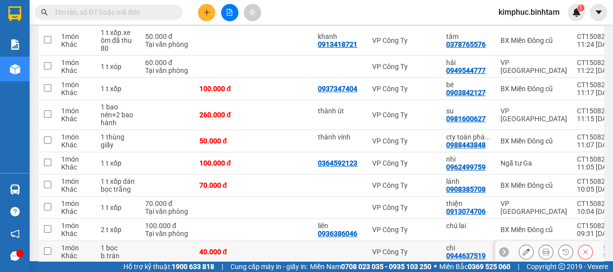
scroll to position [0, 0]
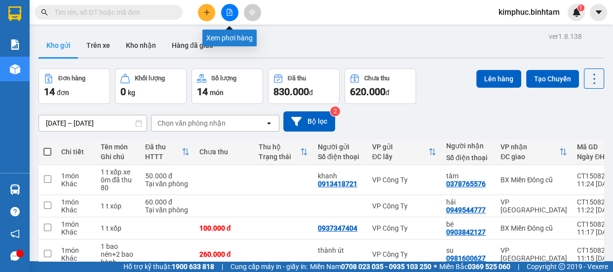
click at [227, 10] on icon "file-add" at bounding box center [229, 12] width 7 height 7
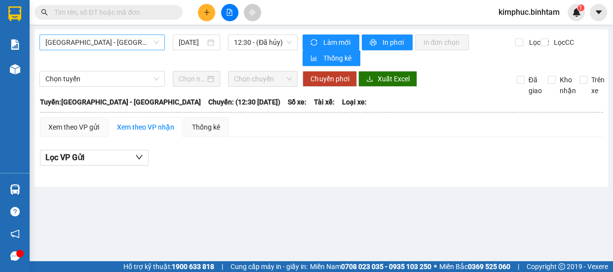
click at [146, 44] on span "[GEOGRAPHIC_DATA] - [GEOGRAPHIC_DATA]" at bounding box center [102, 42] width 114 height 15
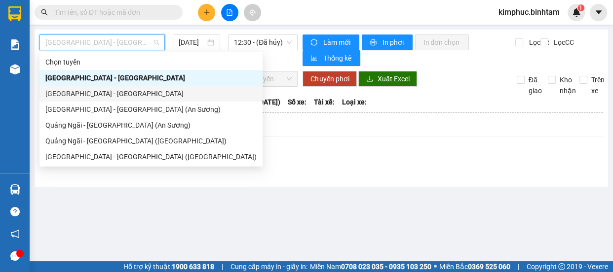
click at [133, 92] on div "[GEOGRAPHIC_DATA] - [GEOGRAPHIC_DATA]" at bounding box center [150, 93] width 211 height 11
click at [133, 92] on div "Chọn tuyến Chọn chuyến Chuyển phơi Xuất Excel Đã giao Kho nhận Trên xe" at bounding box center [321, 83] width 564 height 25
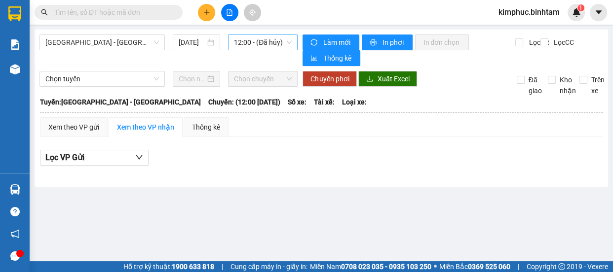
click at [254, 41] on span "12:00 - (Đã hủy)" at bounding box center [263, 42] width 58 height 15
click at [269, 36] on span "12:00 - (Đã hủy)" at bounding box center [263, 42] width 58 height 15
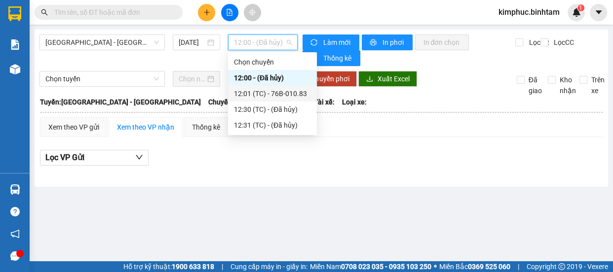
click at [275, 88] on div "12:01 (TC) - 76B-010.83" at bounding box center [272, 93] width 77 height 11
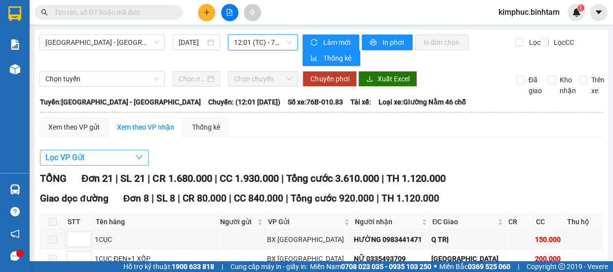
click at [59, 158] on span "Lọc VP Gửi" at bounding box center [64, 158] width 39 height 12
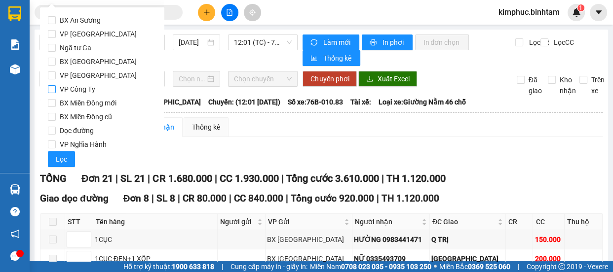
click at [54, 91] on input "VP Công Ty" at bounding box center [52, 89] width 8 height 8
click at [61, 158] on span "Lọc" at bounding box center [61, 159] width 11 height 11
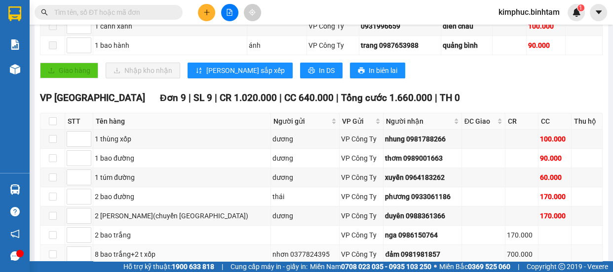
scroll to position [94, 0]
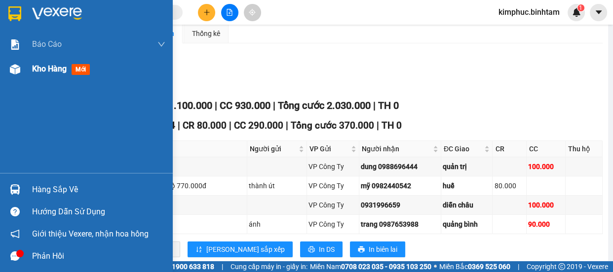
click at [35, 71] on span "Kho hàng" at bounding box center [49, 68] width 35 height 9
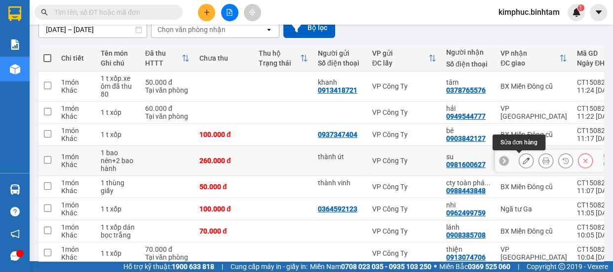
click at [523, 159] on icon at bounding box center [526, 160] width 7 height 7
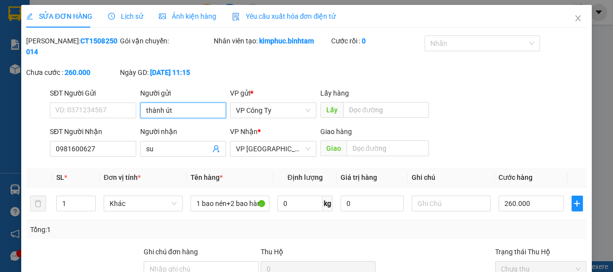
click at [201, 111] on input "thành út" at bounding box center [183, 111] width 86 height 16
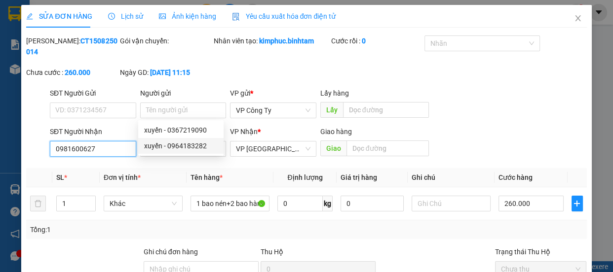
click at [123, 150] on input "0981600627" at bounding box center [93, 149] width 86 height 16
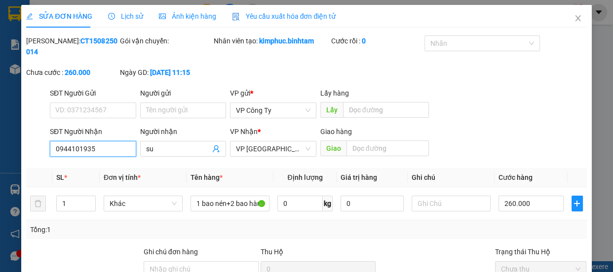
click at [65, 150] on input "0944101935" at bounding box center [93, 149] width 86 height 16
click at [114, 152] on input "0914101935" at bounding box center [93, 149] width 86 height 16
click at [159, 148] on input "su" at bounding box center [178, 149] width 65 height 11
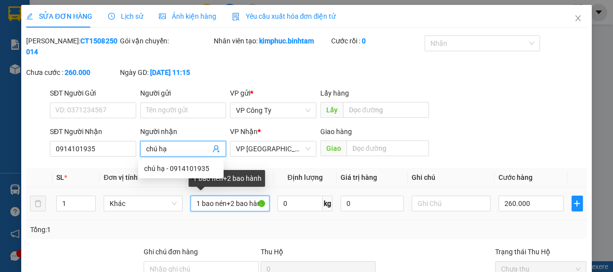
click at [248, 203] on input "1 bao nén+2 bao hành" at bounding box center [230, 204] width 79 height 16
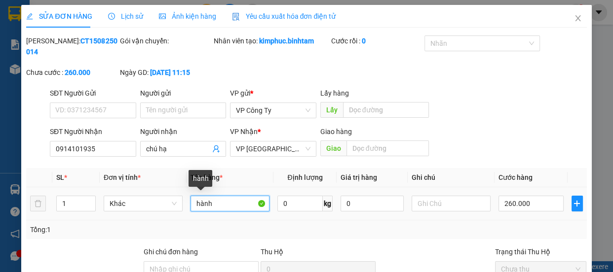
click at [246, 204] on input "hành" at bounding box center [230, 204] width 79 height 16
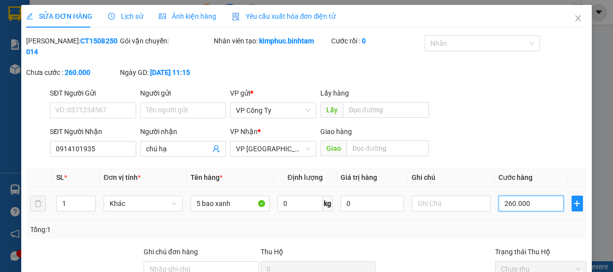
click at [507, 204] on input "260.000" at bounding box center [531, 204] width 65 height 16
click at [506, 205] on input "260.000" at bounding box center [531, 204] width 65 height 16
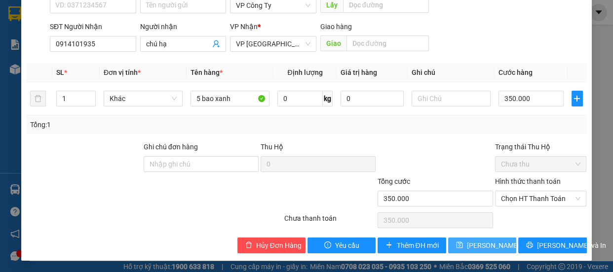
click at [490, 245] on span "[PERSON_NAME] thay đổi" at bounding box center [506, 245] width 79 height 11
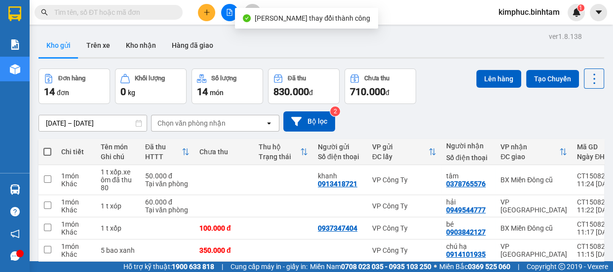
scroll to position [177, 0]
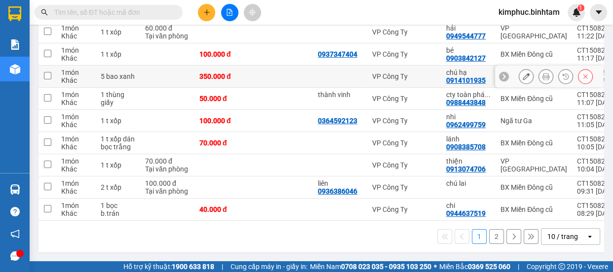
click at [44, 77] on td at bounding box center [48, 77] width 18 height 22
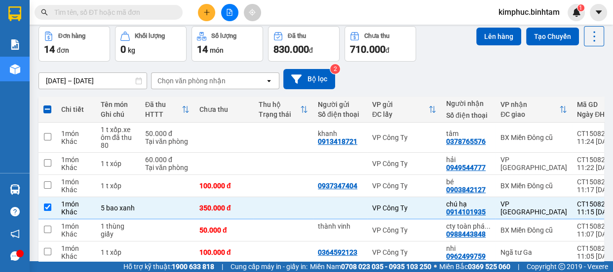
scroll to position [0, 0]
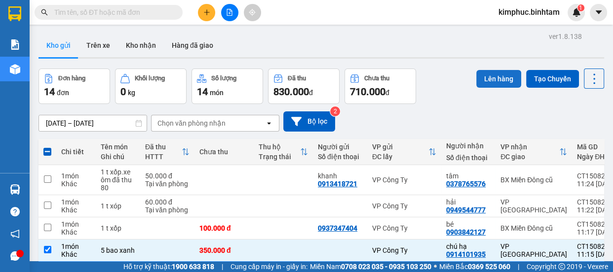
click at [494, 76] on button "Lên hàng" at bounding box center [498, 79] width 45 height 18
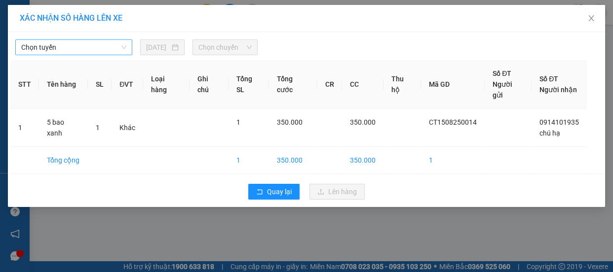
click at [87, 49] on span "Chọn tuyến" at bounding box center [73, 47] width 105 height 15
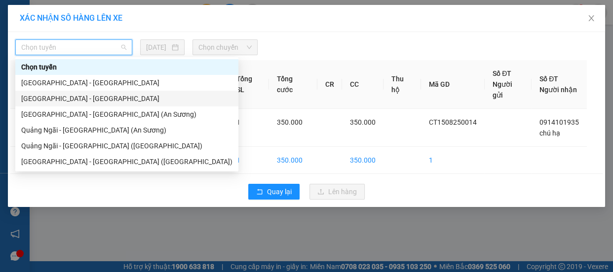
click at [64, 99] on div "[GEOGRAPHIC_DATA] - [GEOGRAPHIC_DATA]" at bounding box center [126, 98] width 211 height 11
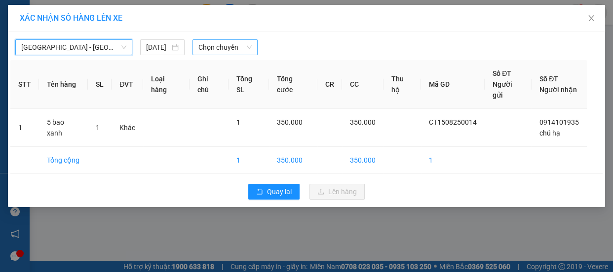
click at [210, 49] on span "Chọn chuyến" at bounding box center [224, 47] width 53 height 15
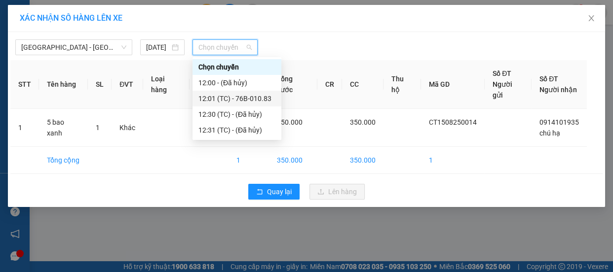
click at [222, 95] on div "12:01 (TC) - 76B-010.83" at bounding box center [236, 98] width 77 height 11
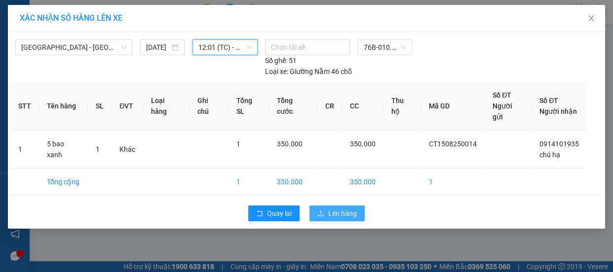
click at [351, 208] on span "Lên hàng" at bounding box center [342, 213] width 29 height 11
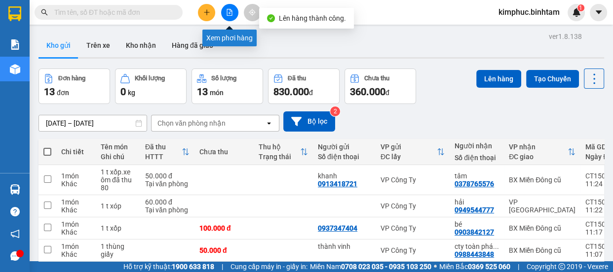
click at [229, 16] on button at bounding box center [229, 12] width 17 height 17
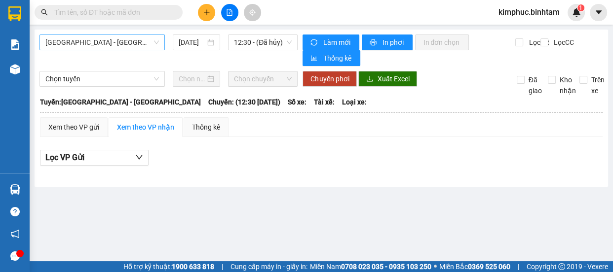
click at [114, 44] on span "[GEOGRAPHIC_DATA] - [GEOGRAPHIC_DATA]" at bounding box center [102, 42] width 114 height 15
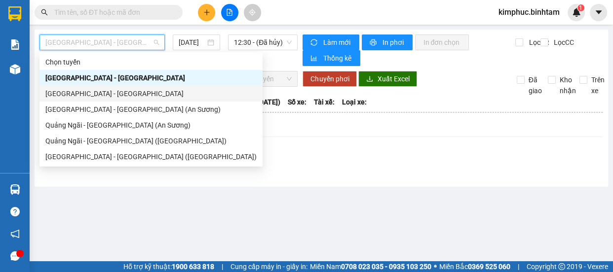
click at [101, 90] on div "[GEOGRAPHIC_DATA] - [GEOGRAPHIC_DATA]" at bounding box center [150, 93] width 211 height 11
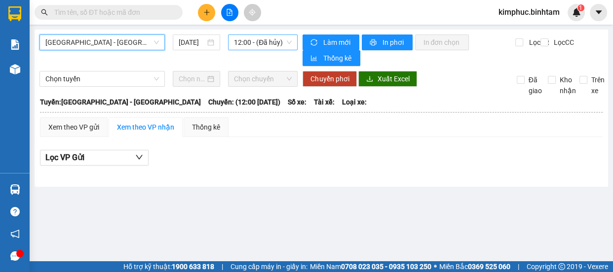
click at [267, 45] on span "12:00 - (Đã hủy)" at bounding box center [263, 42] width 58 height 15
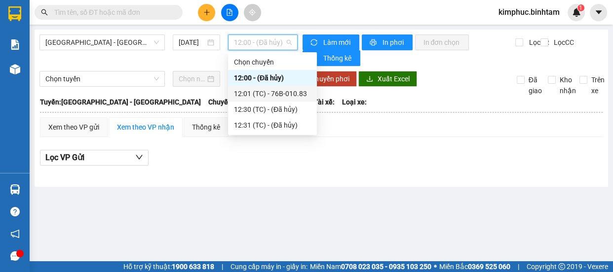
click at [271, 93] on div "12:01 (TC) - 76B-010.83" at bounding box center [272, 93] width 77 height 11
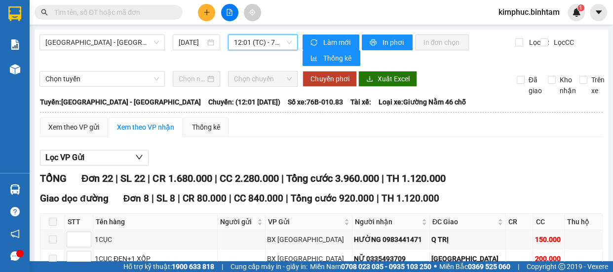
scroll to position [44, 0]
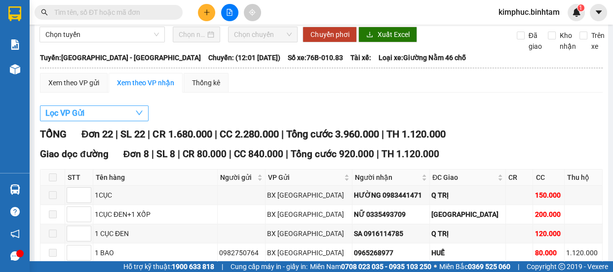
click at [79, 113] on span "Lọc VP Gửi" at bounding box center [64, 113] width 39 height 12
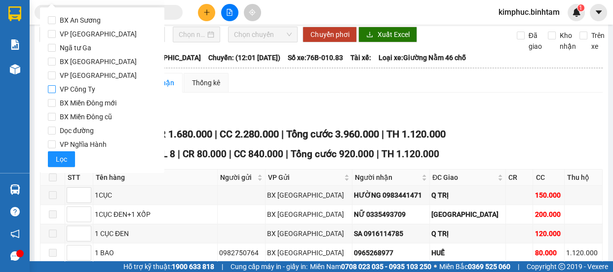
click at [50, 89] on input "VP Công Ty" at bounding box center [52, 89] width 8 height 8
click at [64, 159] on span "Lọc" at bounding box center [61, 159] width 11 height 11
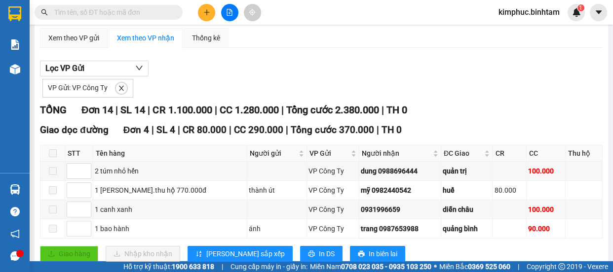
scroll to position [0, 0]
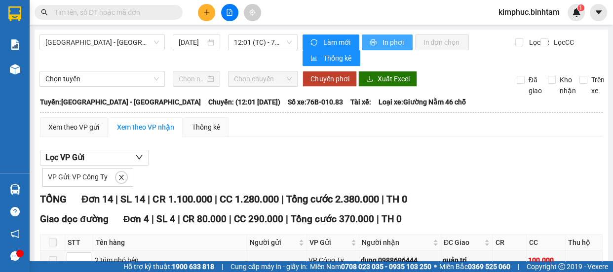
click at [395, 44] on span "In phơi" at bounding box center [393, 42] width 23 height 11
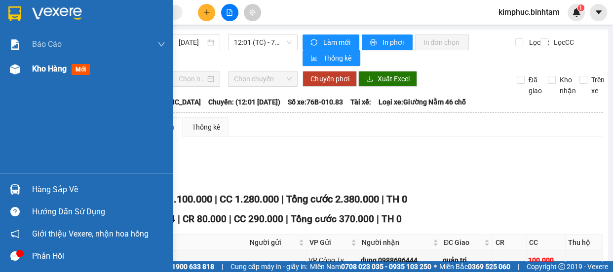
click at [45, 71] on span "Kho hàng" at bounding box center [49, 68] width 35 height 9
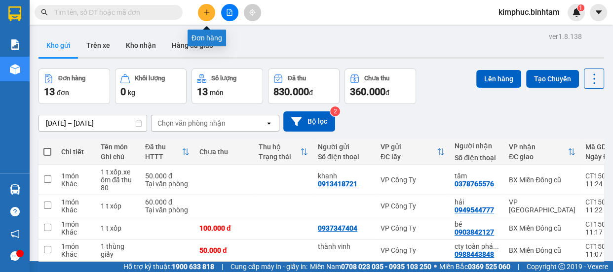
click at [212, 11] on button at bounding box center [206, 12] width 17 height 17
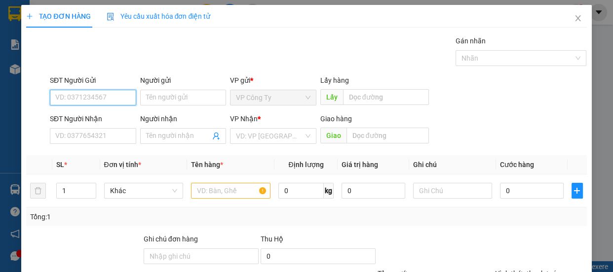
click at [112, 102] on input "SĐT Người Gửi" at bounding box center [93, 98] width 86 height 16
click at [69, 102] on input "SĐT Người Gửi" at bounding box center [93, 98] width 86 height 16
click at [84, 103] on input "0902773360" at bounding box center [93, 98] width 86 height 16
click at [99, 100] on input "0902773360" at bounding box center [93, 98] width 86 height 16
click at [98, 102] on input "0902773360" at bounding box center [93, 98] width 86 height 16
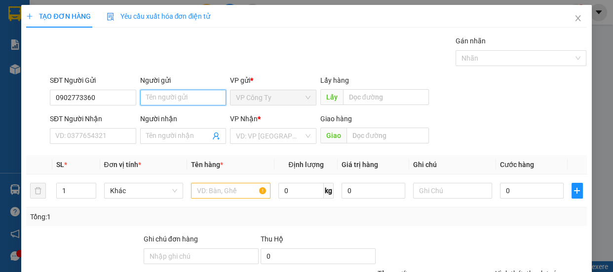
click at [160, 100] on input "Người gửi" at bounding box center [183, 98] width 86 height 16
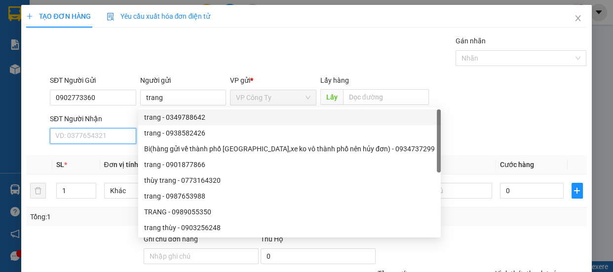
click at [110, 131] on input "SĐT Người Nhận" at bounding box center [93, 136] width 86 height 16
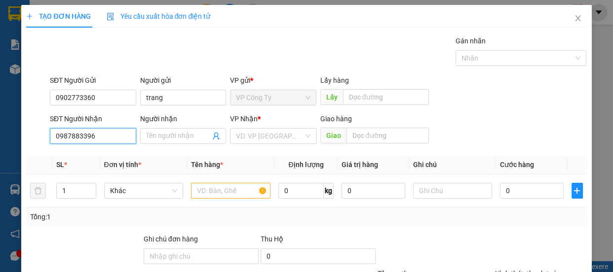
click at [113, 135] on input "0987883396" at bounding box center [93, 136] width 86 height 16
click at [114, 141] on input "0987883396" at bounding box center [93, 136] width 86 height 16
click at [155, 142] on span at bounding box center [183, 136] width 86 height 16
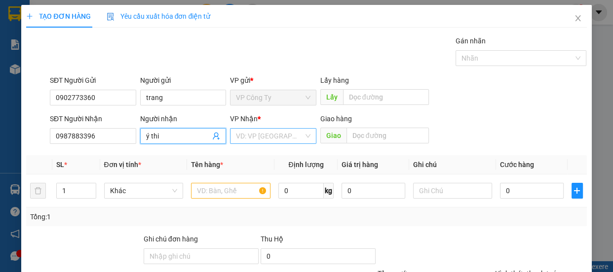
click at [280, 135] on input "search" at bounding box center [270, 136] width 68 height 15
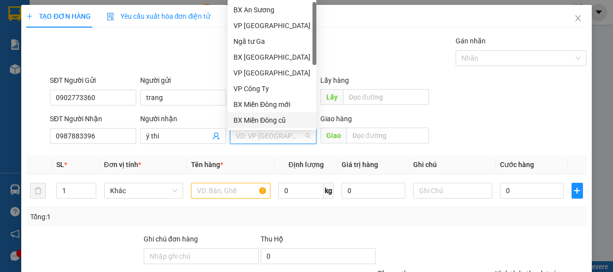
click at [283, 119] on div "BX Miền Đông cũ" at bounding box center [271, 120] width 77 height 11
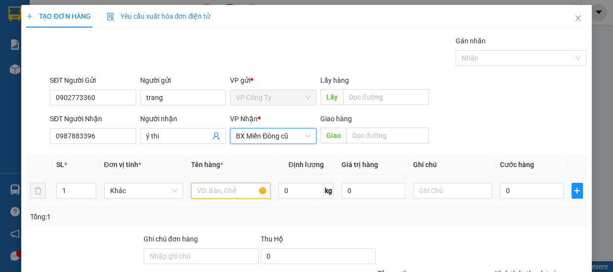
click at [232, 195] on input "text" at bounding box center [230, 191] width 79 height 16
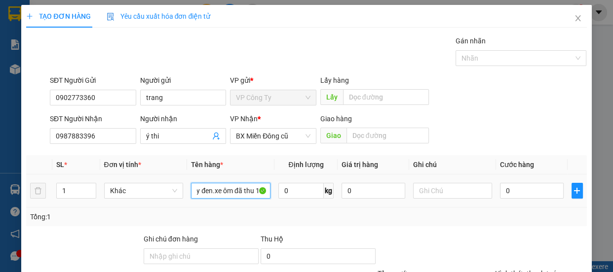
scroll to position [0, 19]
click at [500, 190] on input "0" at bounding box center [532, 191] width 64 height 16
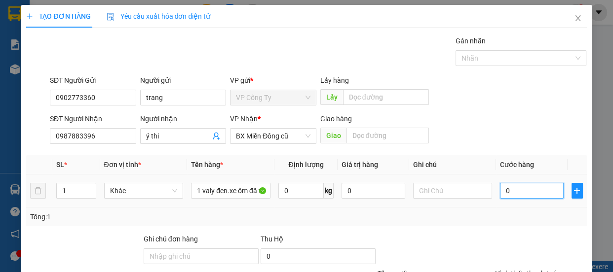
click at [501, 194] on input "0" at bounding box center [532, 191] width 64 height 16
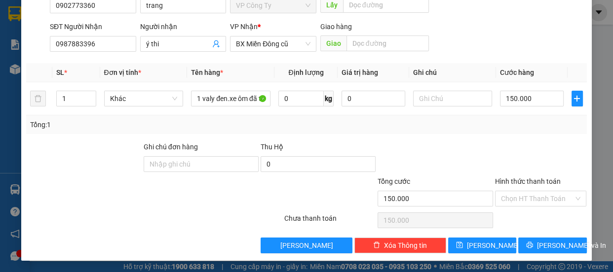
click at [525, 180] on label "Hình thức thanh toán" at bounding box center [528, 182] width 66 height 8
click at [525, 192] on input "Hình thức thanh toán" at bounding box center [537, 199] width 73 height 15
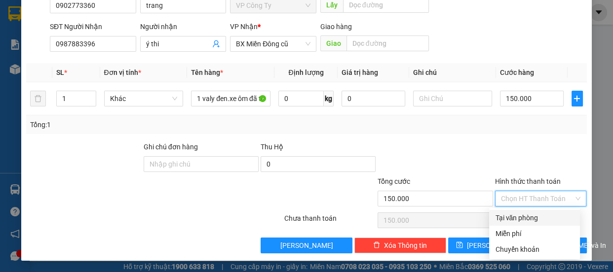
click at [519, 222] on div "Tại văn phòng" at bounding box center [534, 218] width 79 height 11
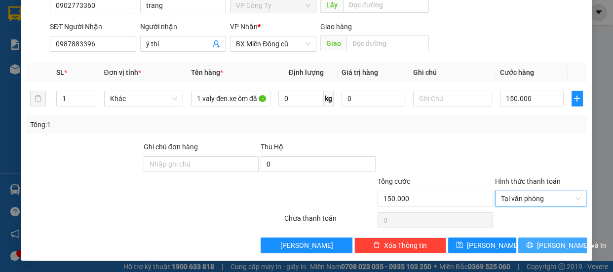
click at [530, 246] on icon "printer" at bounding box center [529, 245] width 7 height 7
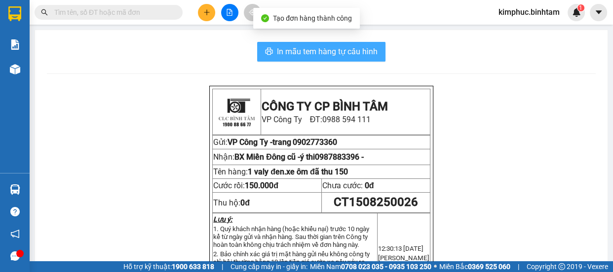
click at [354, 53] on span "In mẫu tem hàng tự cấu hình" at bounding box center [327, 51] width 101 height 12
click at [354, 56] on span "In mẫu tem hàng tự cấu hình" at bounding box center [327, 51] width 101 height 12
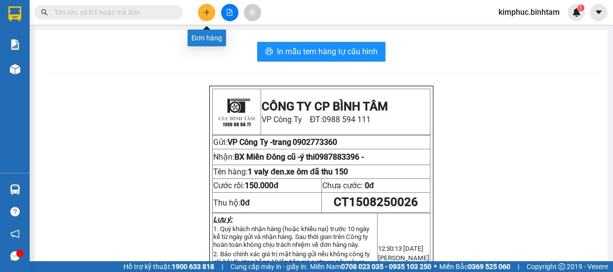
click at [202, 10] on button at bounding box center [206, 12] width 17 height 17
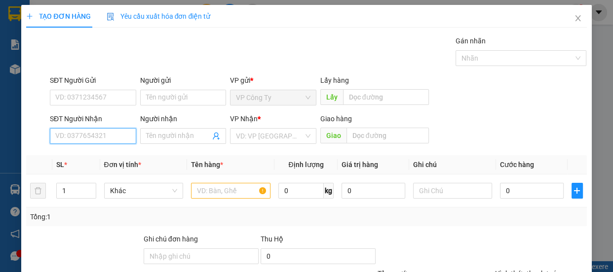
click at [119, 134] on input "SĐT Người Nhận" at bounding box center [93, 136] width 86 height 16
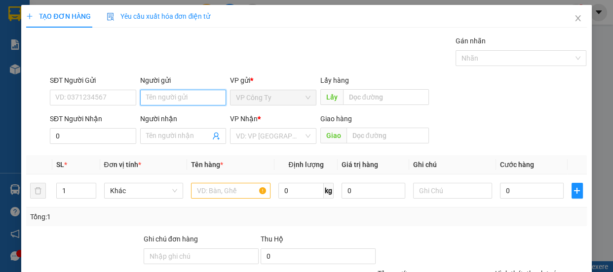
click at [163, 95] on input "Người gửi" at bounding box center [183, 98] width 86 height 16
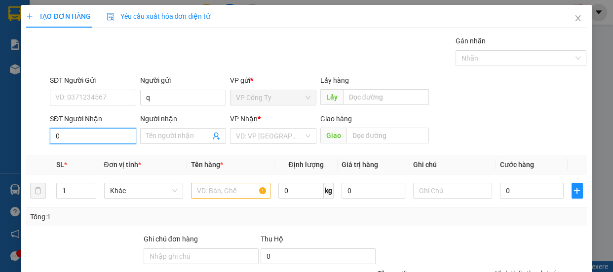
click at [76, 137] on input "0" at bounding box center [93, 136] width 86 height 16
click at [99, 134] on input "0919326078" at bounding box center [93, 136] width 86 height 16
click at [107, 153] on div "0919326078 - lâm" at bounding box center [92, 156] width 74 height 11
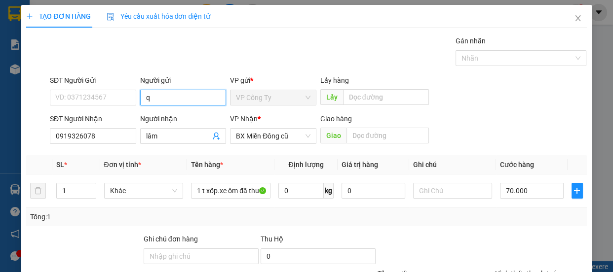
click at [155, 98] on input "q" at bounding box center [183, 98] width 86 height 16
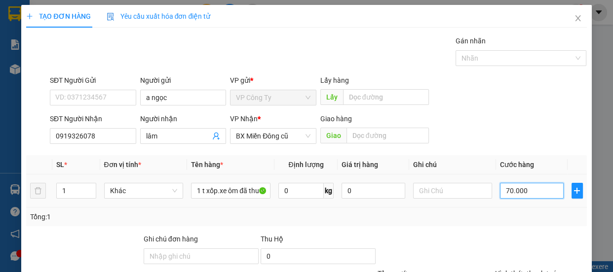
click at [503, 188] on input "70.000" at bounding box center [532, 191] width 64 height 16
click at [505, 189] on input "70.000" at bounding box center [532, 191] width 64 height 16
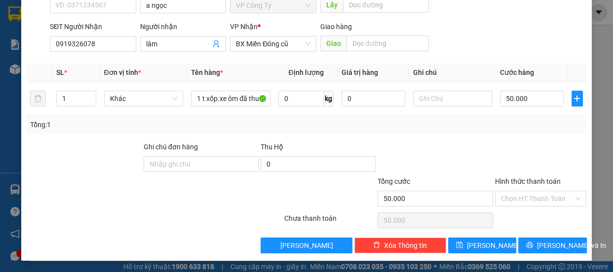
click at [531, 180] on label "Hình thức thanh toán" at bounding box center [528, 182] width 66 height 8
click at [531, 192] on input "Hình thức thanh toán" at bounding box center [537, 199] width 73 height 15
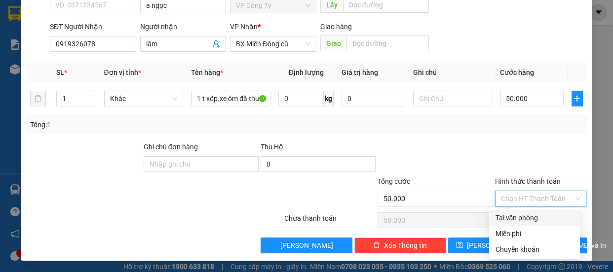
click at [524, 218] on div "Tại văn phòng" at bounding box center [534, 218] width 79 height 11
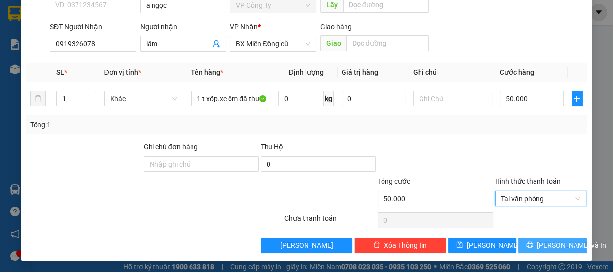
click at [563, 243] on span "[PERSON_NAME] và In" at bounding box center [571, 245] width 69 height 11
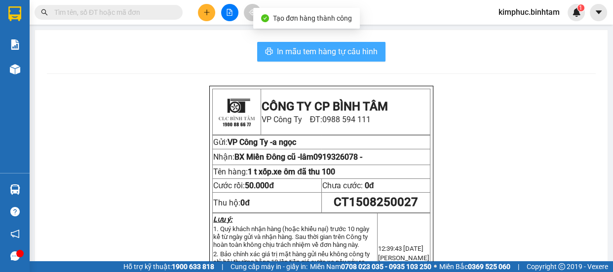
click at [364, 52] on span "In mẫu tem hàng tự cấu hình" at bounding box center [327, 51] width 101 height 12
